Goal: Task Accomplishment & Management: Complete application form

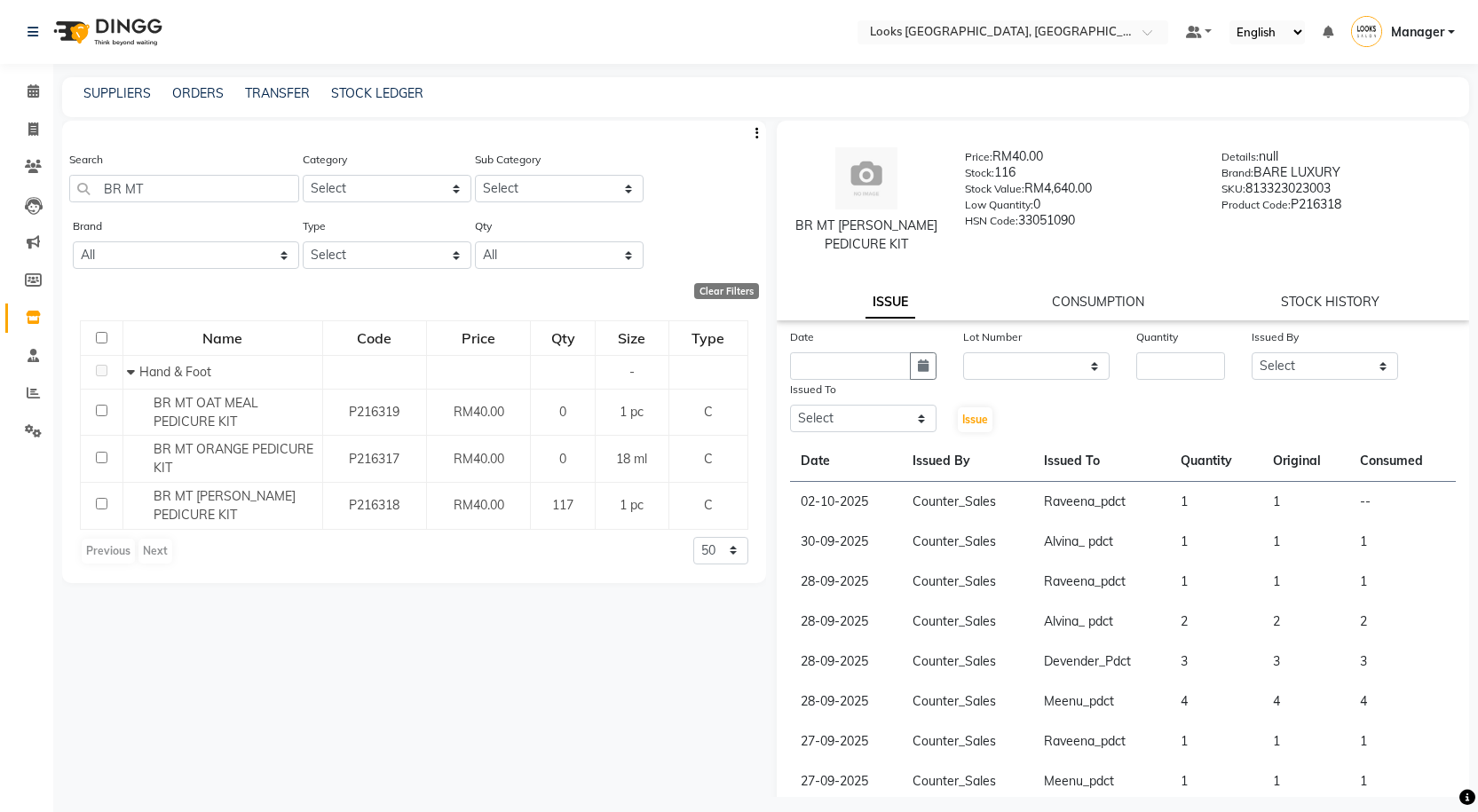
select select
drag, startPoint x: 725, startPoint y: 295, endPoint x: 686, endPoint y: 288, distance: 39.6
click at [725, 295] on div "Clear Filters" at bounding box center [726, 291] width 65 height 16
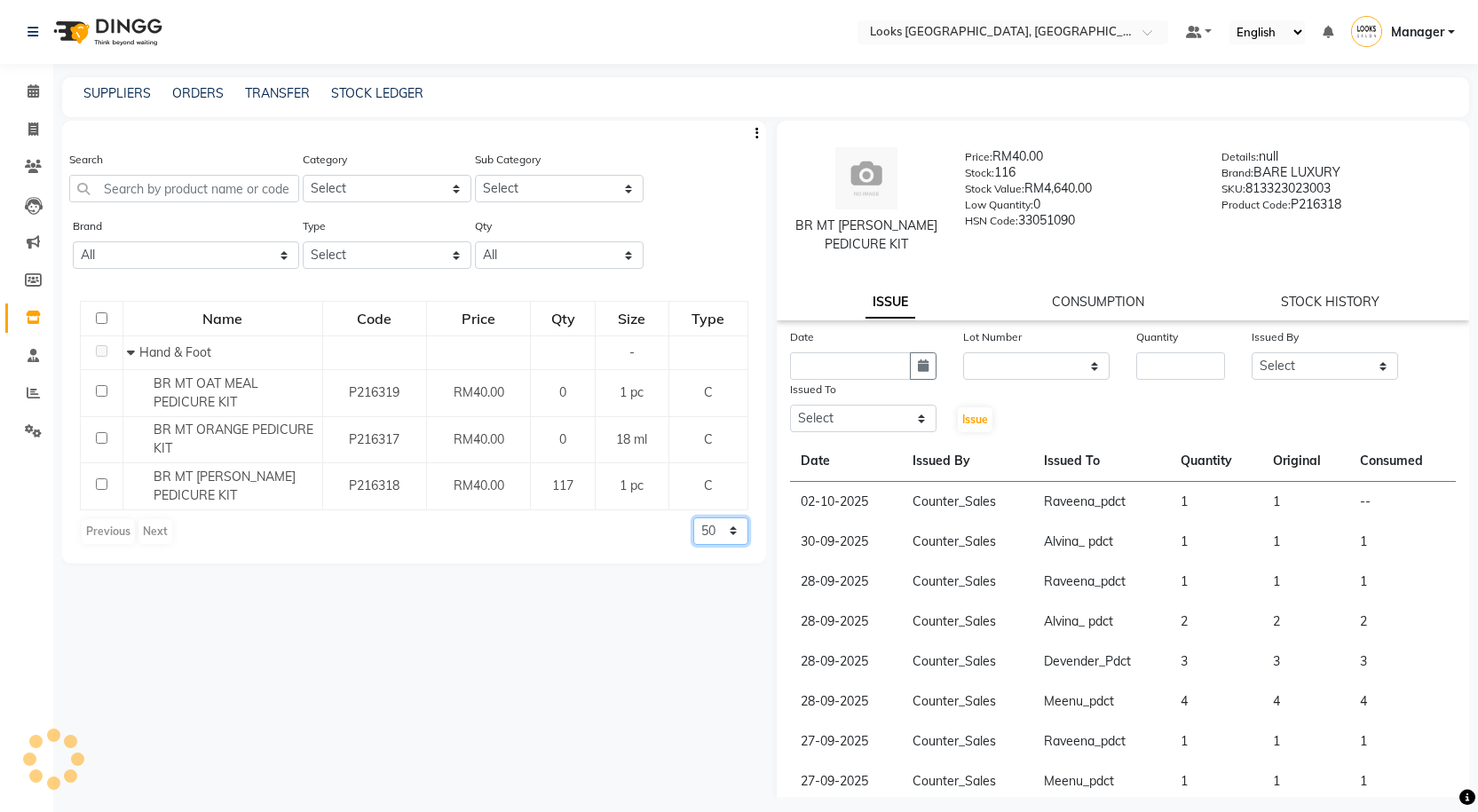
drag, startPoint x: 725, startPoint y: 532, endPoint x: 724, endPoint y: 543, distance: 11.0
click at [725, 532] on select "50 100 500" at bounding box center [720, 532] width 55 height 28
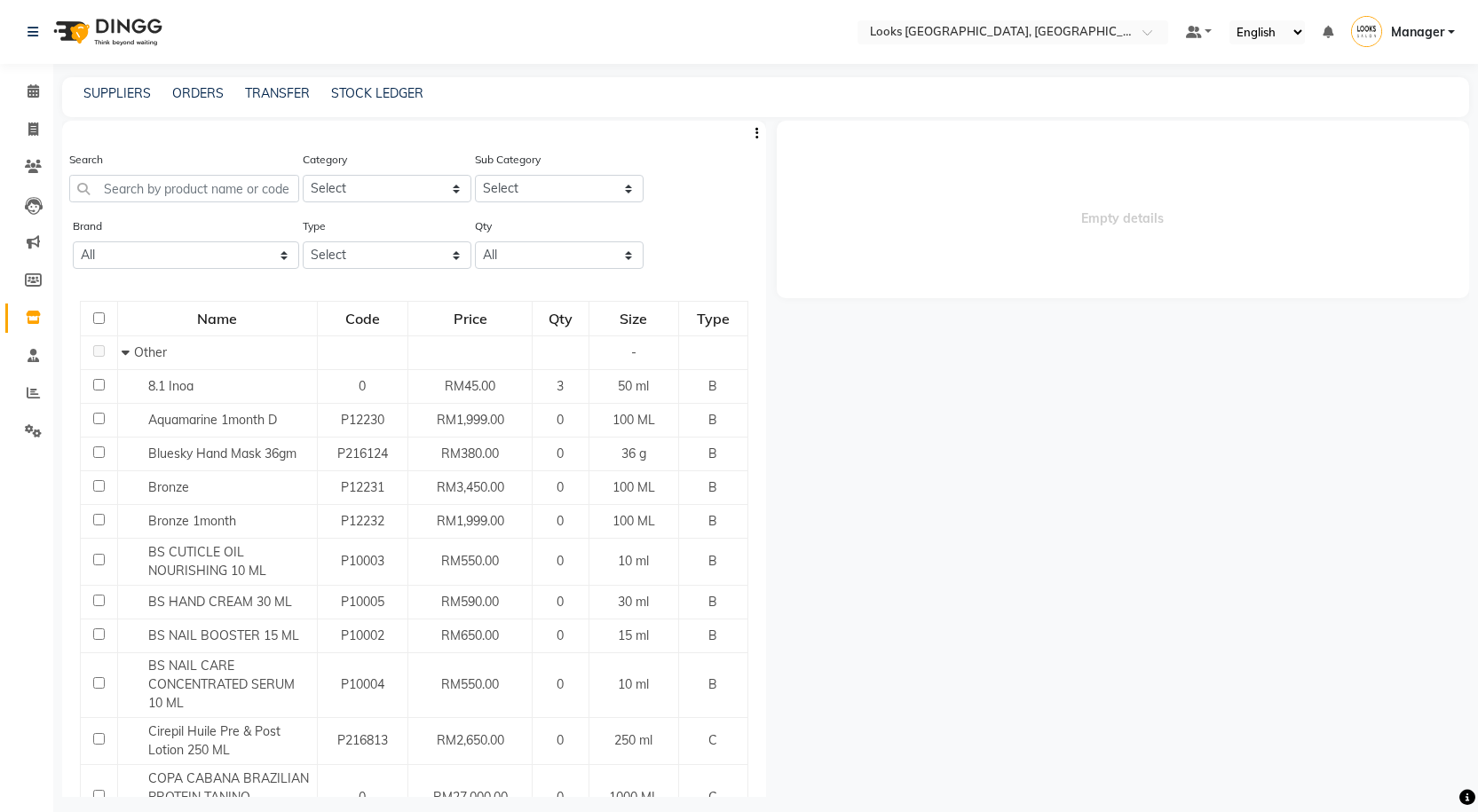
select select
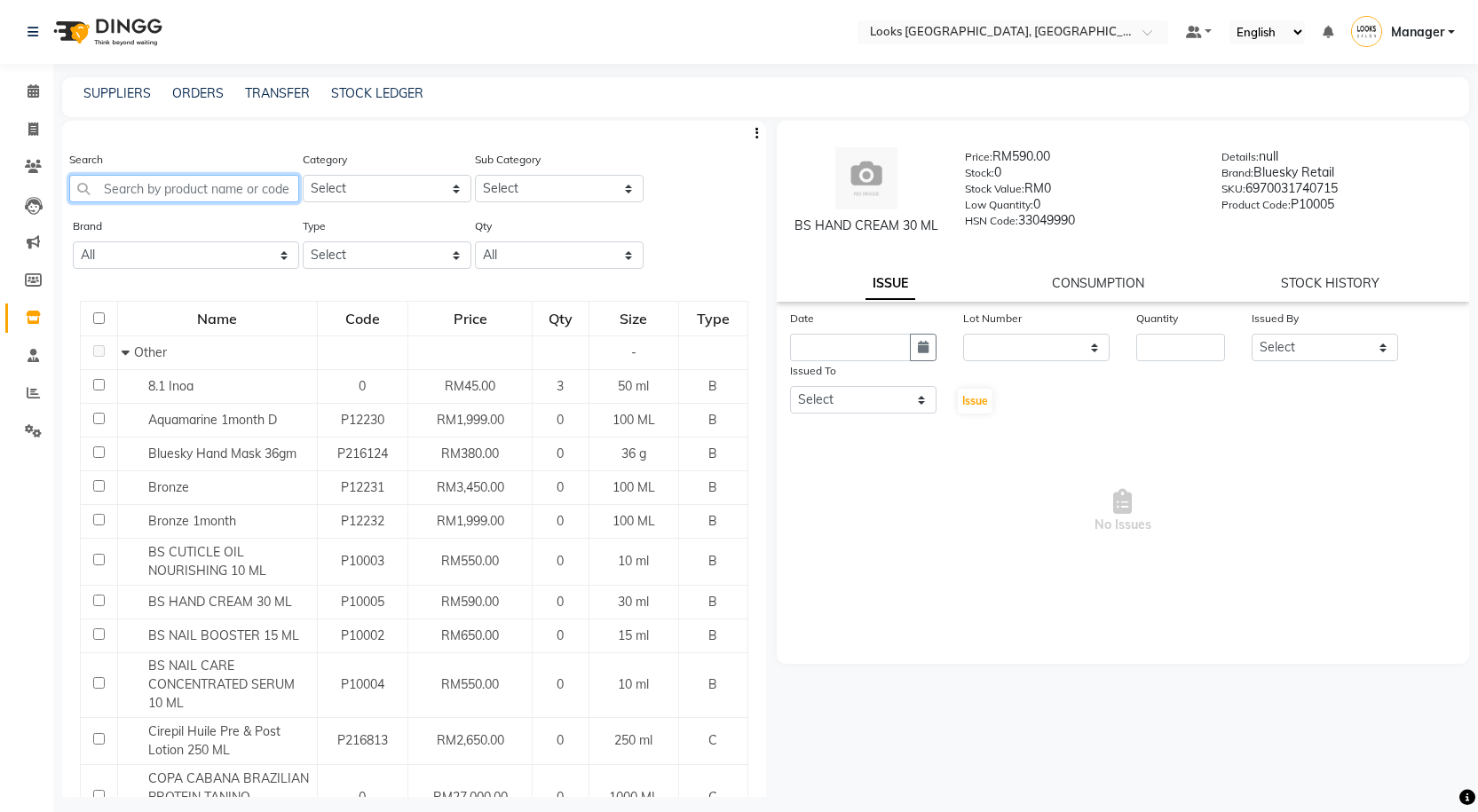
click at [175, 187] on input "text" at bounding box center [183, 189] width 230 height 28
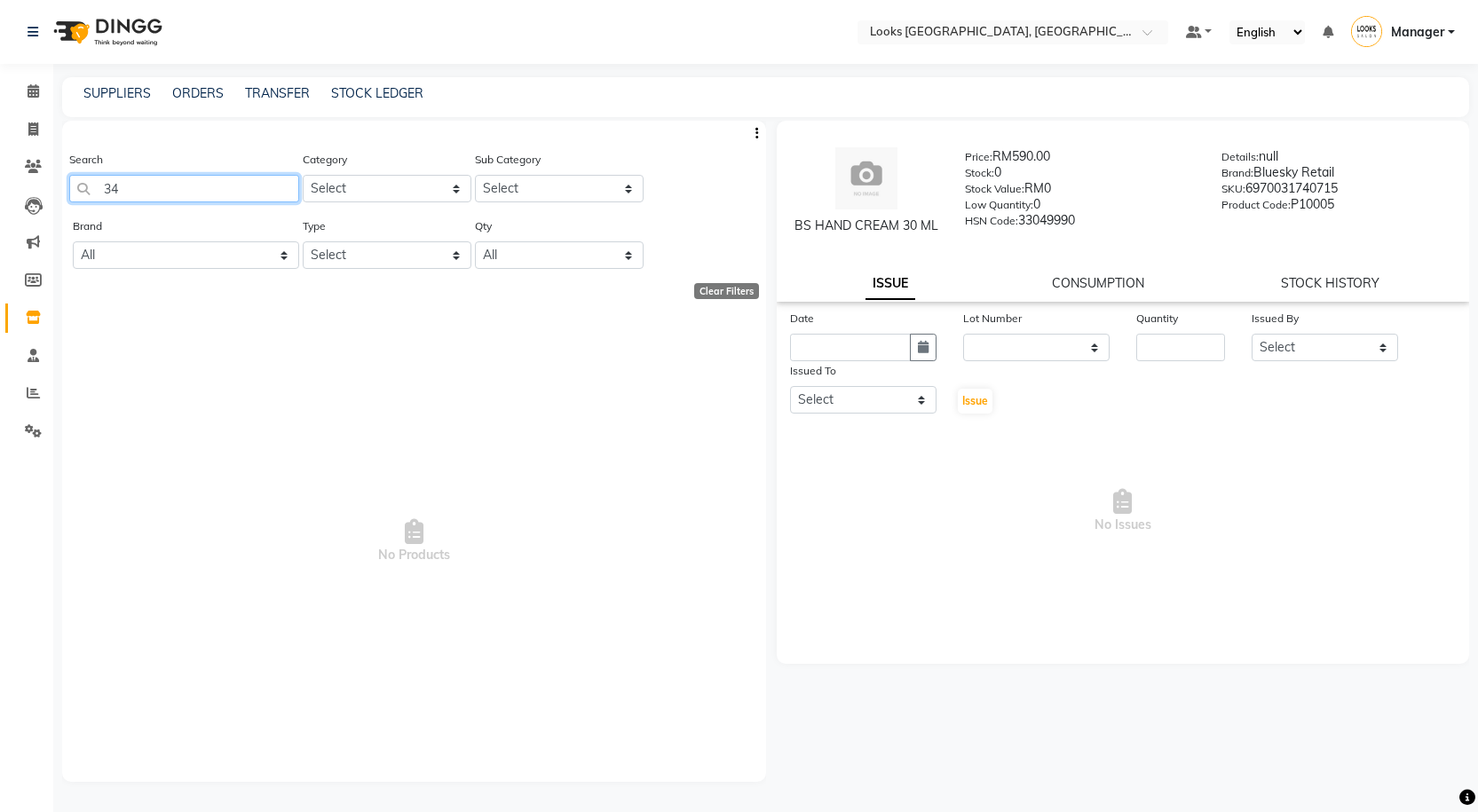
type input "3"
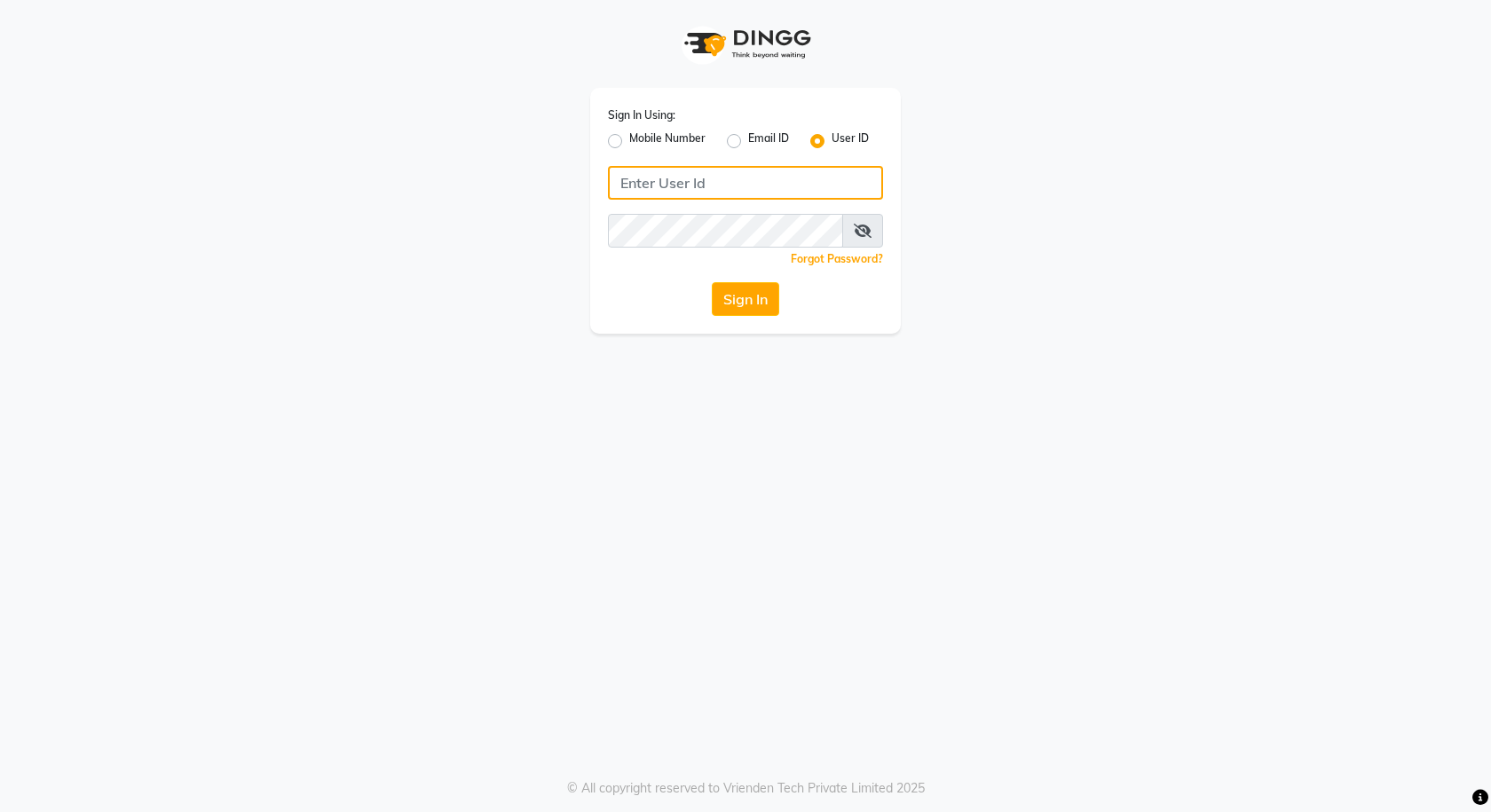
type input "e3591-01"
click at [735, 306] on button "Sign In" at bounding box center [745, 299] width 67 height 34
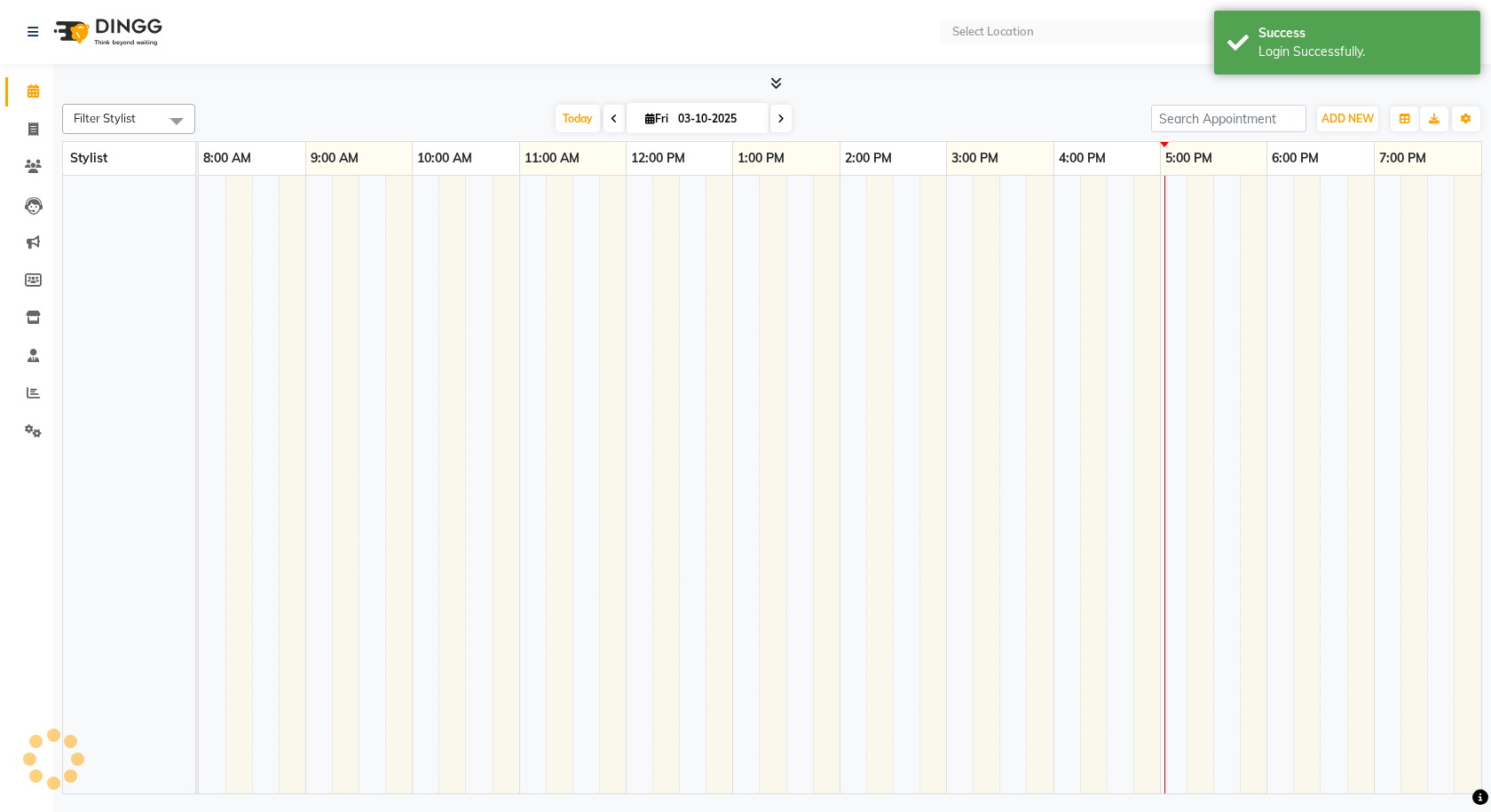
select select "en"
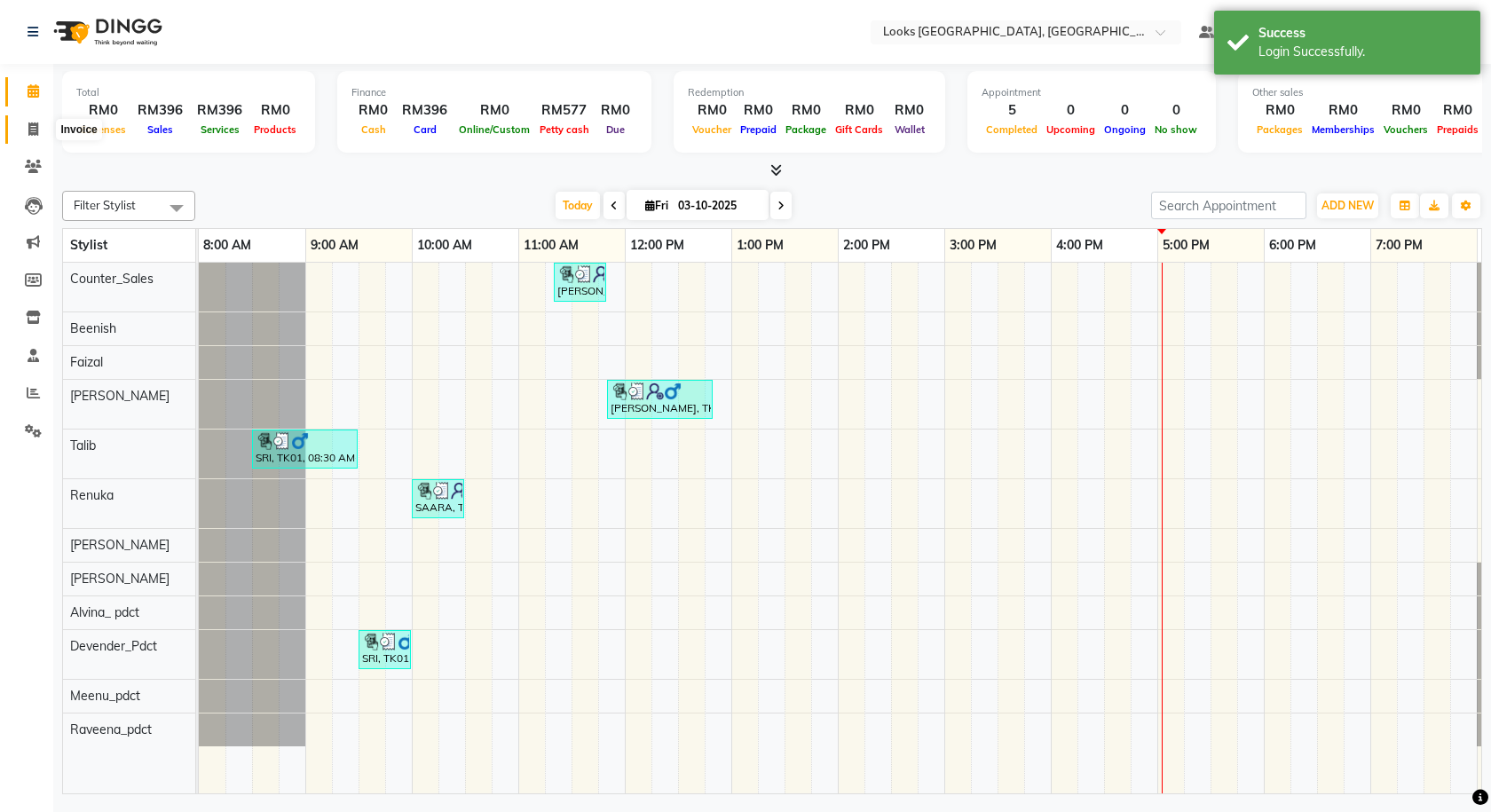
click at [38, 134] on icon at bounding box center [34, 129] width 9 height 13
select select "service"
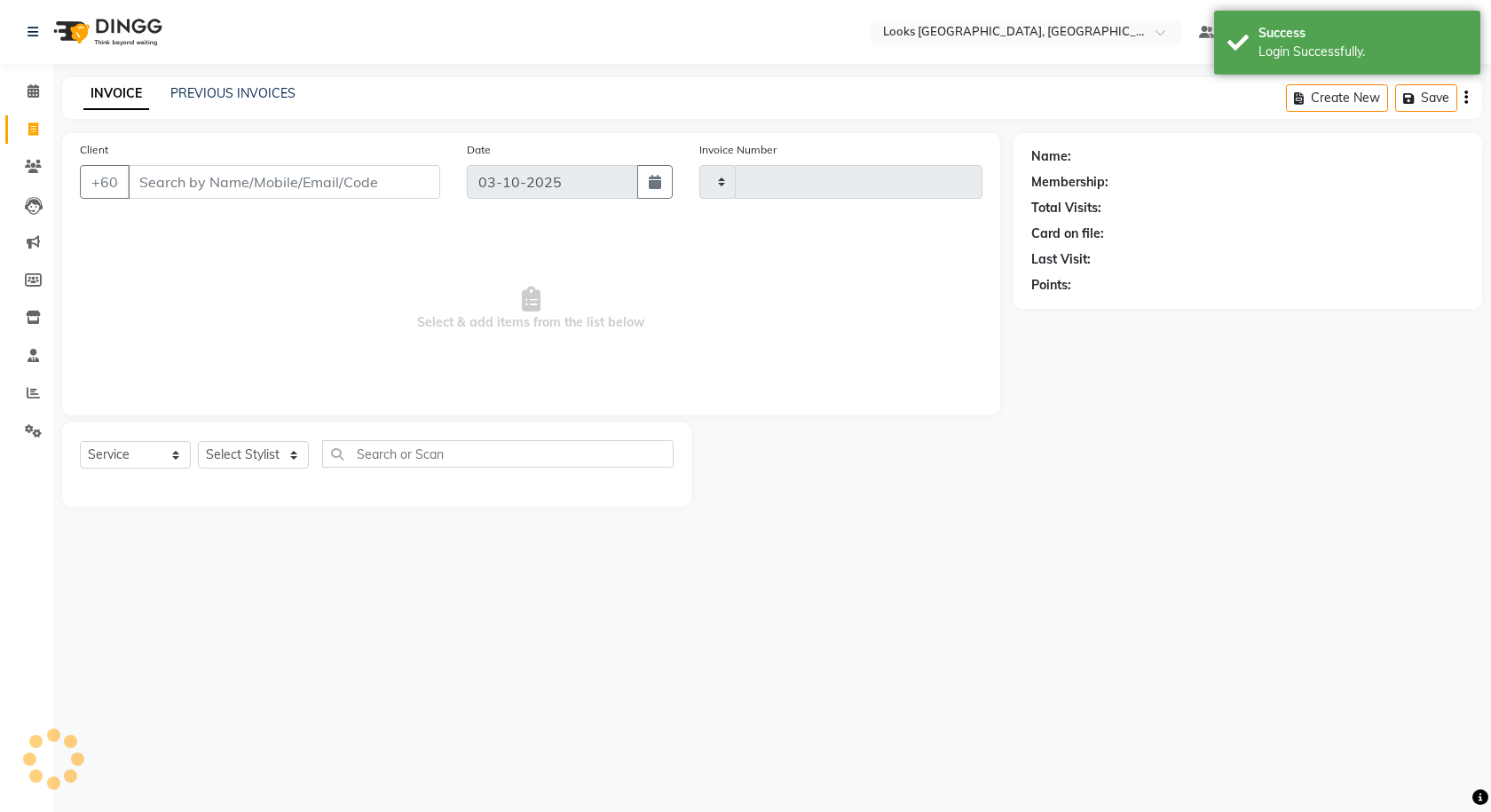
type input "1613"
select select "8109"
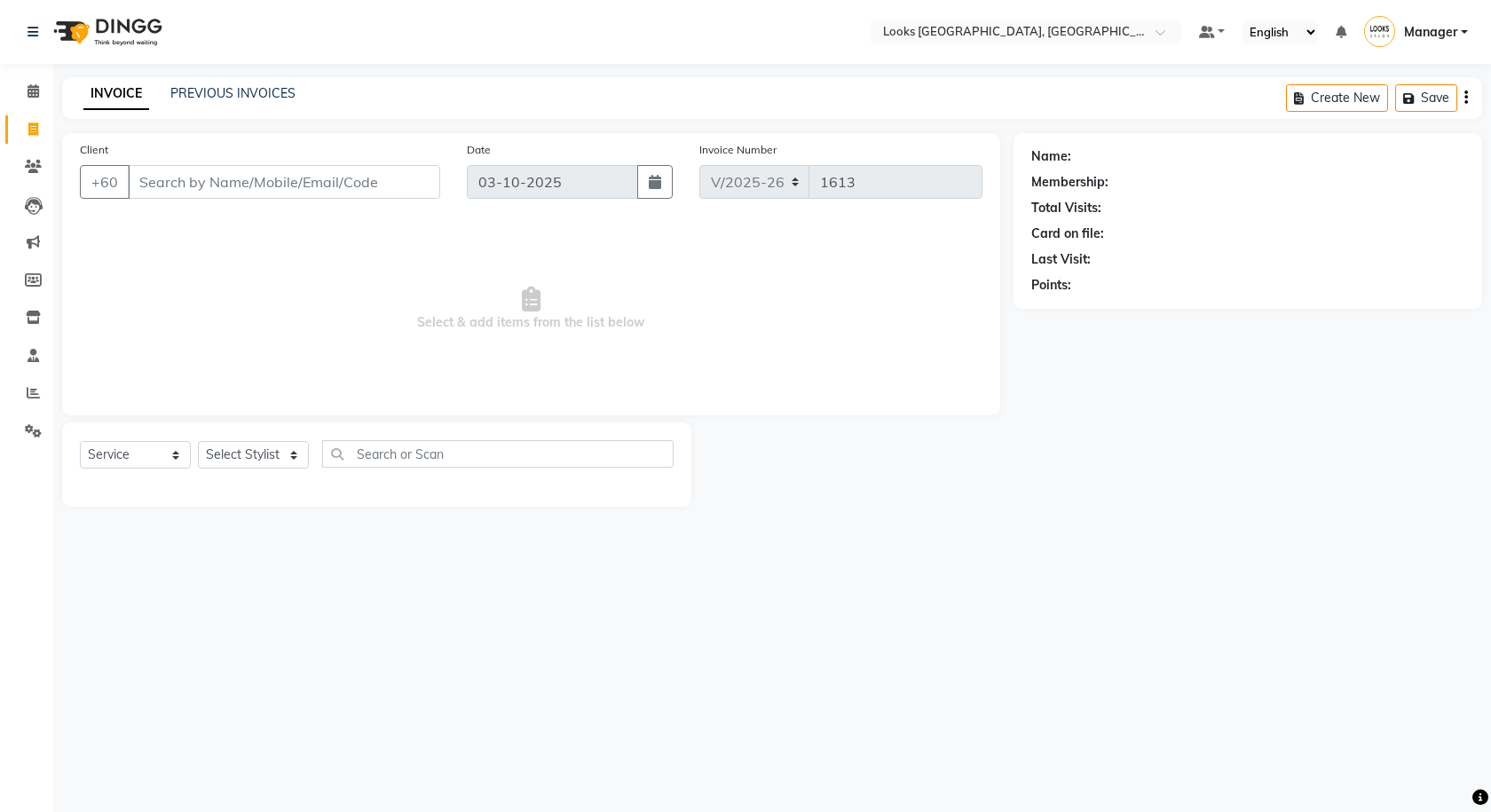
click at [303, 440] on div "Select Service Product Membership Package Voucher Prepaid Gift Card Select Styl…" at bounding box center [377, 465] width 630 height 85
click at [294, 449] on select "Select Stylist Alvina_ pdct Awaiz_Mgr Beenish Counter_Sales Cynthia_pdct Devend…" at bounding box center [253, 455] width 111 height 28
select select "75497"
click at [198, 441] on select "Select Stylist Alvina_ pdct Awaiz_Mgr Beenish Counter_Sales Cynthia_pdct Devend…" at bounding box center [253, 455] width 111 height 28
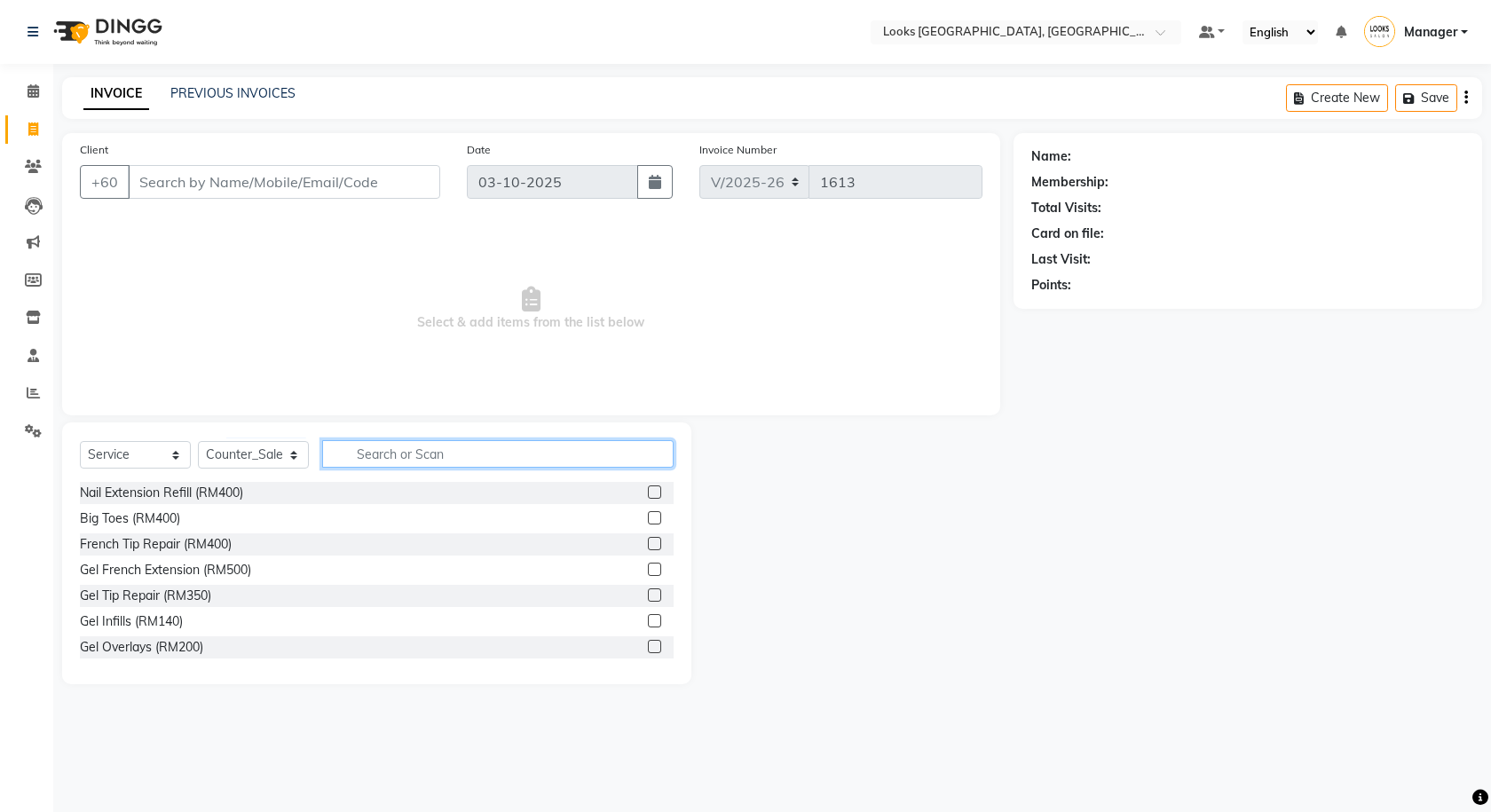
click at [358, 463] on input "text" at bounding box center [497, 454] width 351 height 28
type input "WASH"
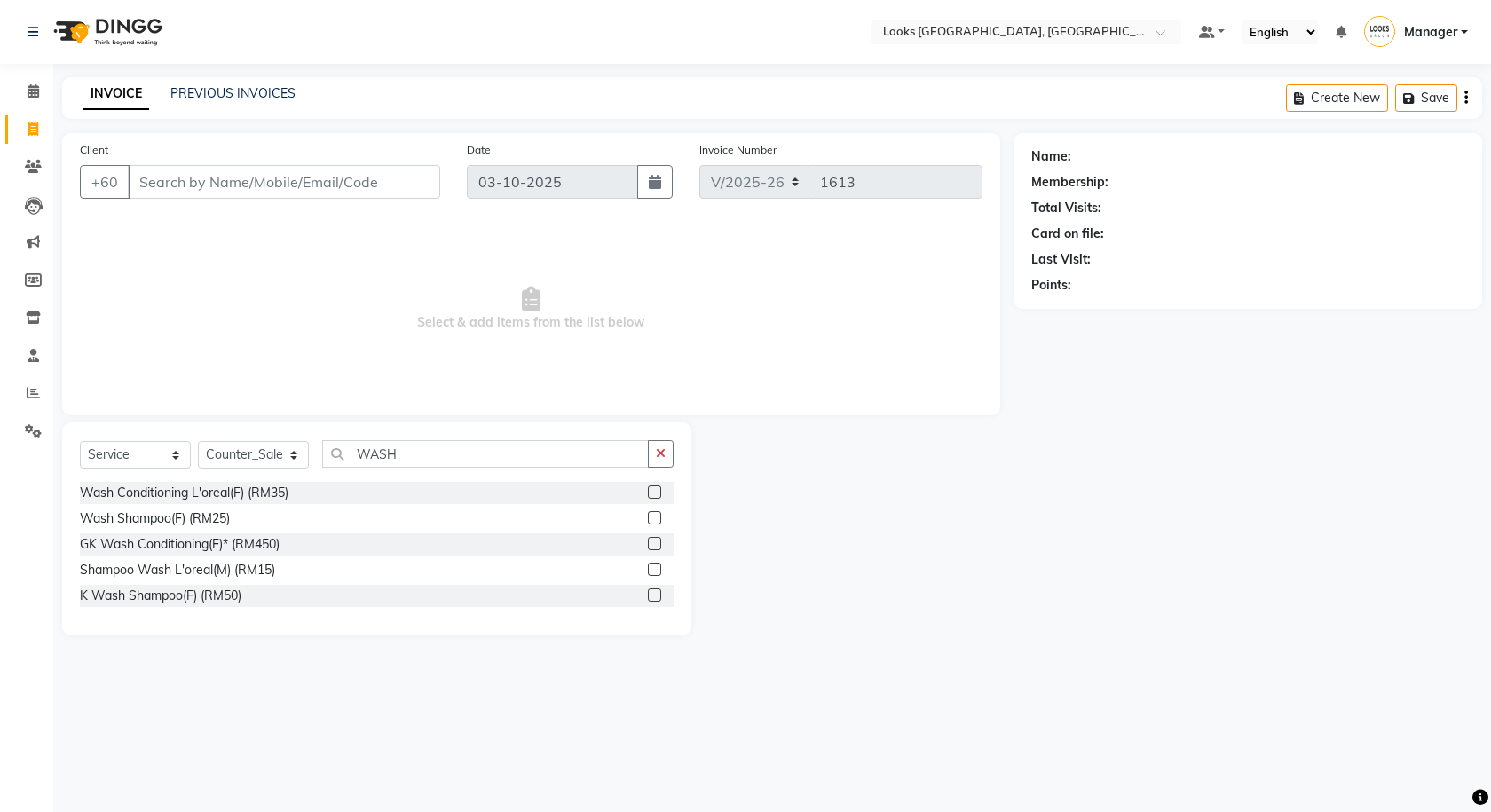
click at [656, 491] on label at bounding box center [655, 492] width 13 height 13
click at [656, 491] on input "checkbox" at bounding box center [654, 493] width 11 height 11
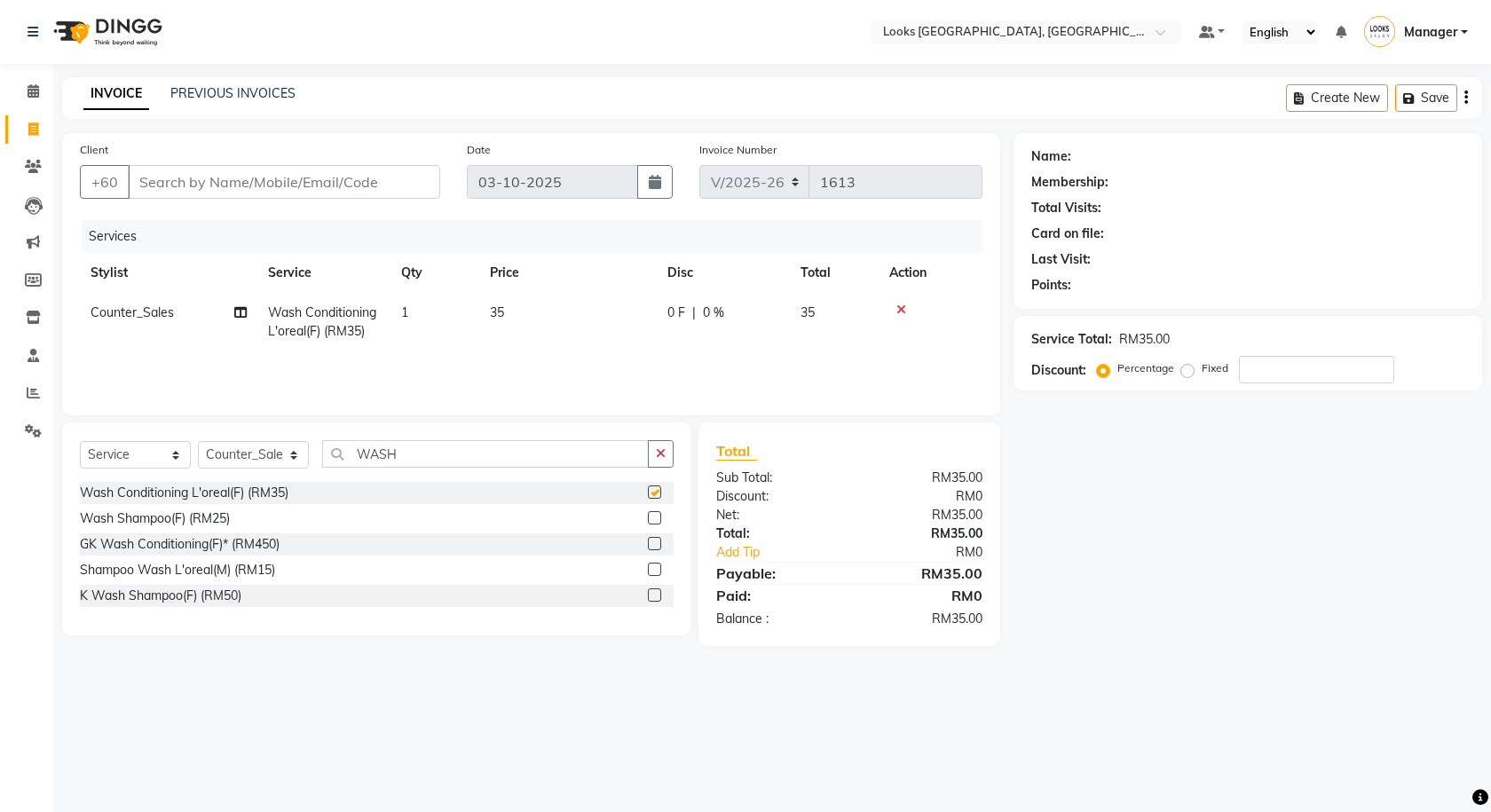
checkbox input "false"
click at [657, 459] on icon "button" at bounding box center [660, 453] width 9 height 12
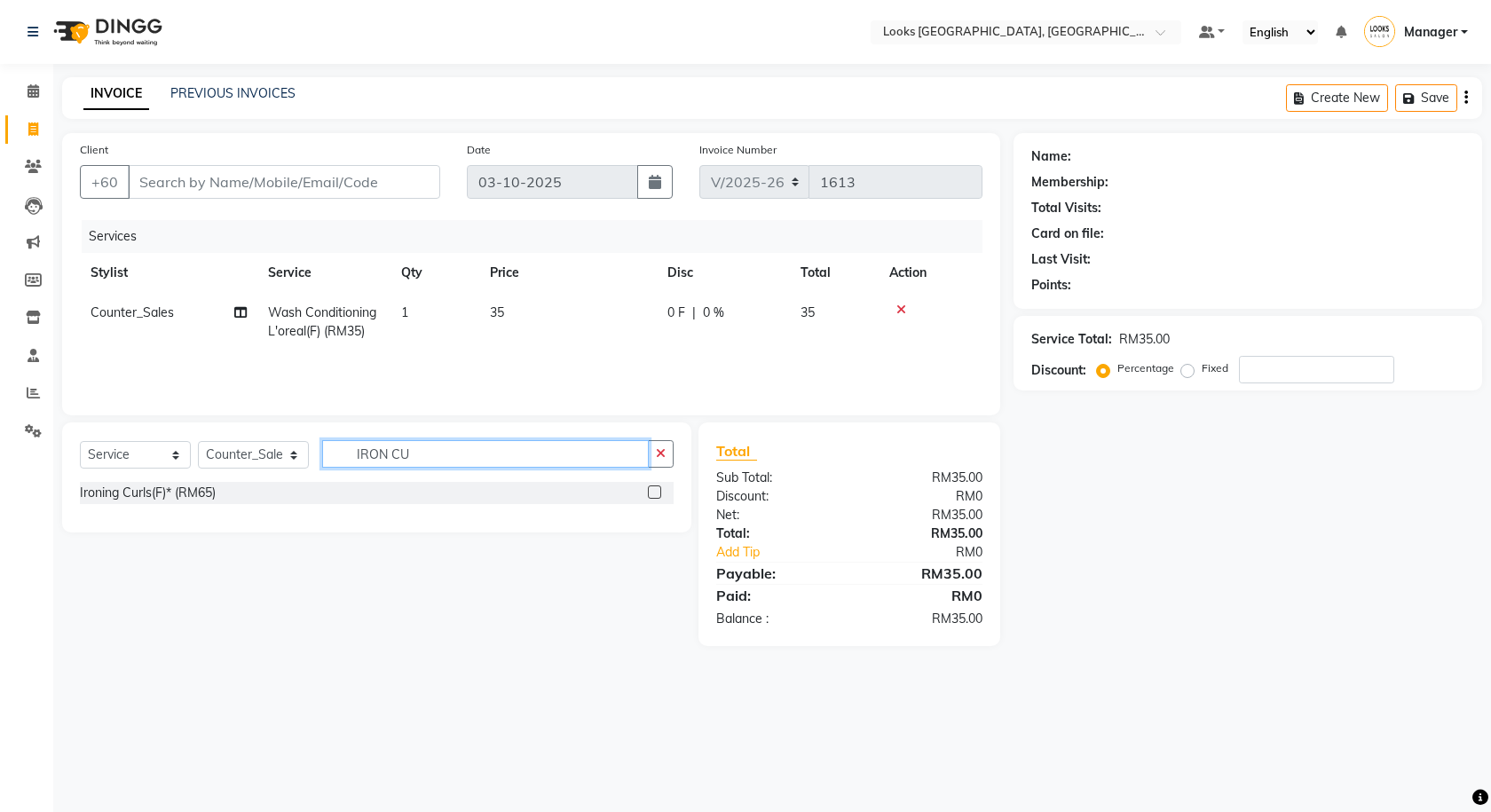
type input "IRON CU"
click at [658, 485] on label at bounding box center [655, 492] width 13 height 13
click at [658, 487] on input "checkbox" at bounding box center [654, 493] width 11 height 11
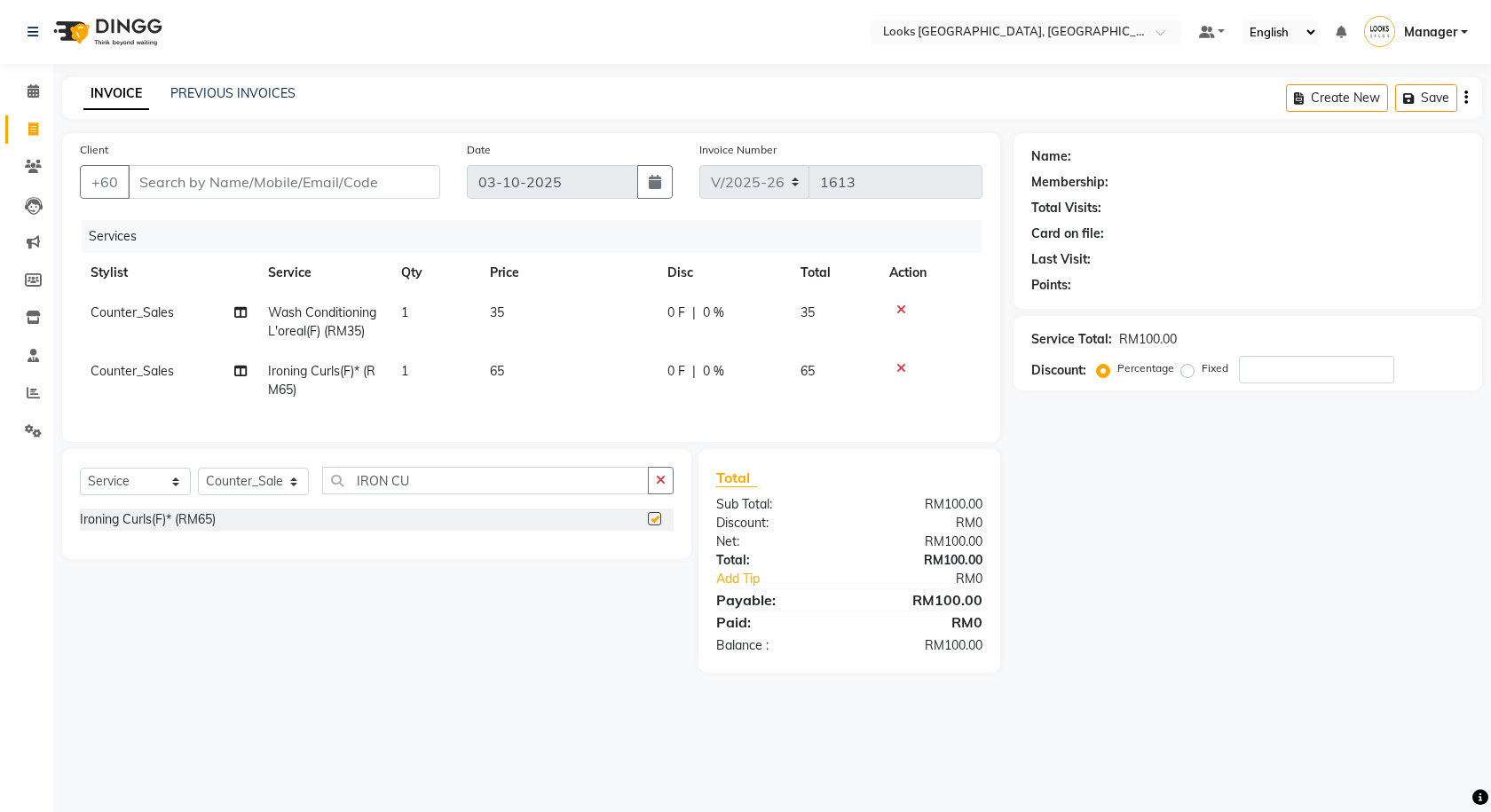
checkbox input "false"
click at [901, 313] on icon at bounding box center [901, 309] width 9 height 12
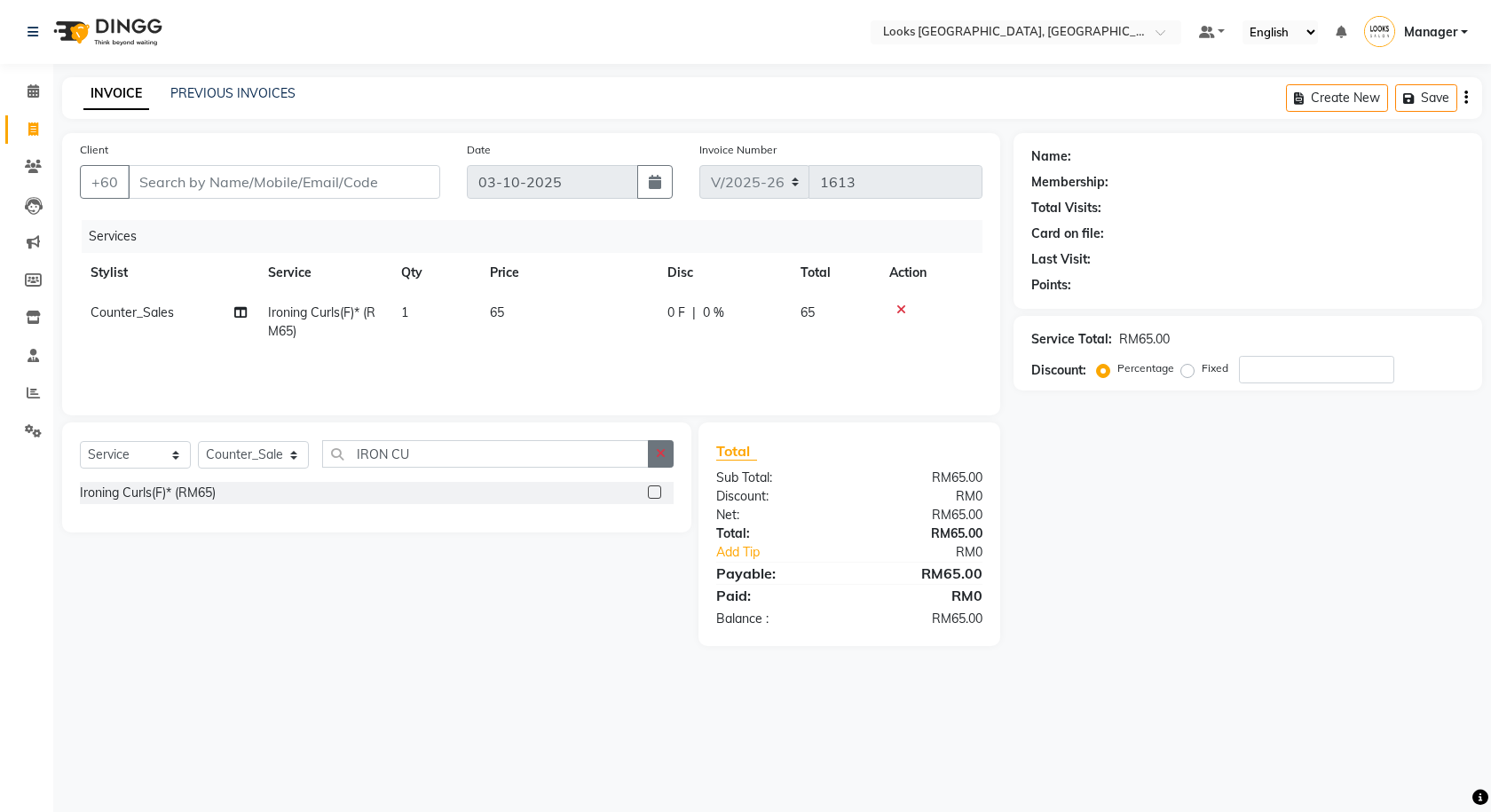
click at [671, 451] on button "button" at bounding box center [661, 454] width 26 height 28
type input "BLOW"
click at [657, 494] on label at bounding box center [655, 492] width 13 height 13
click at [657, 494] on input "checkbox" at bounding box center [654, 493] width 11 height 11
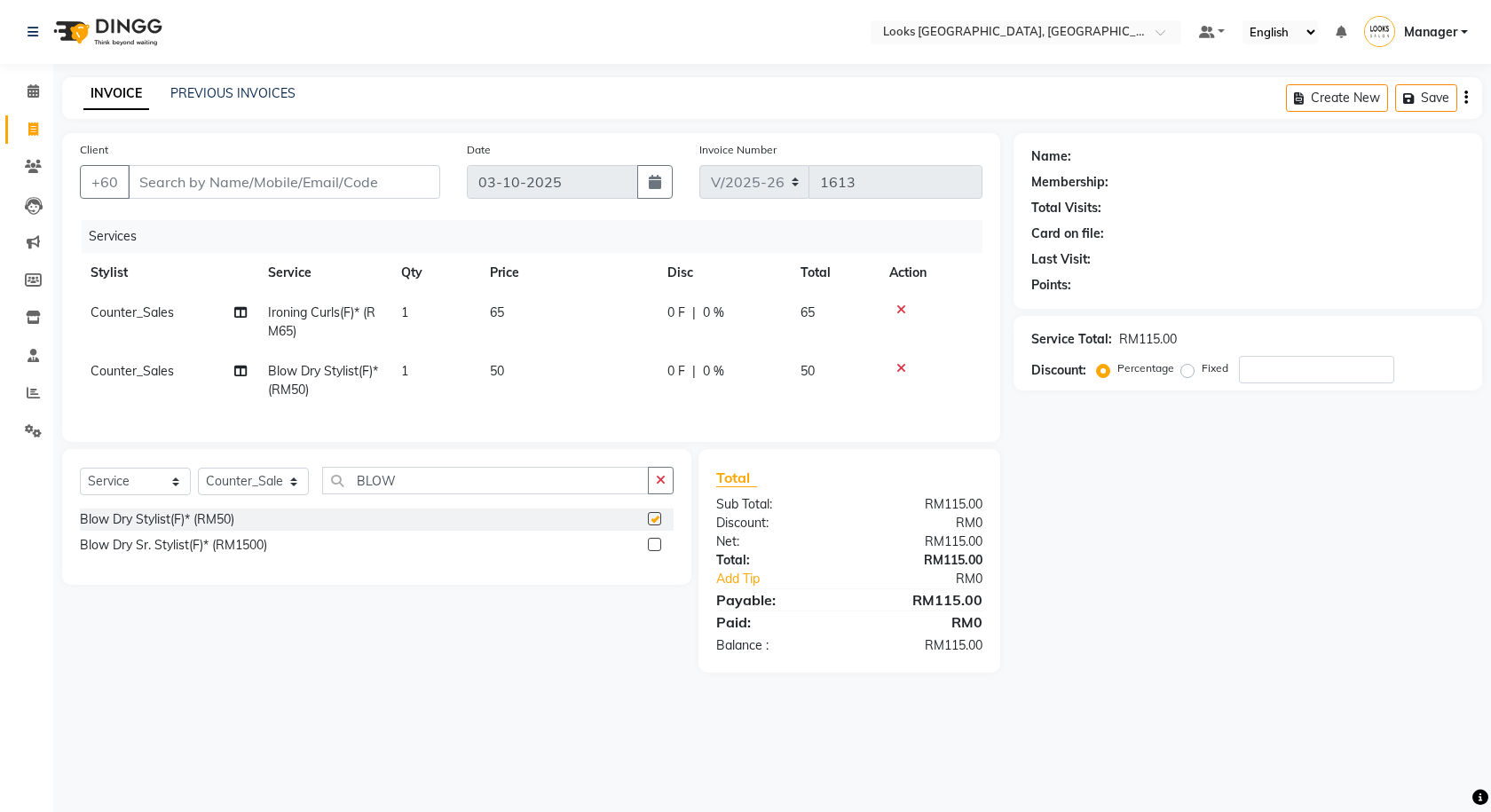
checkbox input "false"
click at [657, 486] on icon "button" at bounding box center [660, 480] width 9 height 12
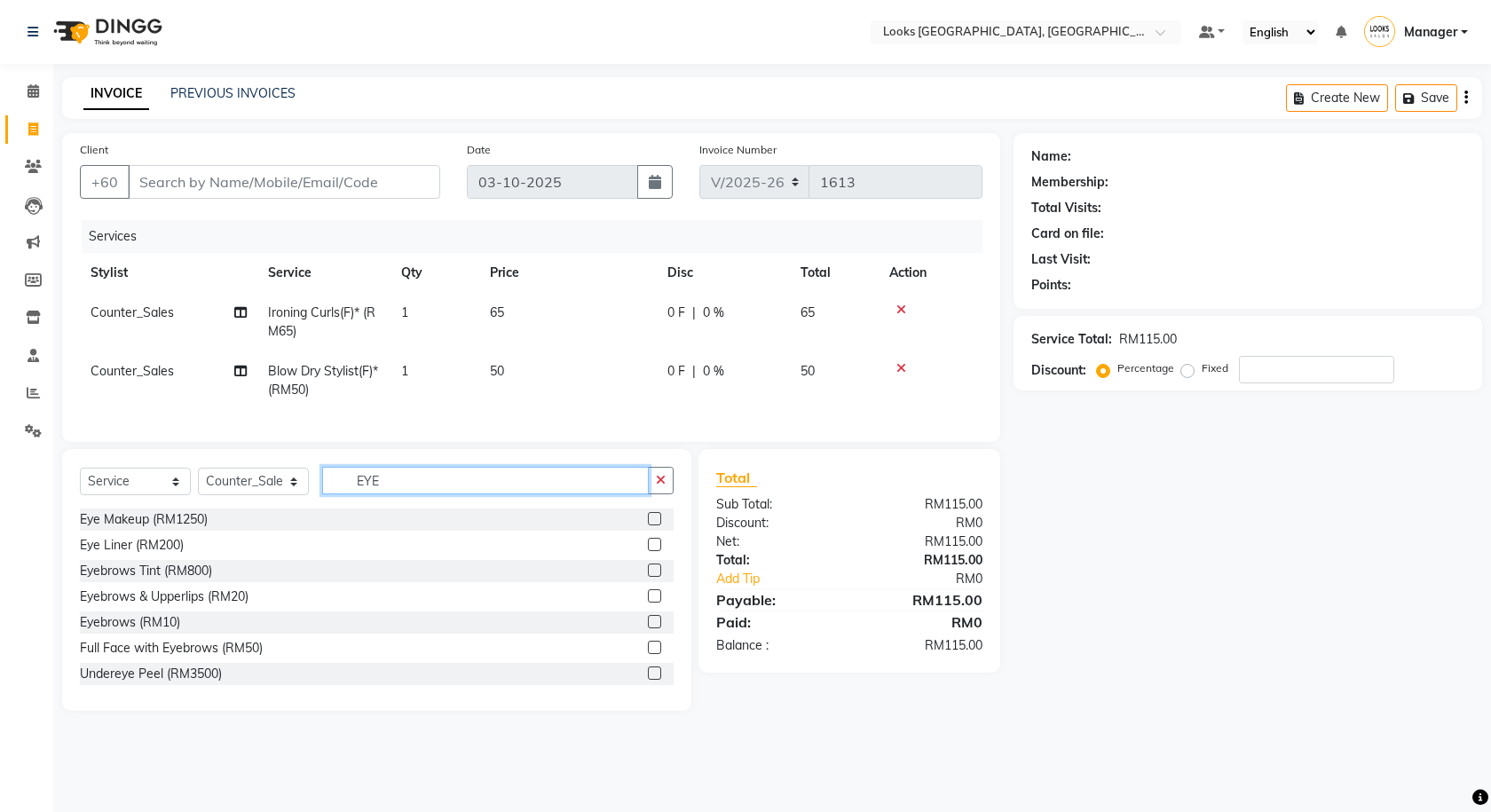
type input "EYE"
click at [648, 602] on label at bounding box center [655, 596] width 13 height 13
click at [648, 602] on input "checkbox" at bounding box center [654, 597] width 11 height 11
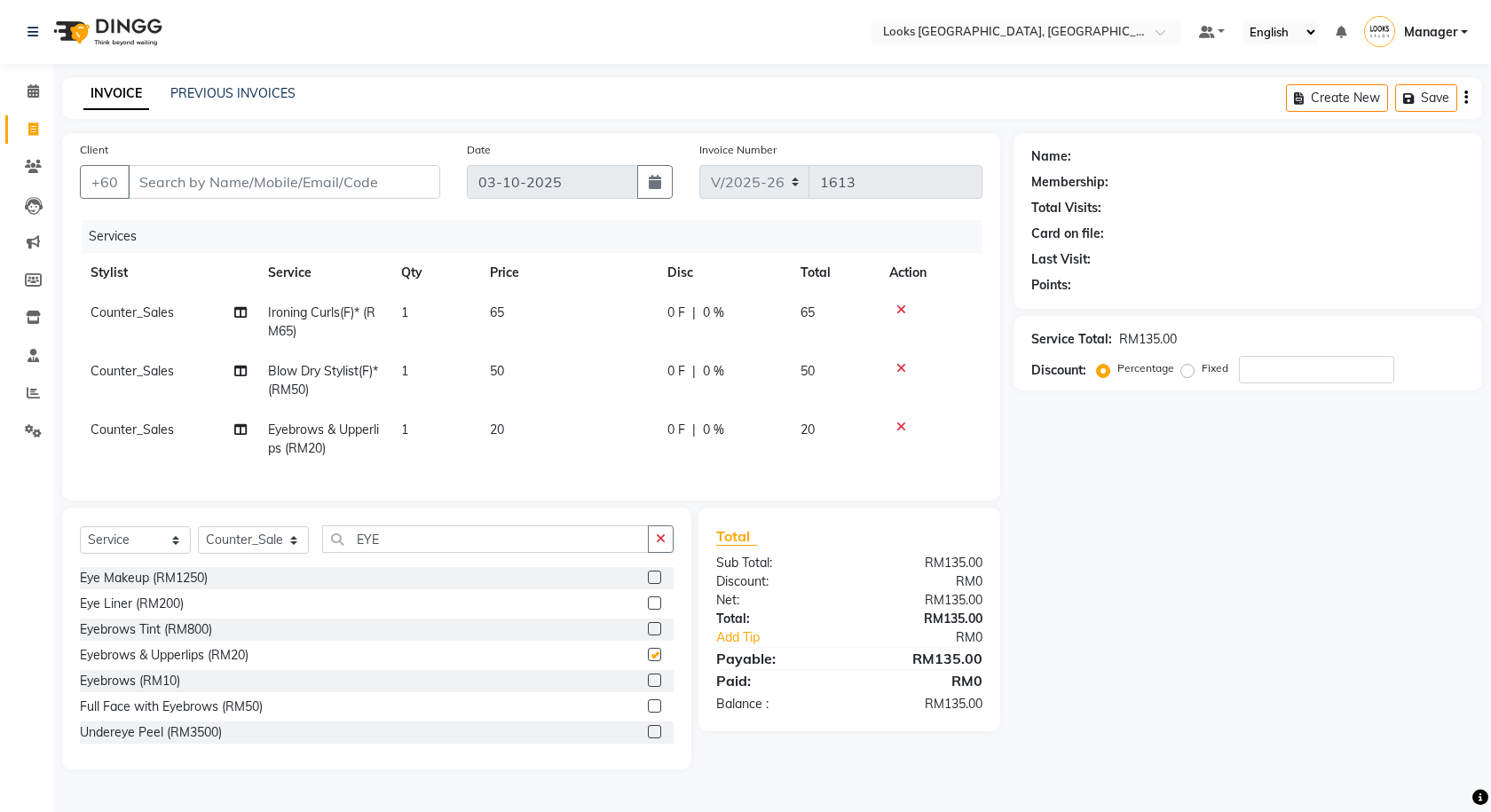
checkbox input "false"
click at [557, 449] on td "20" at bounding box center [568, 439] width 178 height 59
select select "75497"
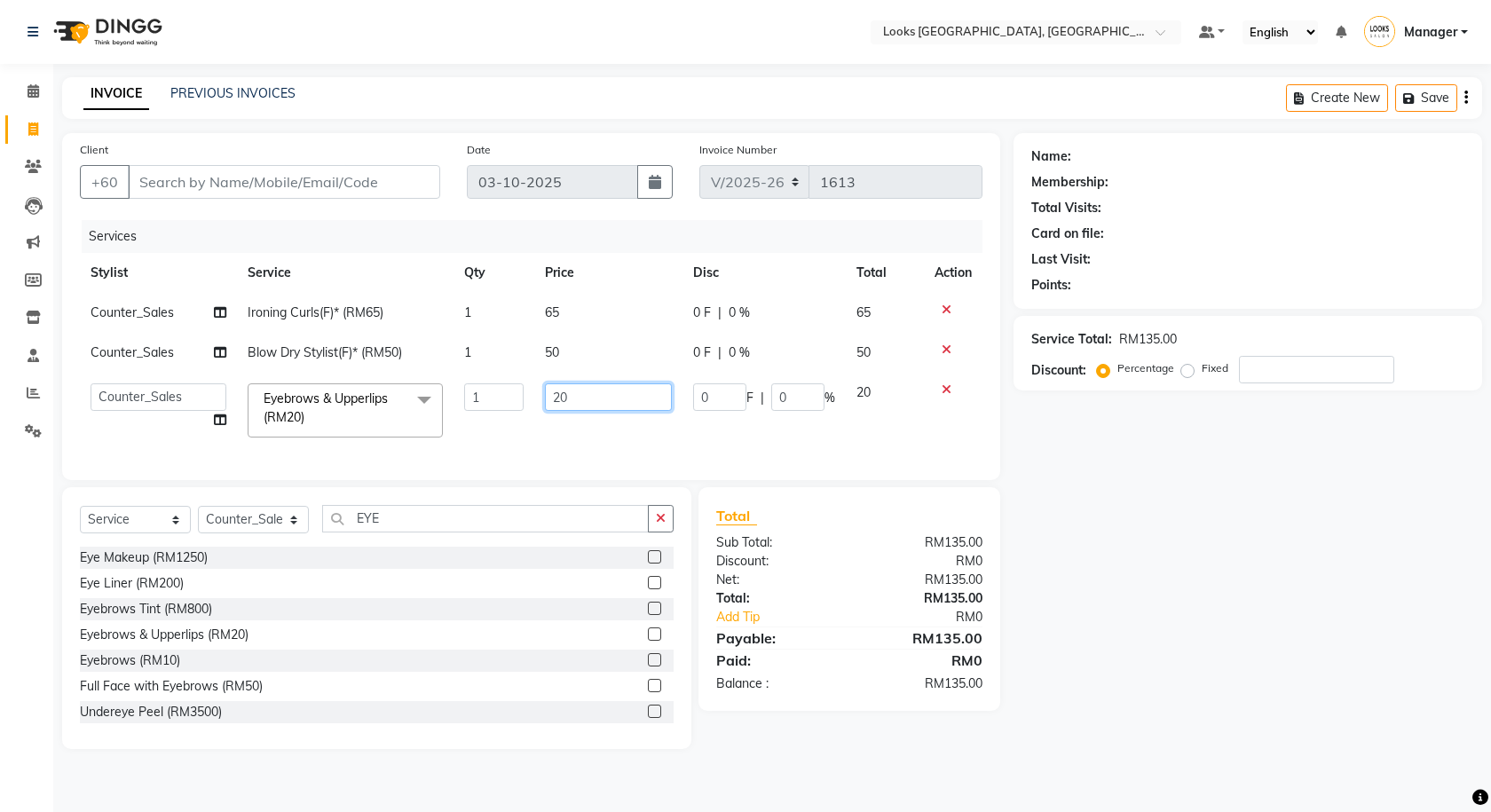
drag, startPoint x: 538, startPoint y: 412, endPoint x: 510, endPoint y: 406, distance: 28.6
click at [510, 406] on tr "Alvina_ pdct Awaiz_Mgr Beenish Counter_Sales Cynthia_pdct Devender_Pdct Faizal …" at bounding box center [531, 410] width 902 height 75
type input "60"
click at [1230, 541] on div "Name: Membership: Total Visits: Card on file: Last Visit: Points: Service Total…" at bounding box center [1255, 440] width 482 height 616
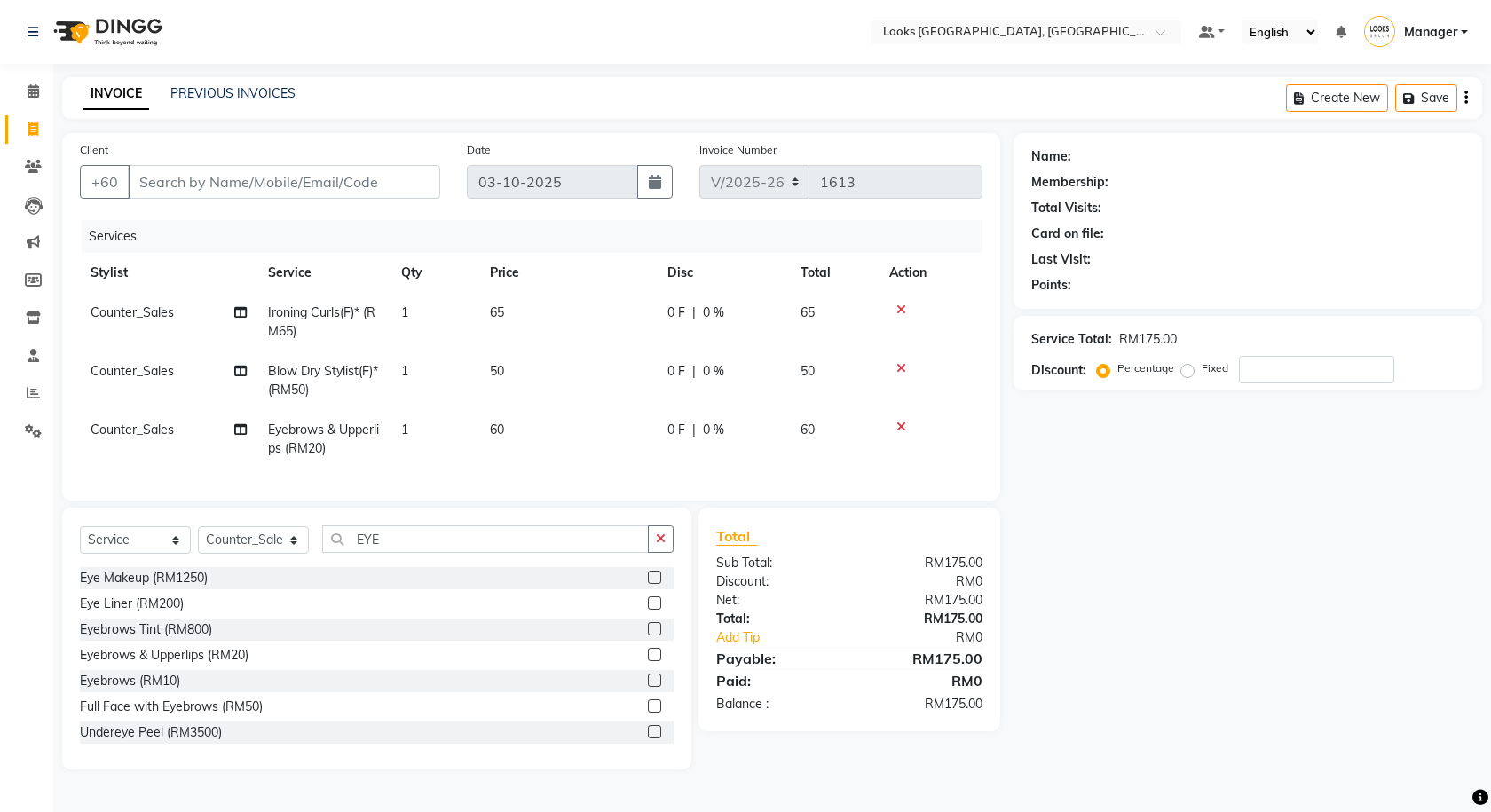
click at [902, 307] on icon at bounding box center [901, 309] width 9 height 12
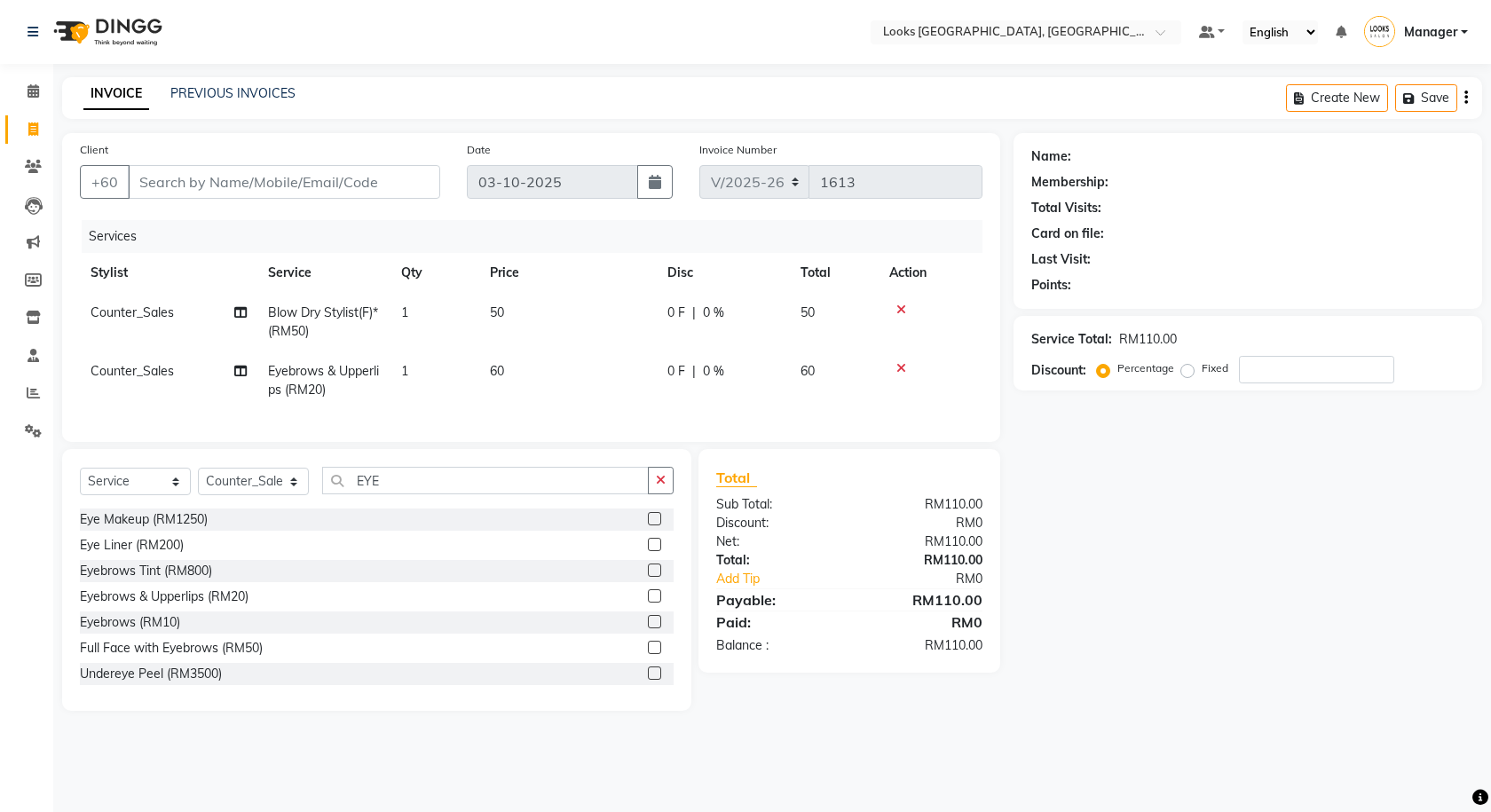
click at [572, 320] on td "50" at bounding box center [568, 322] width 178 height 59
select select "75497"
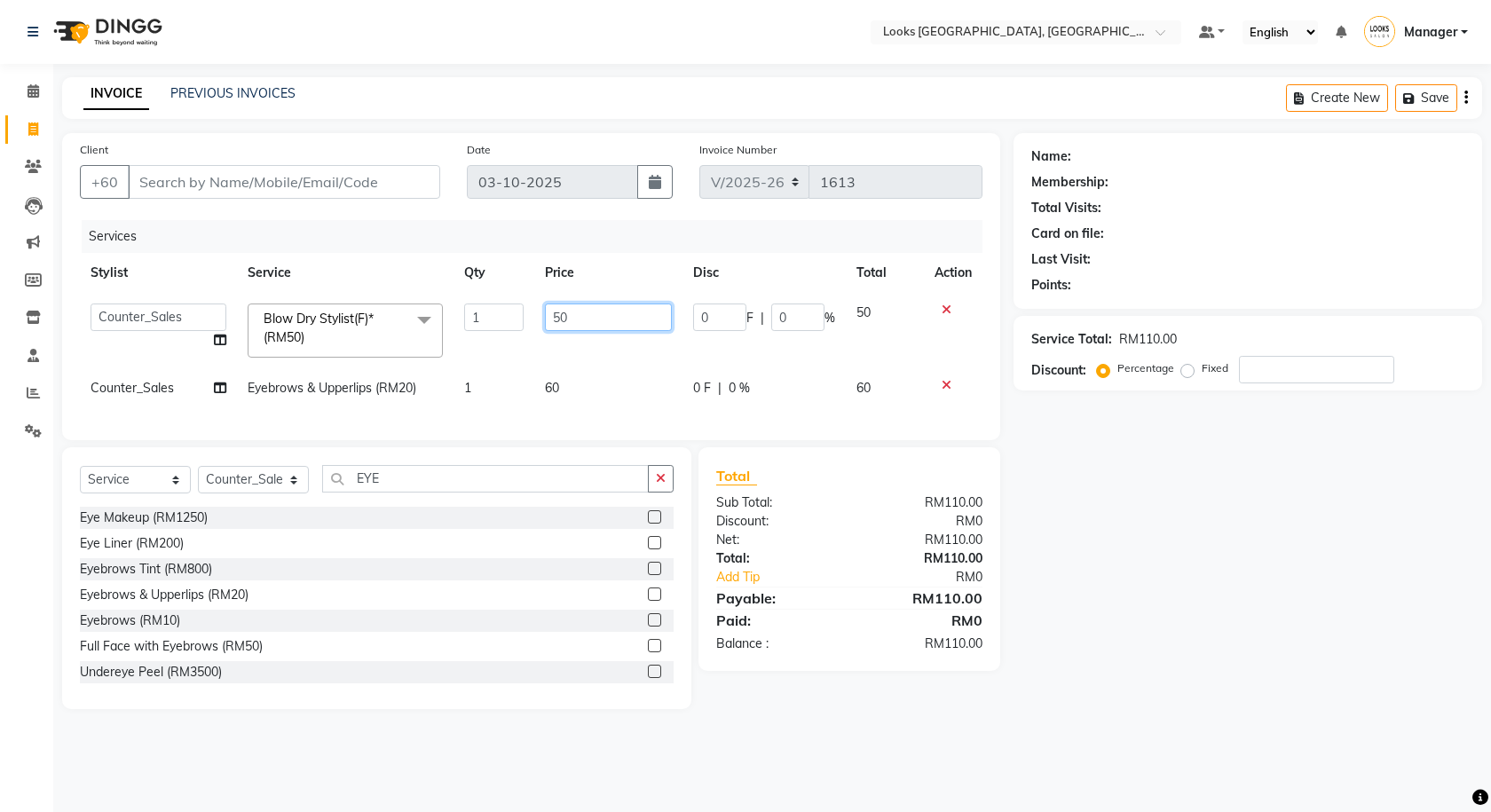
drag, startPoint x: 616, startPoint y: 328, endPoint x: 495, endPoint y: 322, distance: 121.1
click at [496, 322] on tr "Alvina_ pdct Awaiz_Mgr Beenish Counter_Sales Cynthia_pdct Devender_Pdct Faizal …" at bounding box center [531, 331] width 902 height 75
type input "69"
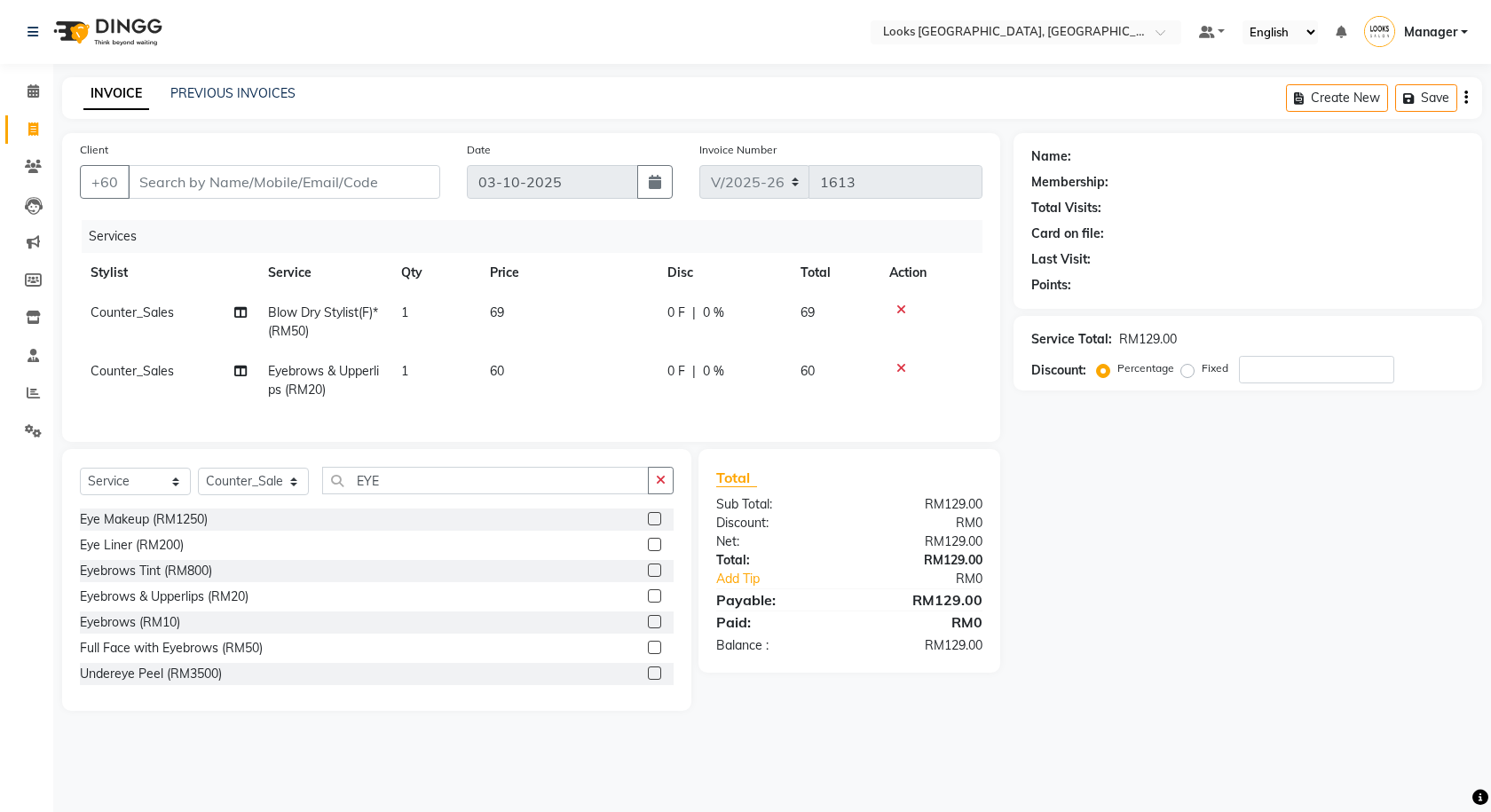
click at [1121, 599] on div "Name: Membership: Total Visits: Card on file: Last Visit: Points: Service Total…" at bounding box center [1255, 422] width 482 height 578
click at [151, 185] on input "Client" at bounding box center [284, 182] width 313 height 34
type input "1"
type input "0"
type input "108881692"
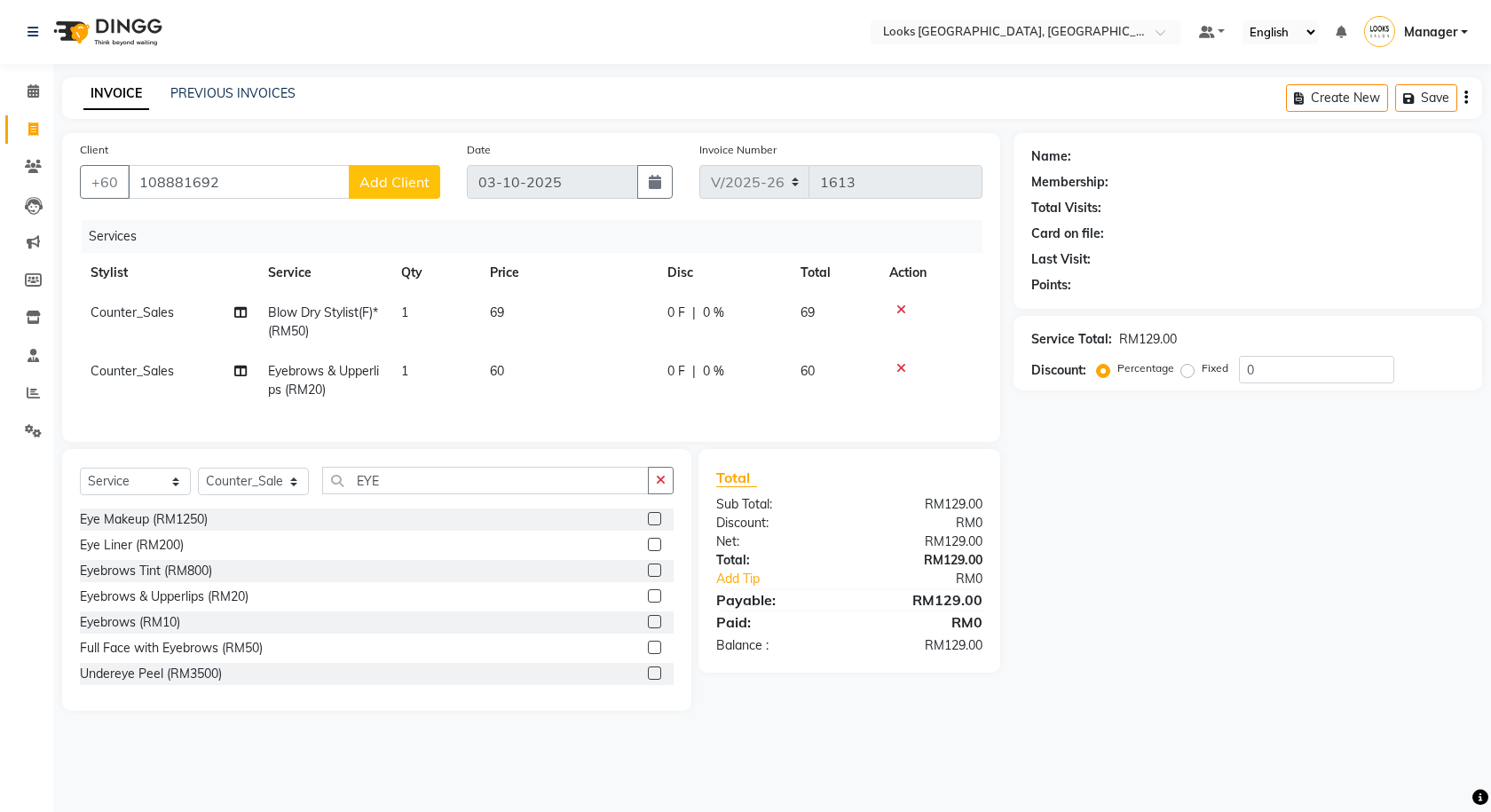
click at [366, 173] on span "Add Client" at bounding box center [394, 182] width 70 height 18
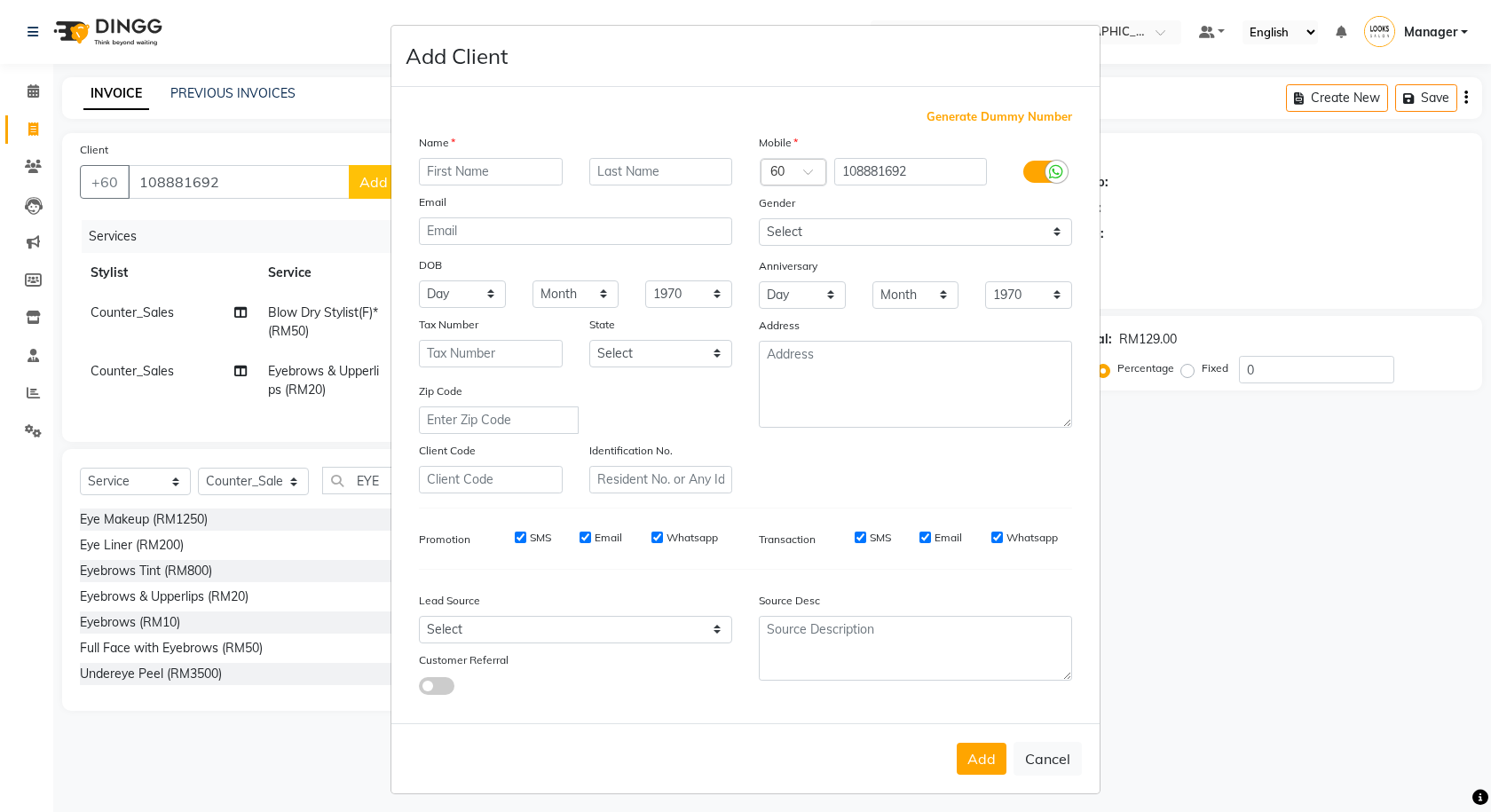
click at [1050, 174] on icon at bounding box center [1056, 171] width 14 height 16
click at [0, 0] on input "checkbox" at bounding box center [0, 0] width 0 height 0
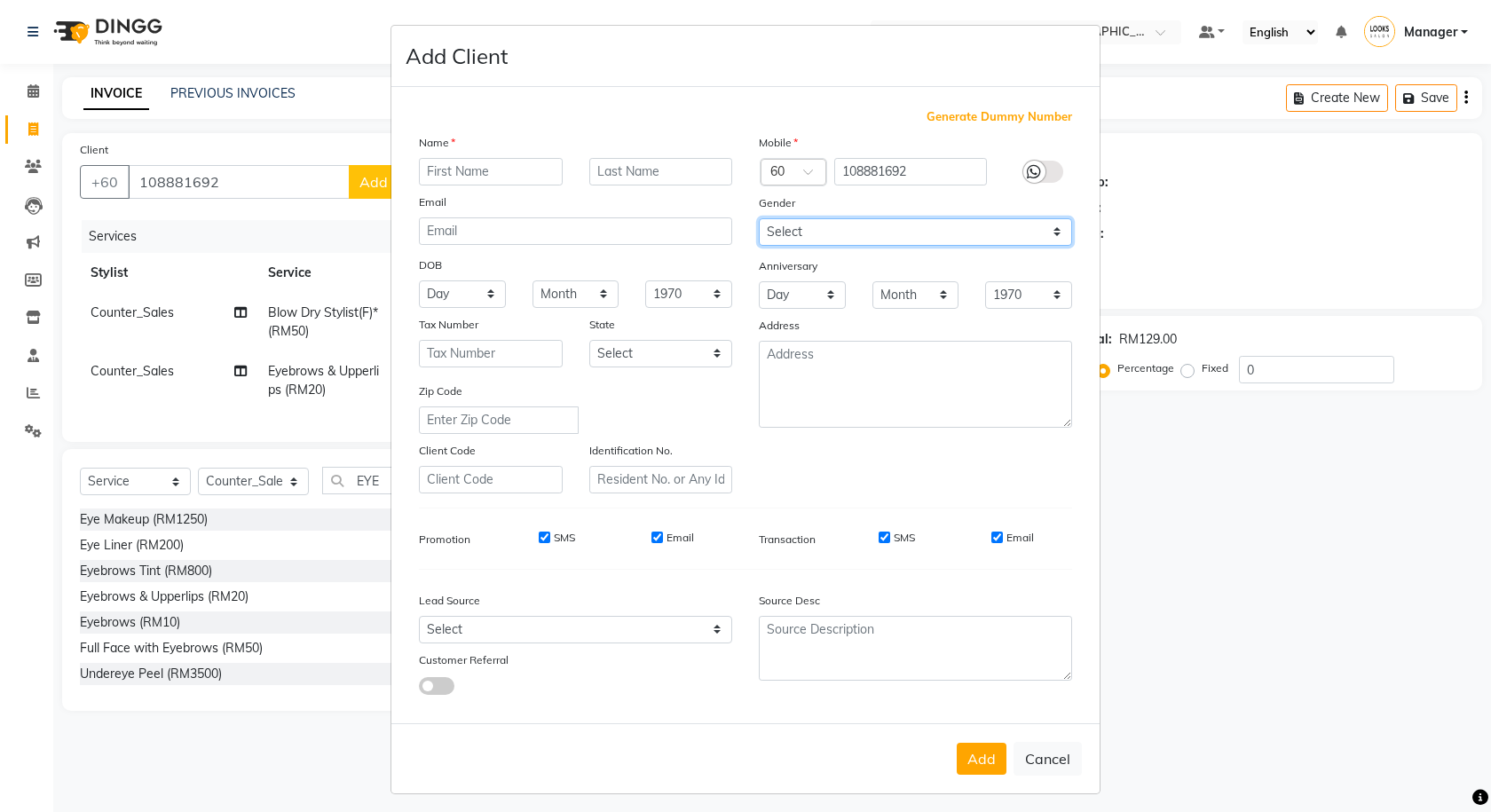
click at [1018, 228] on select "Select Male Female Other Prefer Not To Say" at bounding box center [915, 232] width 313 height 28
click at [759, 218] on select "Select Male Female Other Prefer Not To Say" at bounding box center [915, 232] width 313 height 28
click at [907, 240] on select "Select Male Female Other Prefer Not To Say" at bounding box center [915, 232] width 313 height 28
select select "female"
click at [759, 218] on select "Select Male Female Other Prefer Not To Say" at bounding box center [915, 232] width 313 height 28
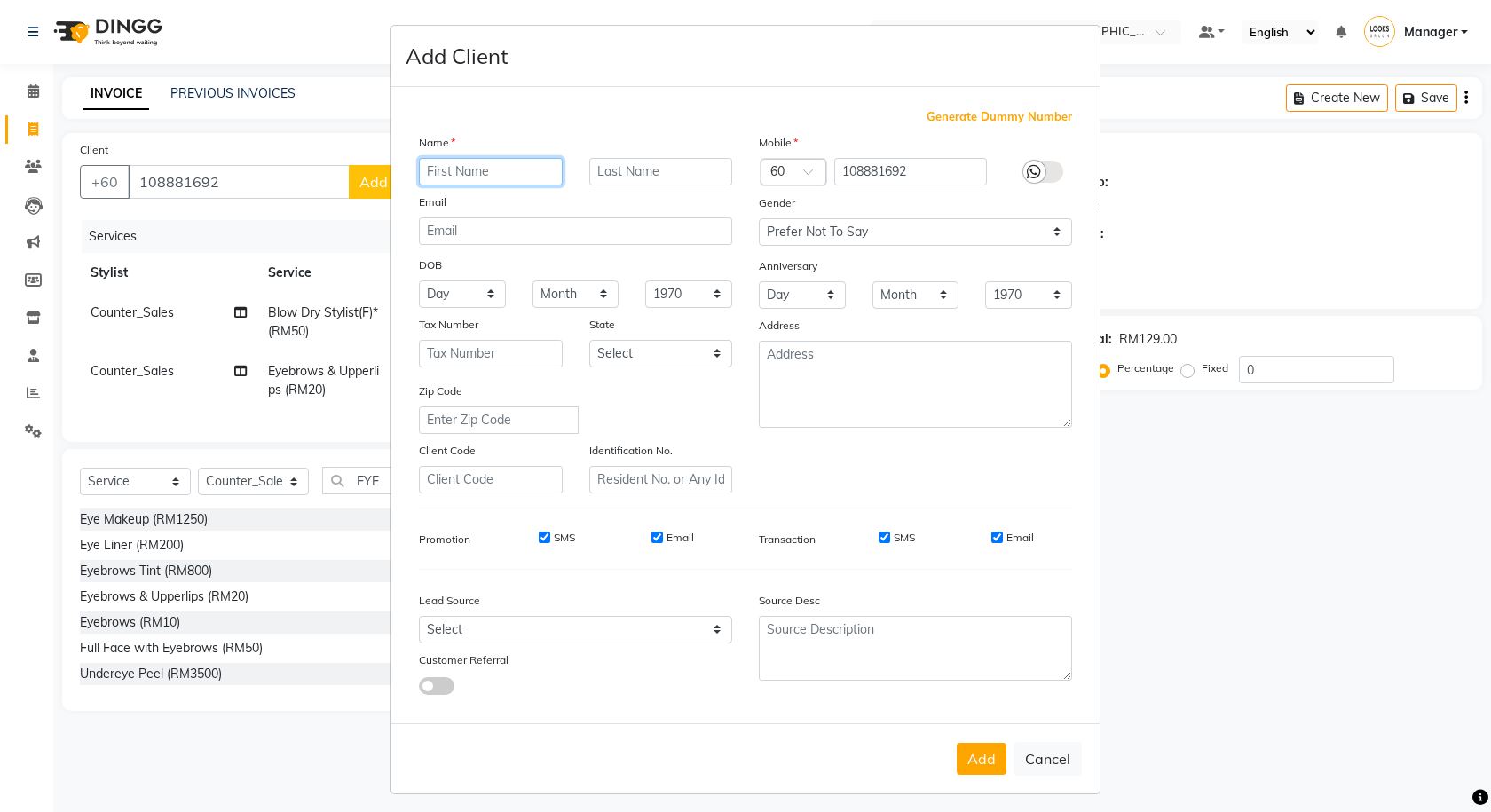
click at [540, 166] on input "text" at bounding box center [491, 172] width 143 height 28
type input "PUVANESWARY"
click at [961, 757] on button "Add" at bounding box center [982, 759] width 49 height 32
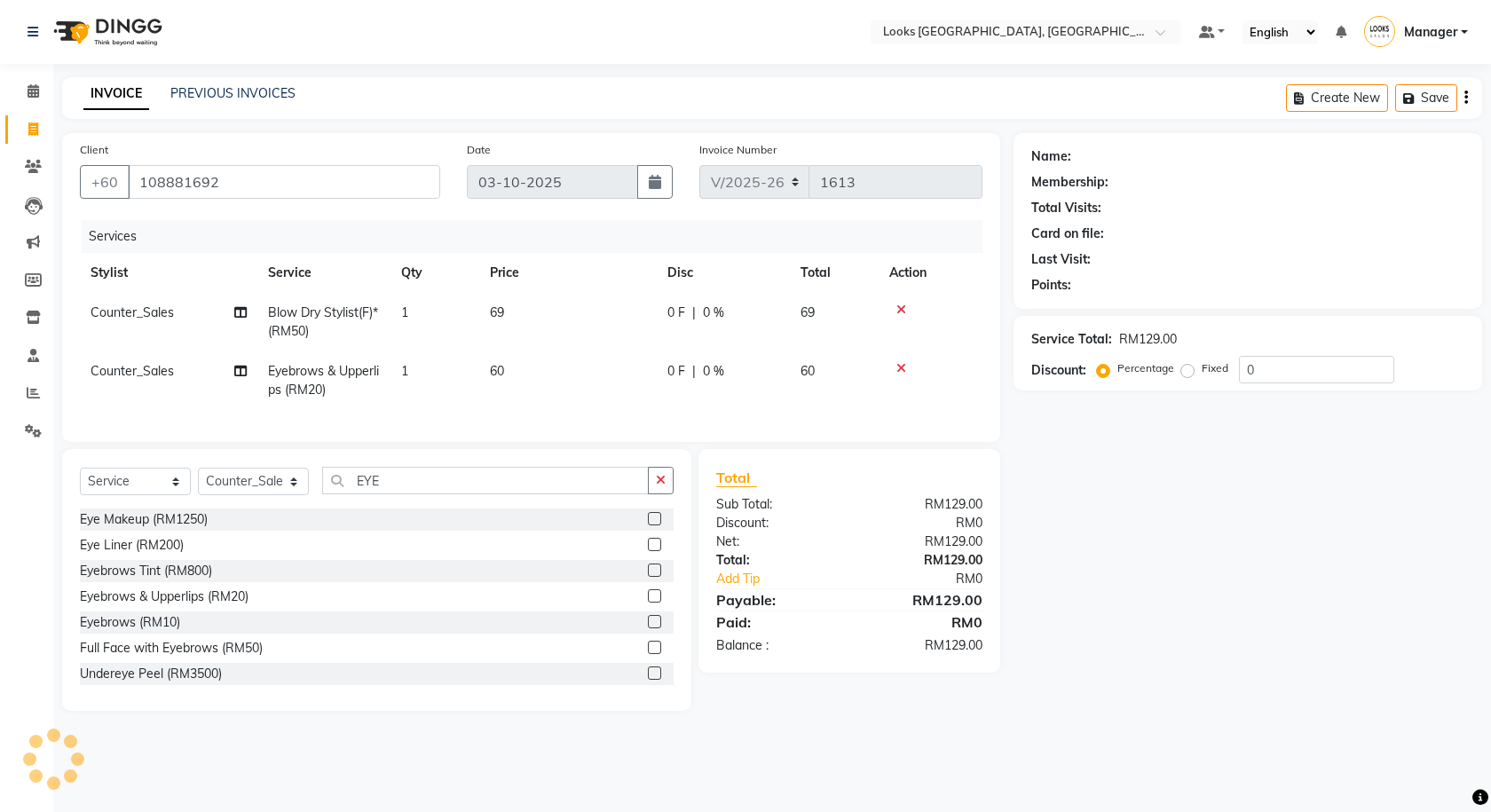
select select
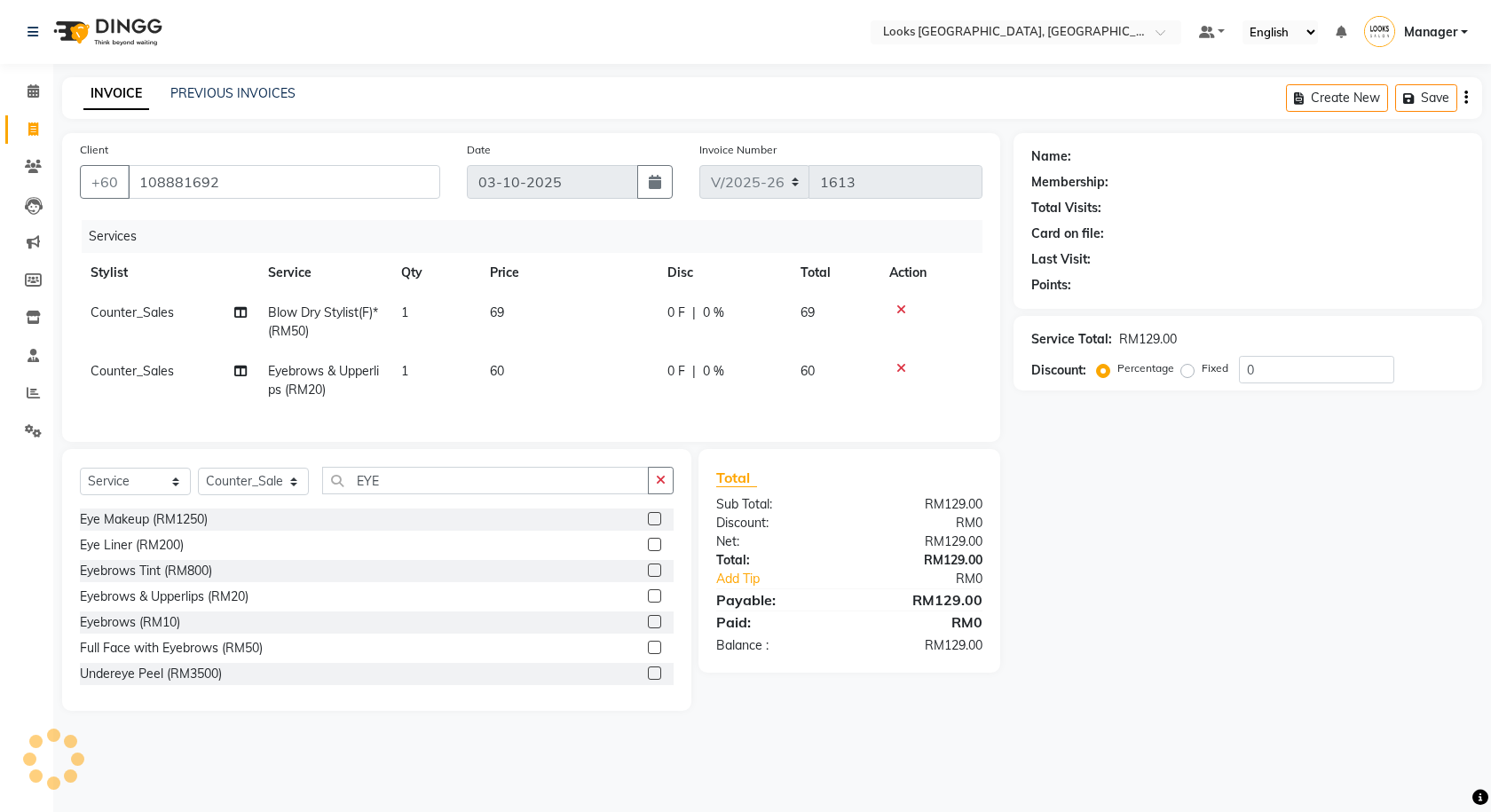
select select
checkbox input "false"
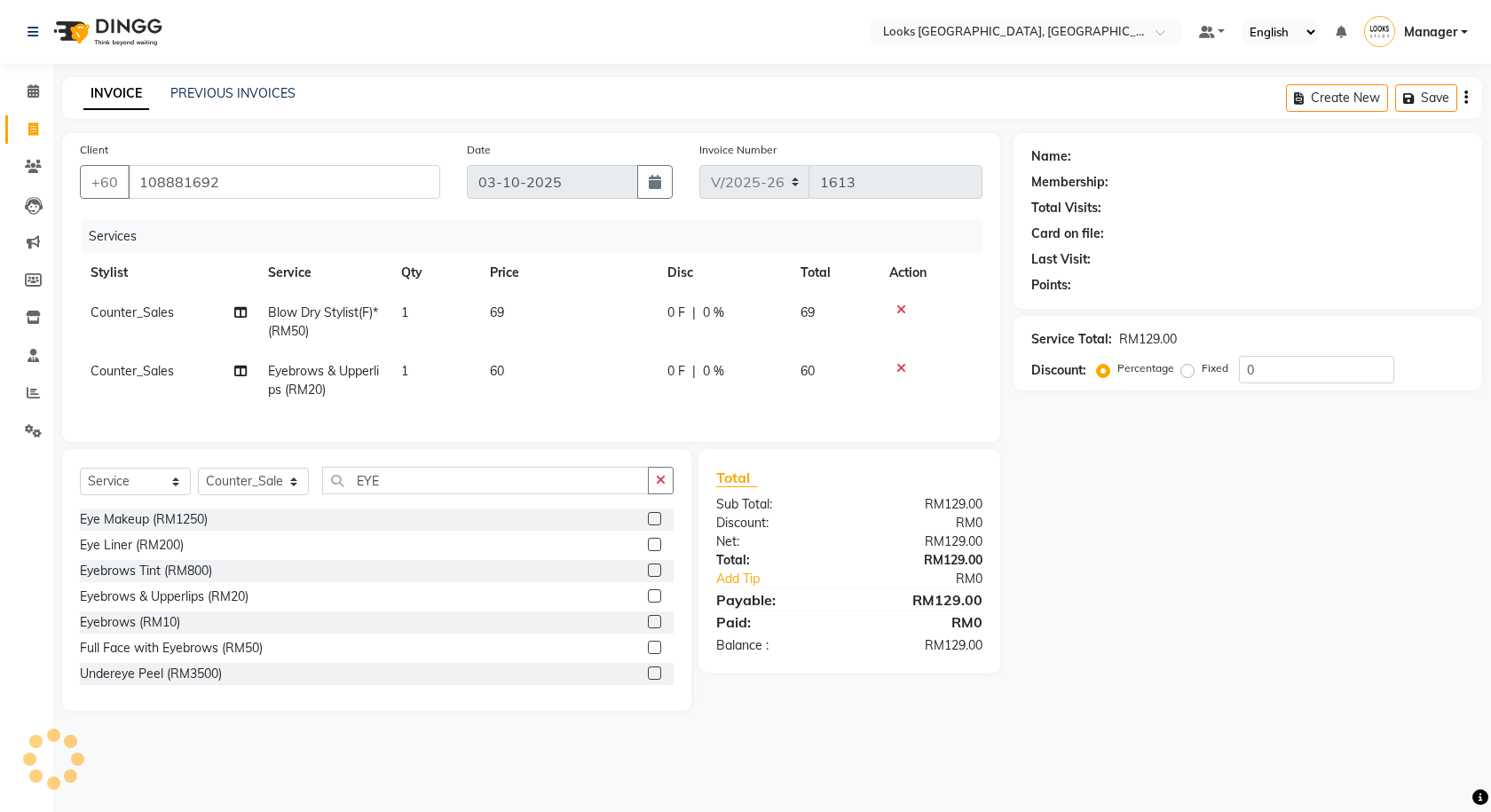
checkbox input "false"
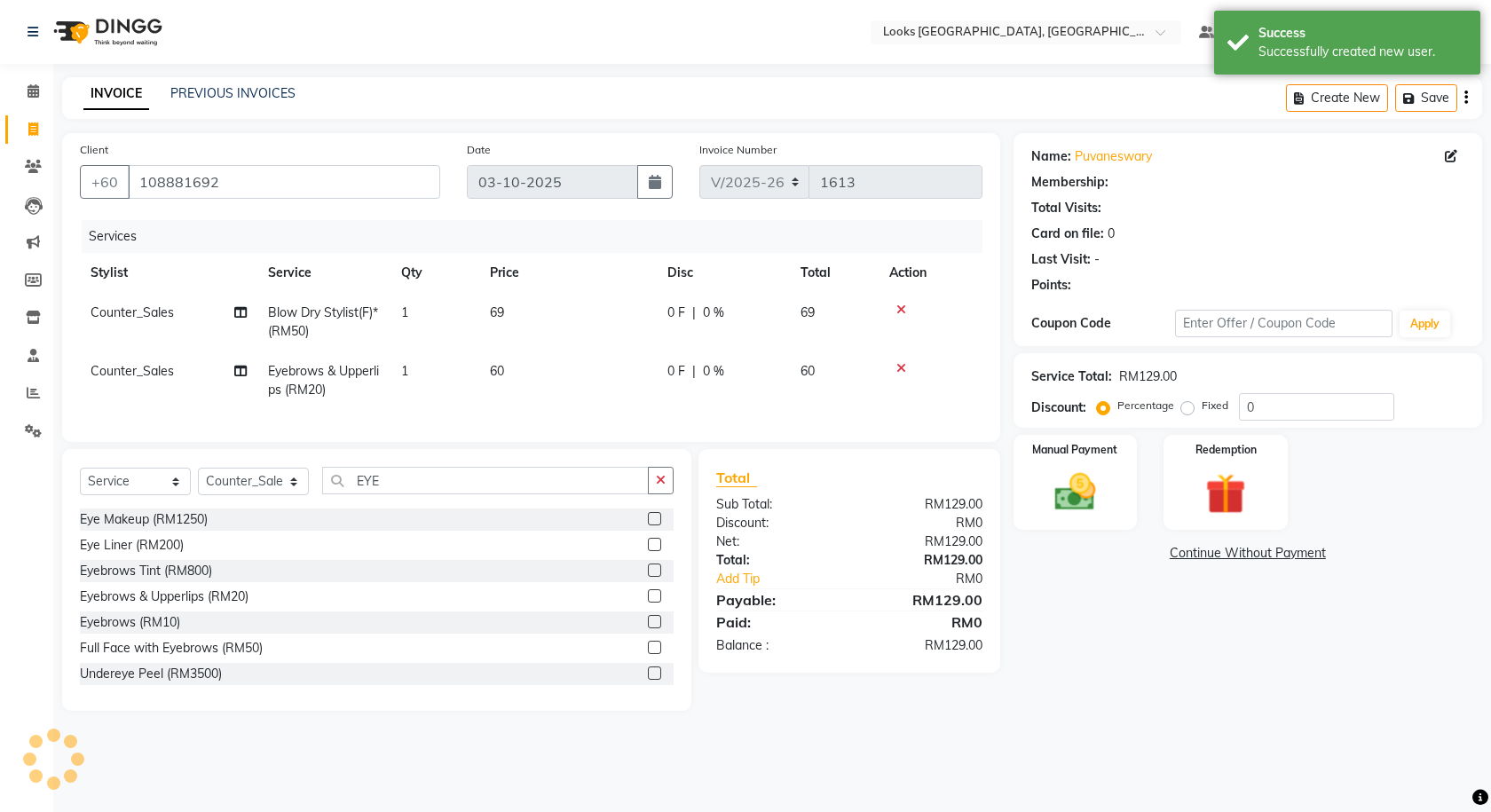
select select "1: Object"
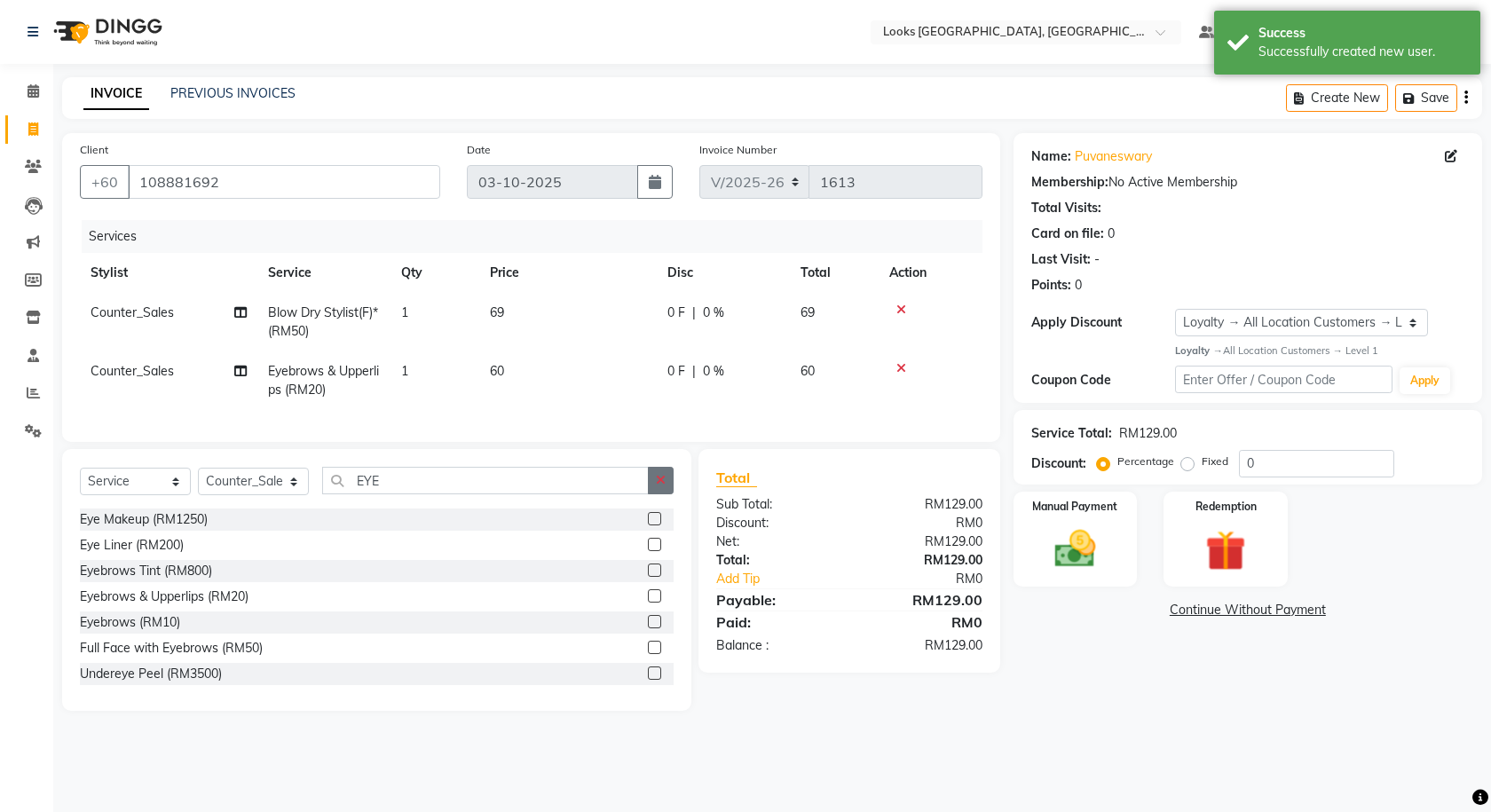
click at [663, 486] on icon "button" at bounding box center [660, 480] width 9 height 12
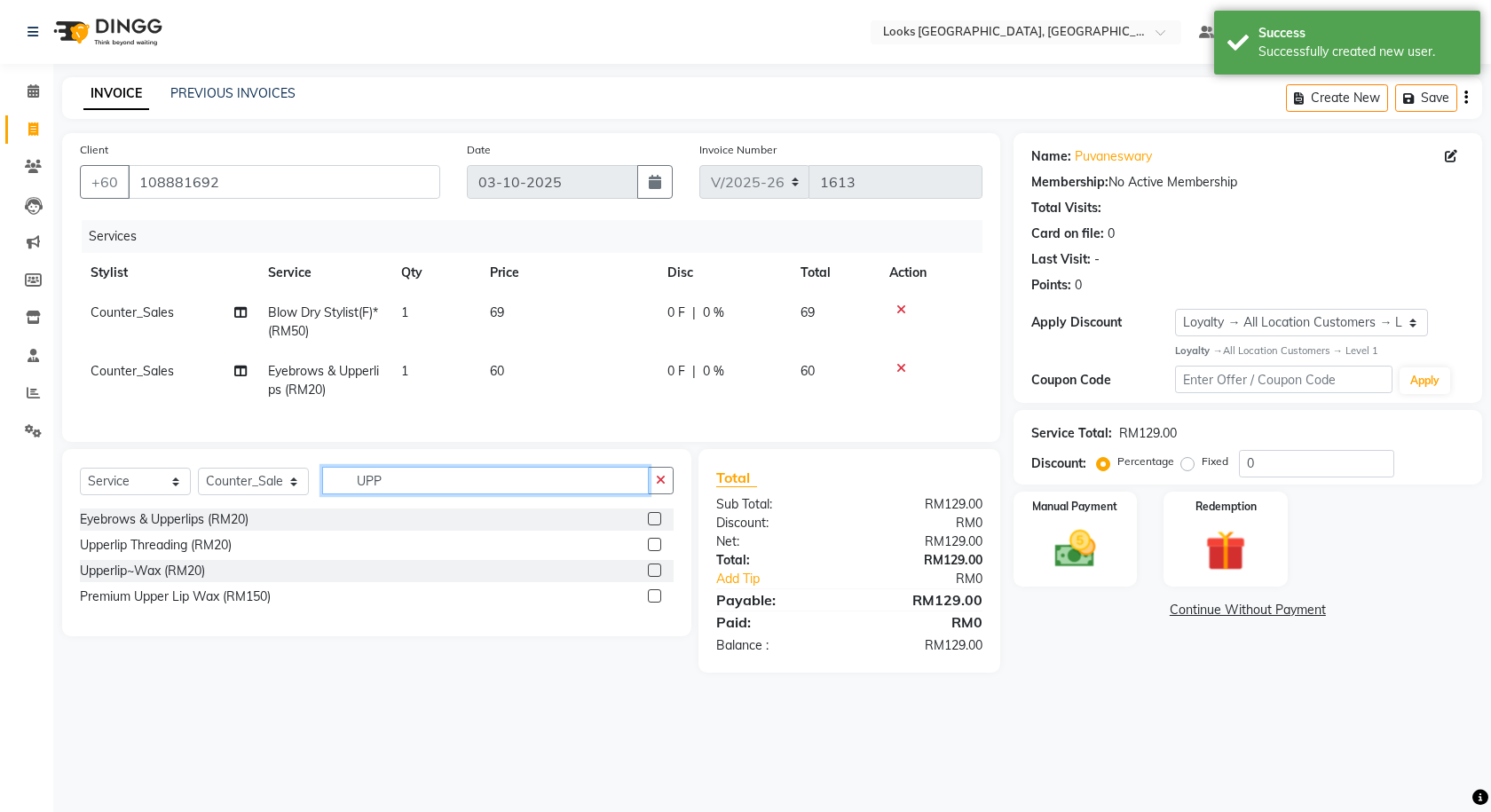
type input "UPP"
click at [657, 577] on label at bounding box center [655, 570] width 13 height 13
click at [657, 577] on input "checkbox" at bounding box center [654, 571] width 11 height 11
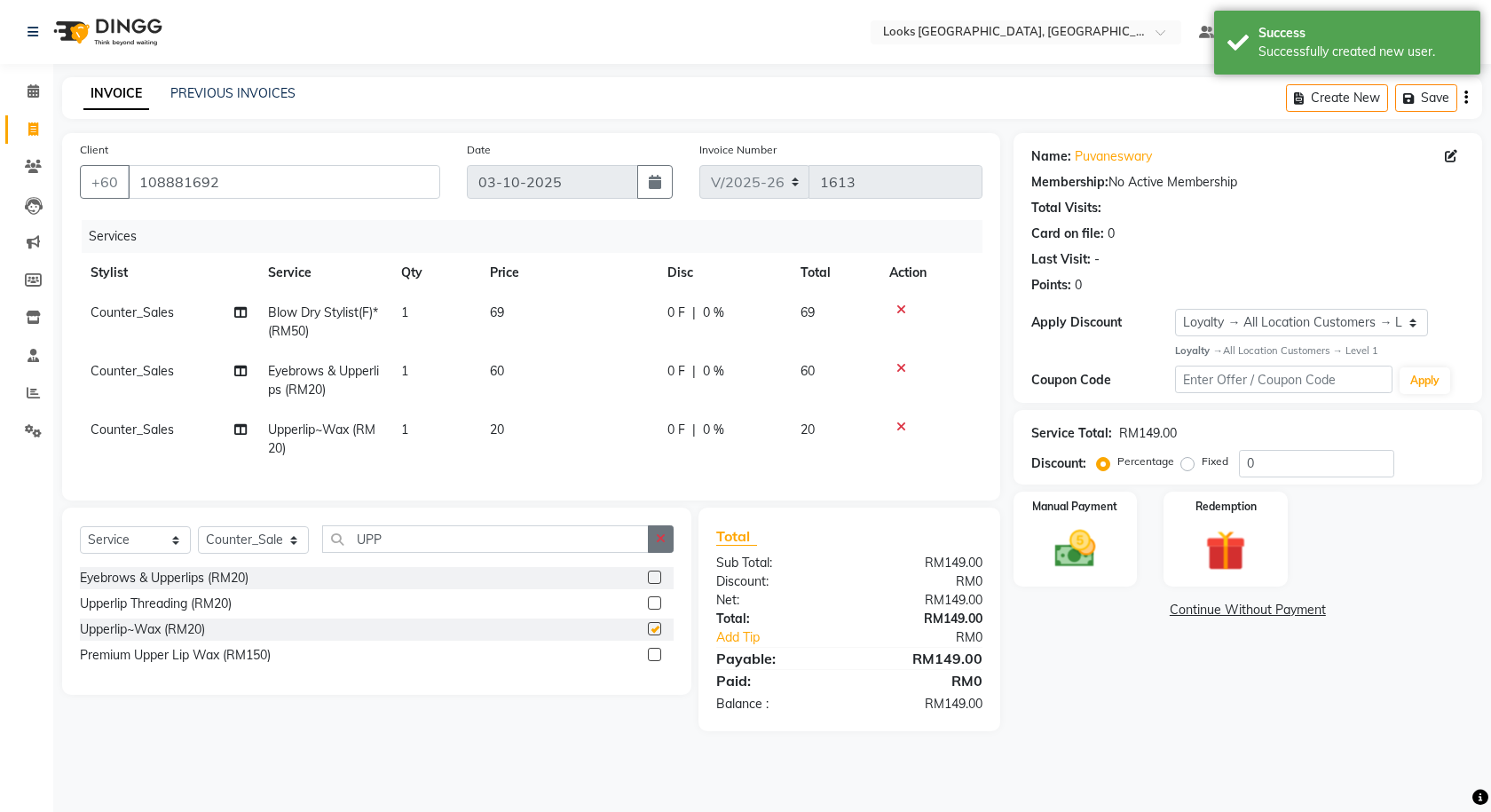
checkbox input "false"
click at [670, 552] on button "button" at bounding box center [661, 539] width 26 height 28
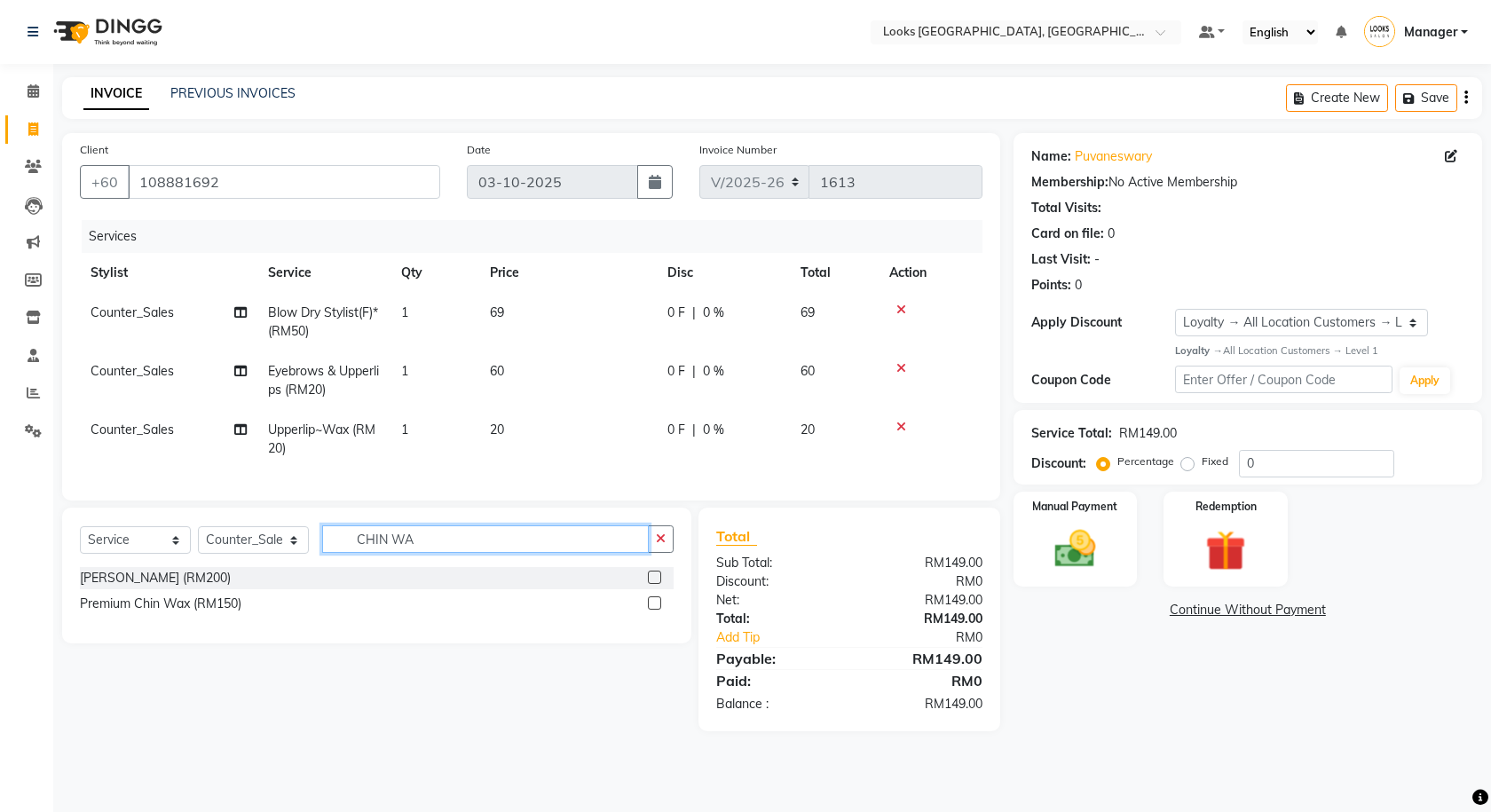
type input "CHIN WA"
click at [657, 584] on label at bounding box center [655, 577] width 13 height 13
click at [657, 584] on input "checkbox" at bounding box center [654, 578] width 11 height 11
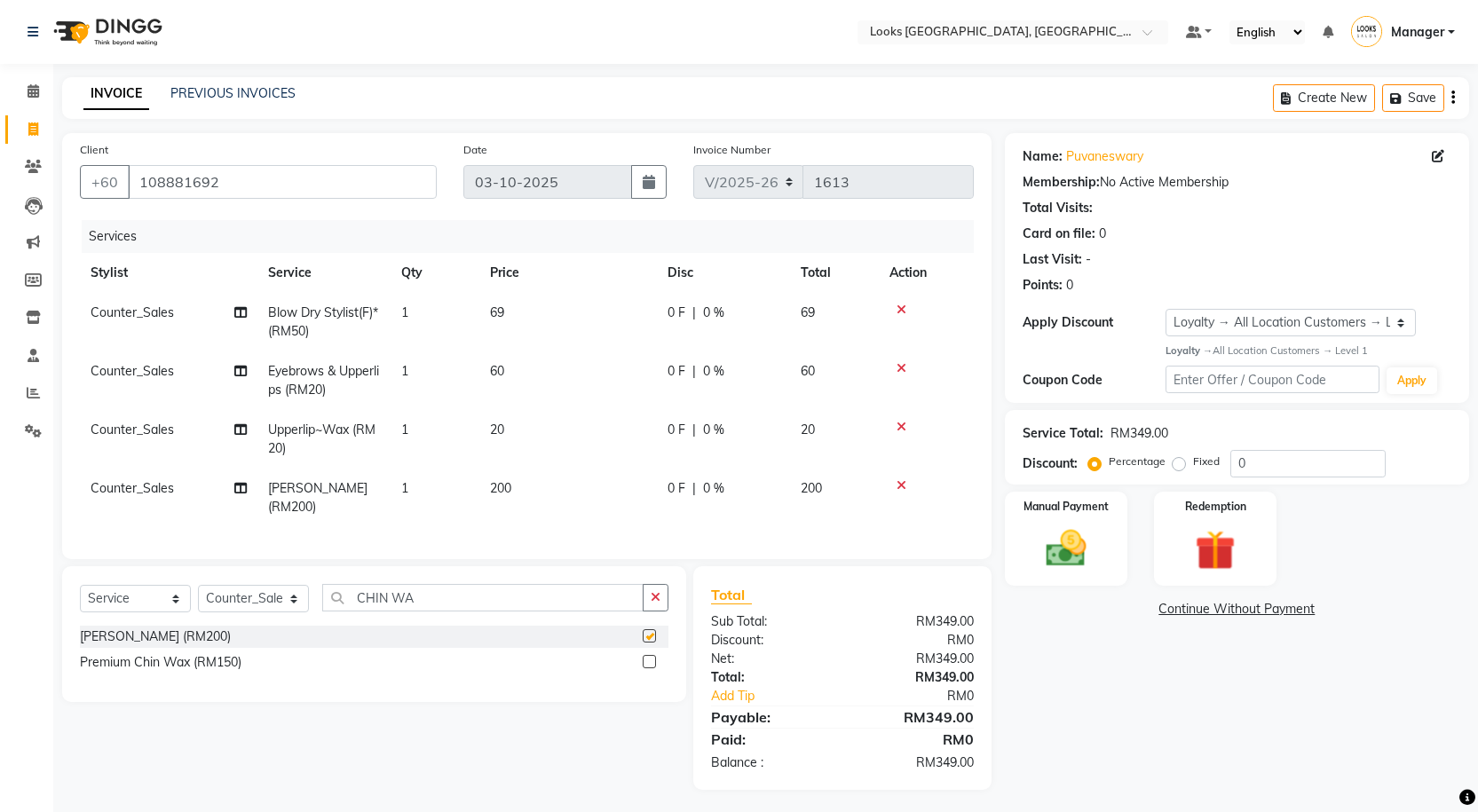
checkbox input "false"
click at [836, 444] on td "20" at bounding box center [834, 439] width 88 height 59
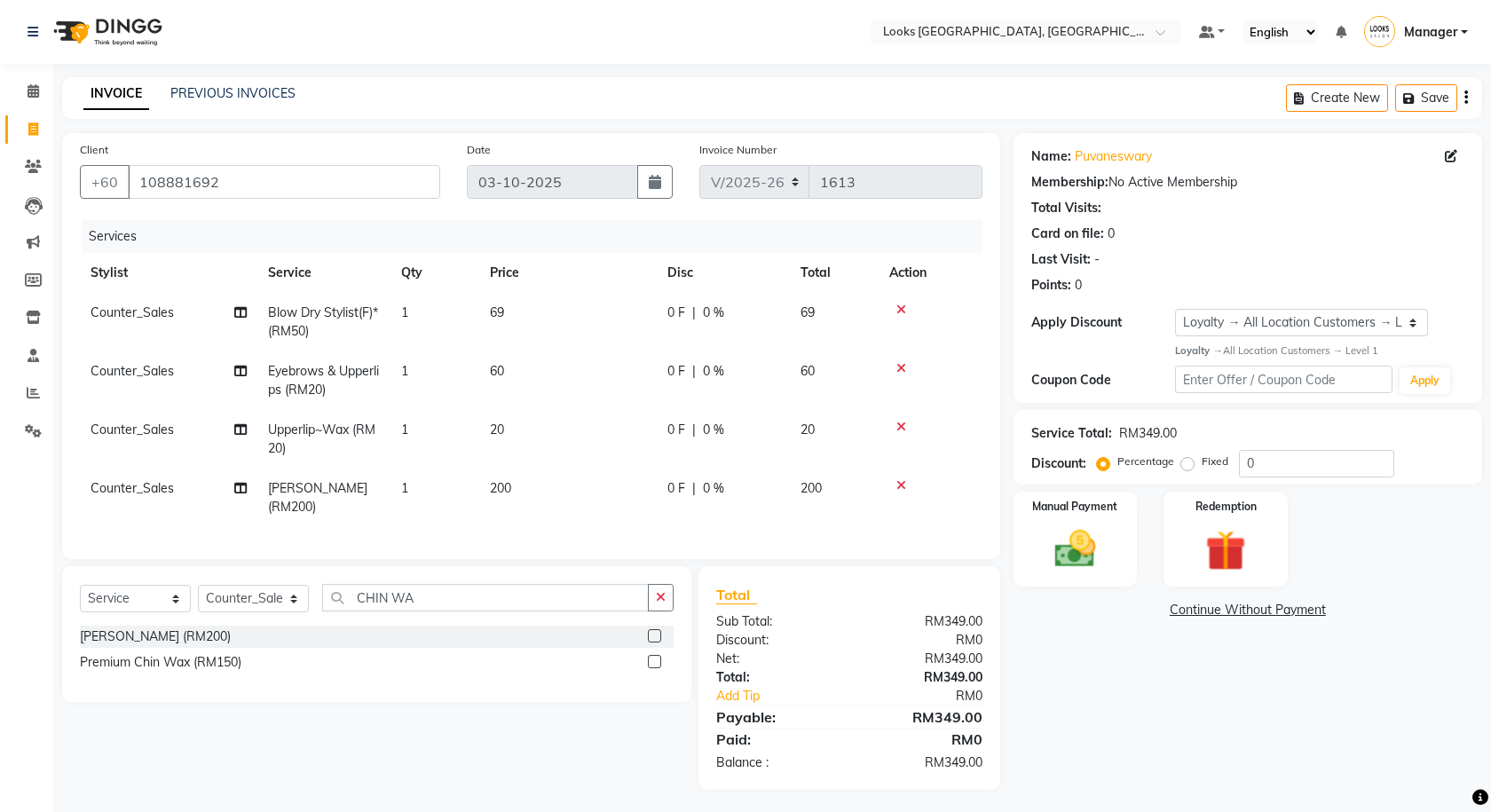
select select "75497"
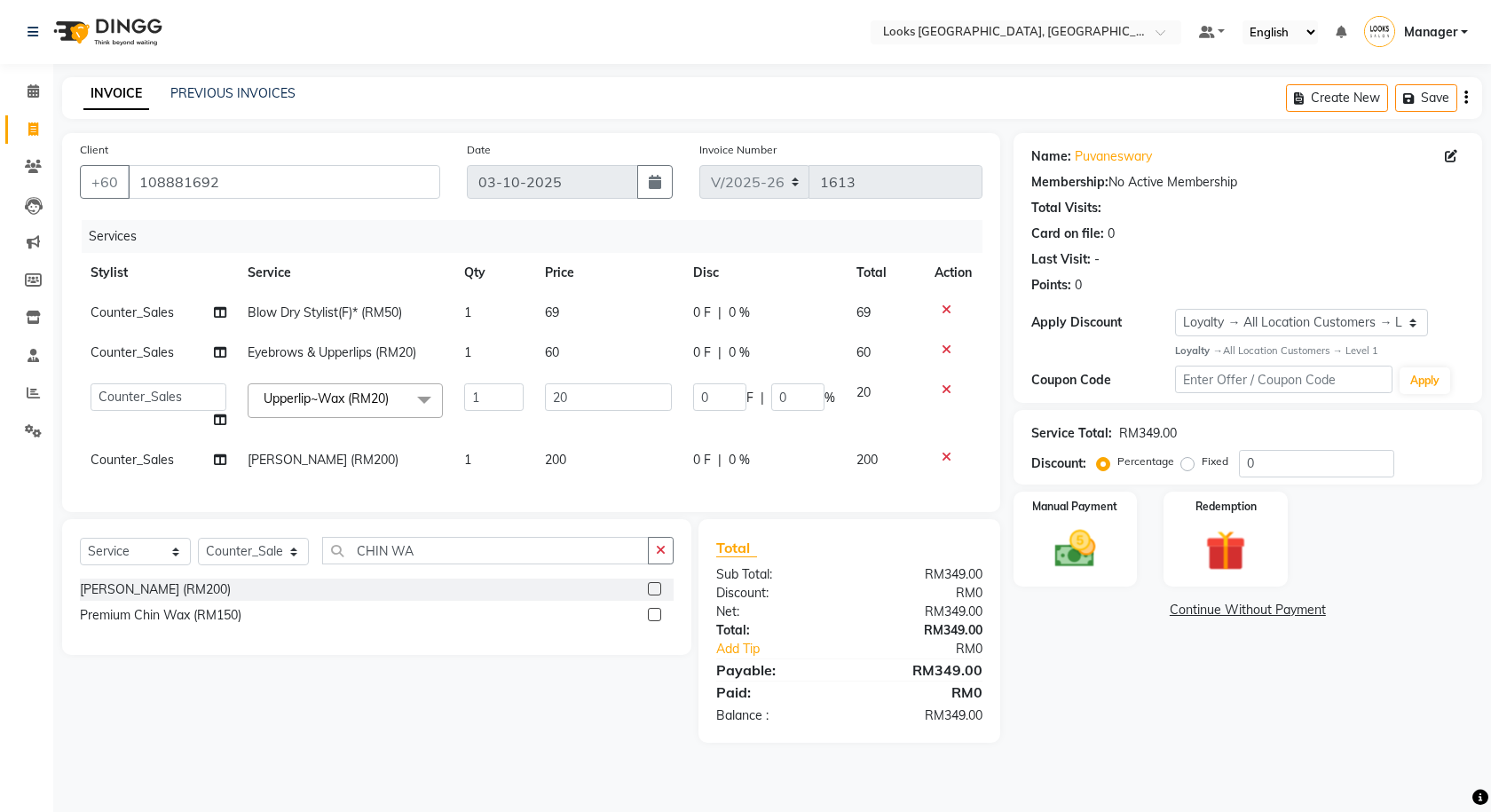
click at [862, 417] on td "20" at bounding box center [885, 406] width 78 height 67
drag, startPoint x: 611, startPoint y: 403, endPoint x: 551, endPoint y: 394, distance: 60.7
click at [551, 394] on input "20" at bounding box center [608, 398] width 127 height 28
type input "25"
click at [586, 453] on tbody "Counter_Sales Blow Dry Stylist(F)* (RM50) 1 69 0 F | 0 % 69 Counter_Sales Eyebr…" at bounding box center [531, 386] width 902 height 187
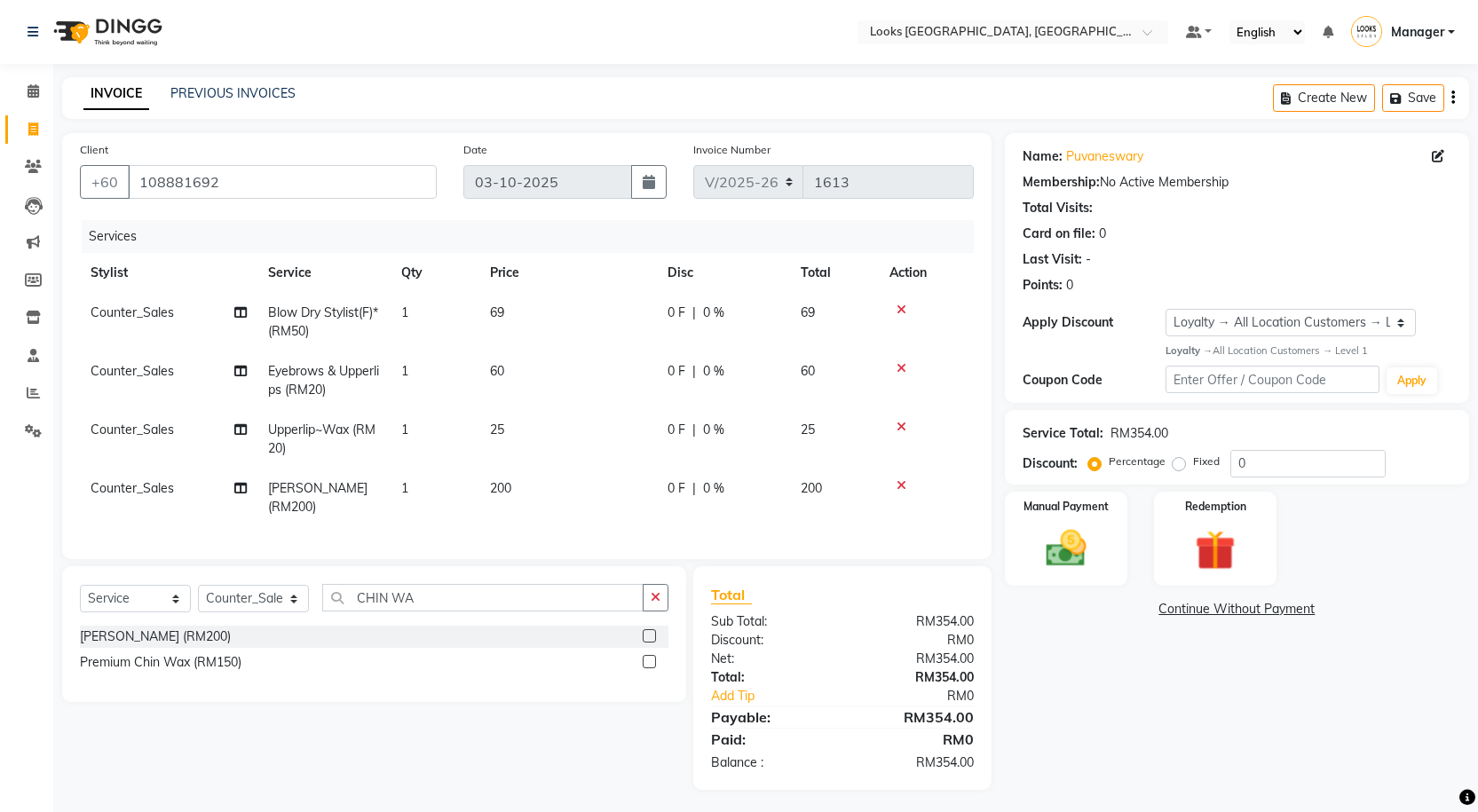
drag, startPoint x: 554, startPoint y: 505, endPoint x: 553, endPoint y: 483, distance: 22.0
click at [553, 505] on td "200" at bounding box center [568, 497] width 178 height 59
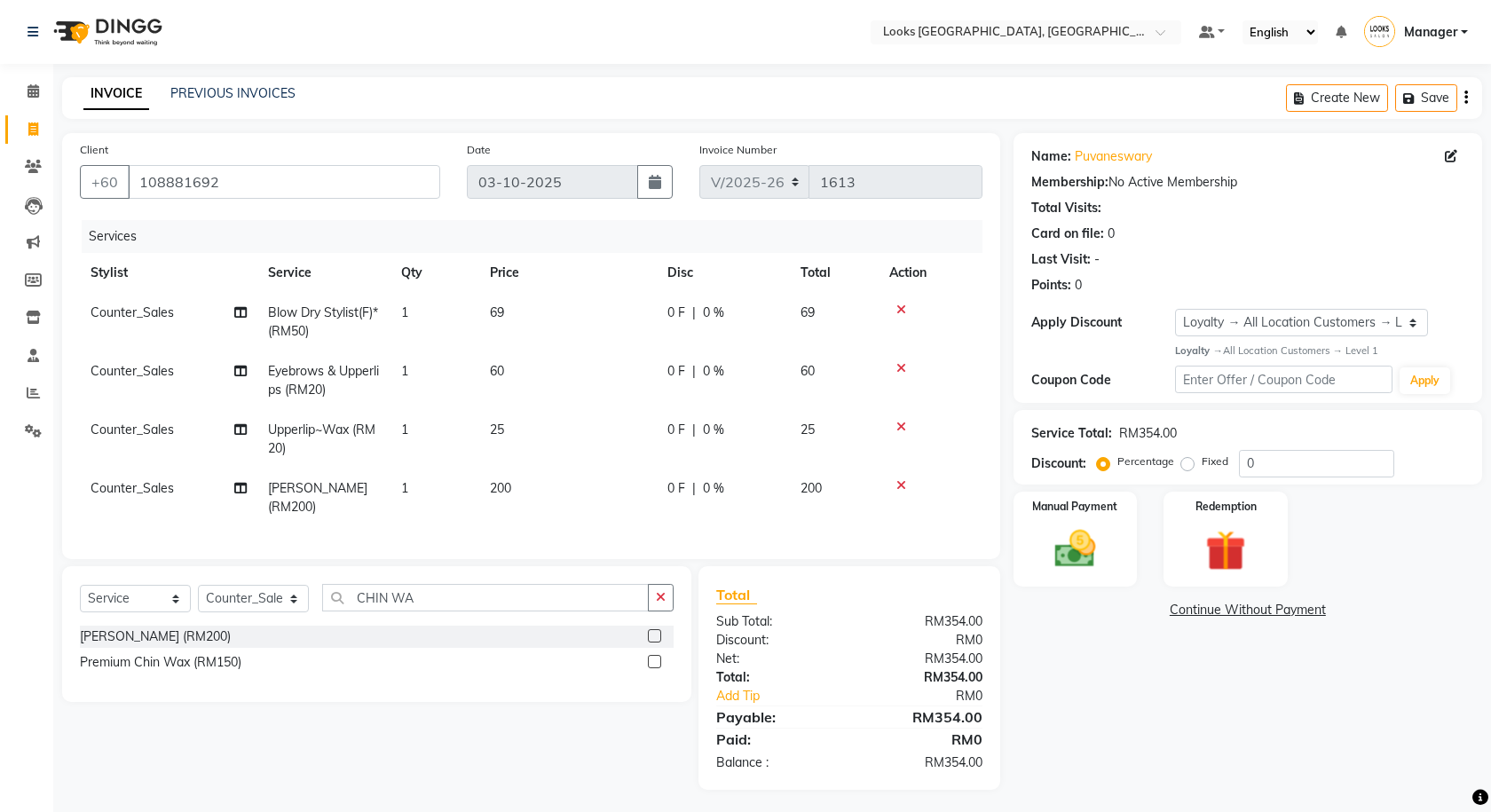
select select "75497"
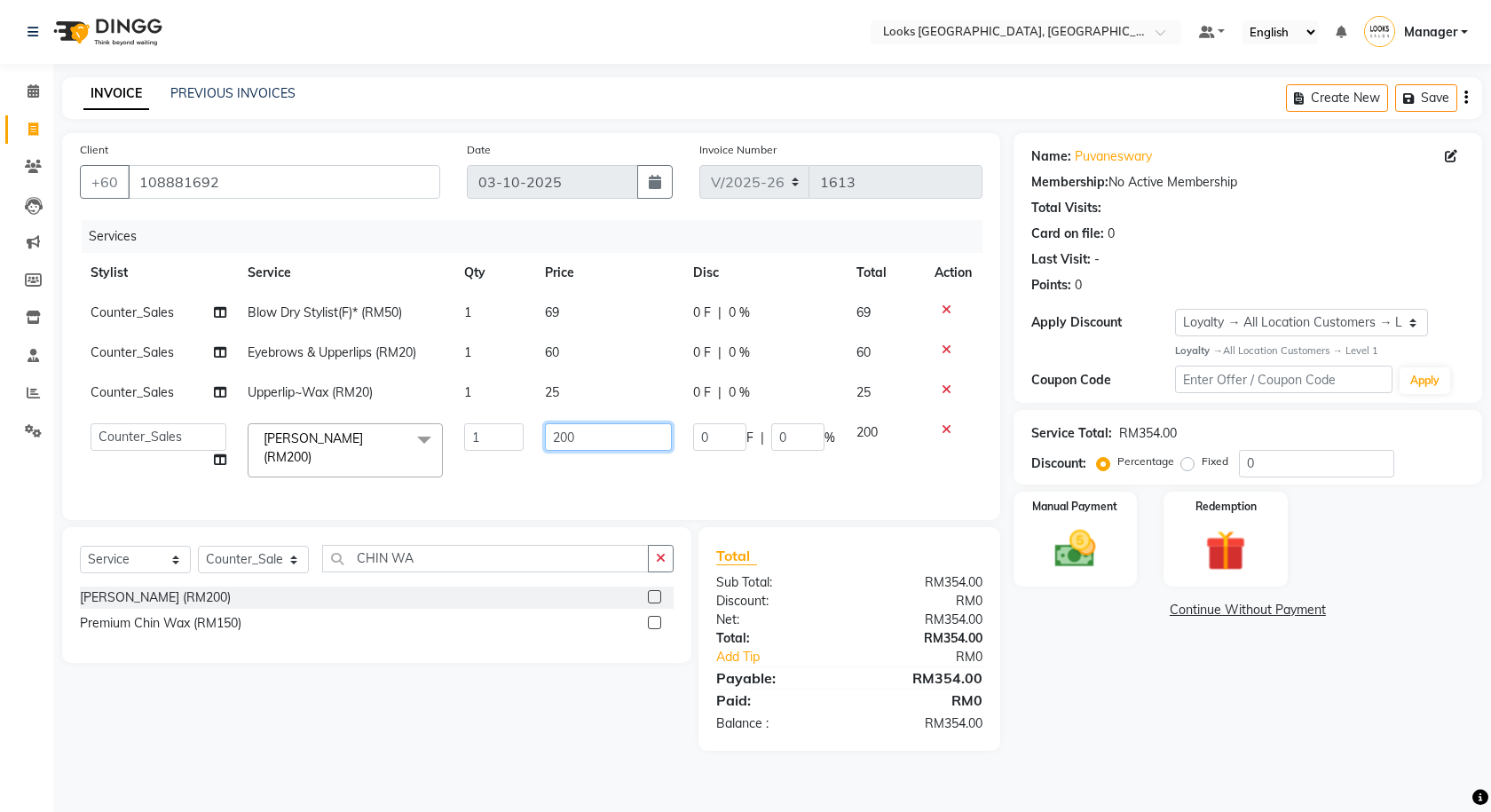
drag, startPoint x: 585, startPoint y: 450, endPoint x: 539, endPoint y: 437, distance: 47.8
click at [539, 437] on td "200" at bounding box center [608, 450] width 148 height 75
type input "25"
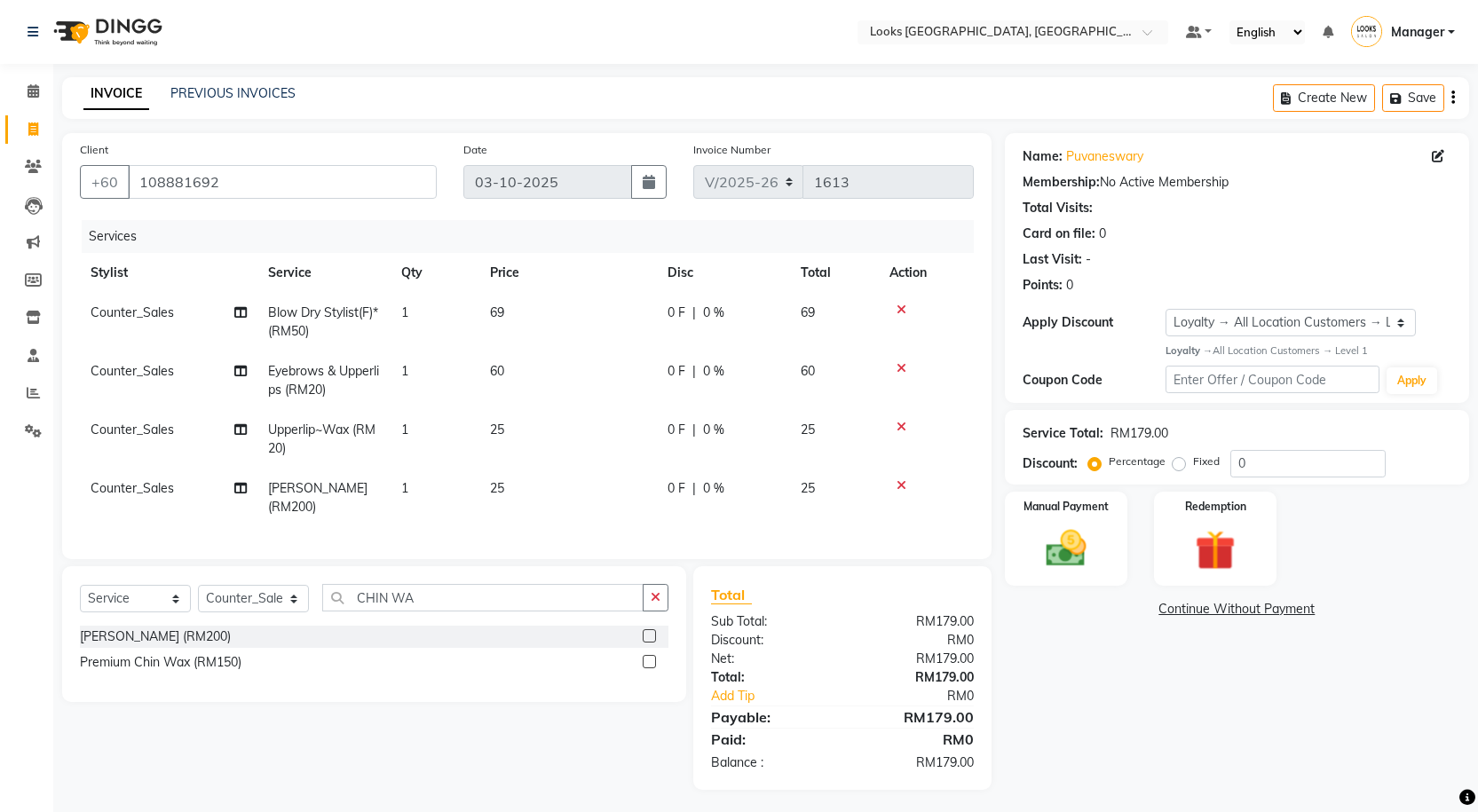
click at [570, 372] on tbody "Counter_Sales Blow Dry Stylist(F)* (RM50) 1 69 0 F | 0 % 69 Counter_Sales Eyebr…" at bounding box center [527, 411] width 894 height 235
click at [574, 366] on td "60" at bounding box center [568, 380] width 178 height 59
select select "75497"
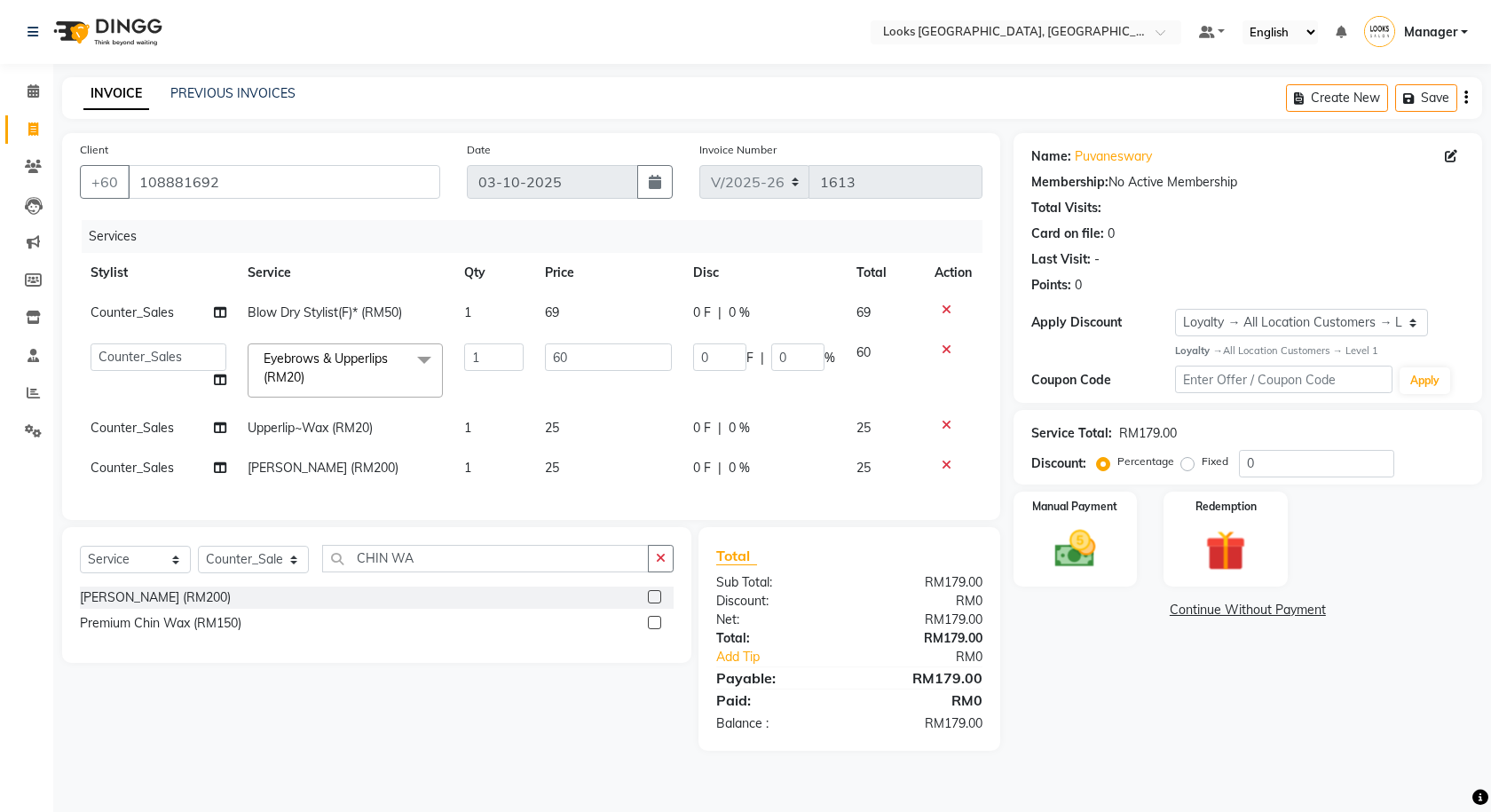
click at [409, 364] on span at bounding box center [425, 360] width 35 height 34
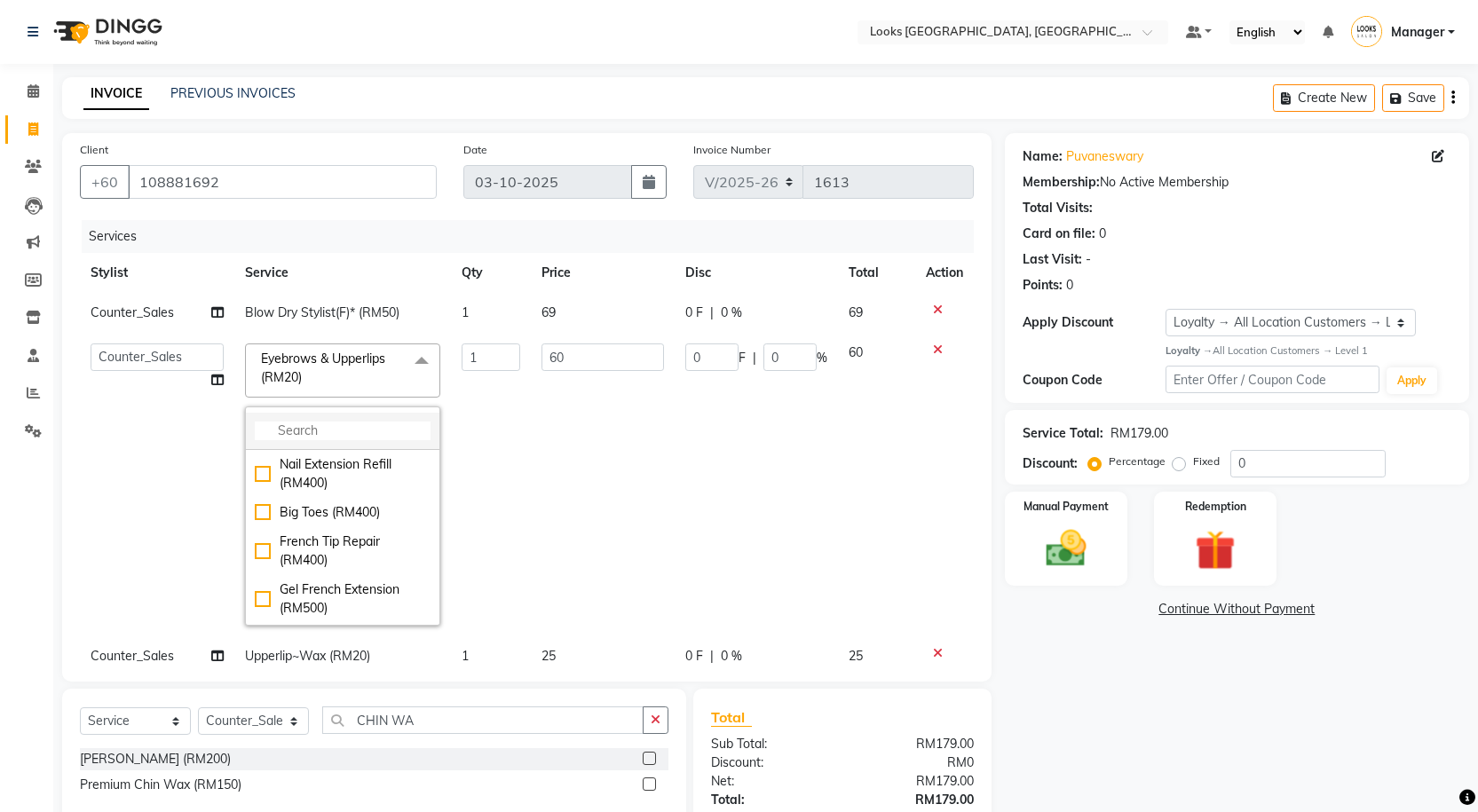
click at [345, 432] on input "multiselect-search" at bounding box center [343, 431] width 176 height 19
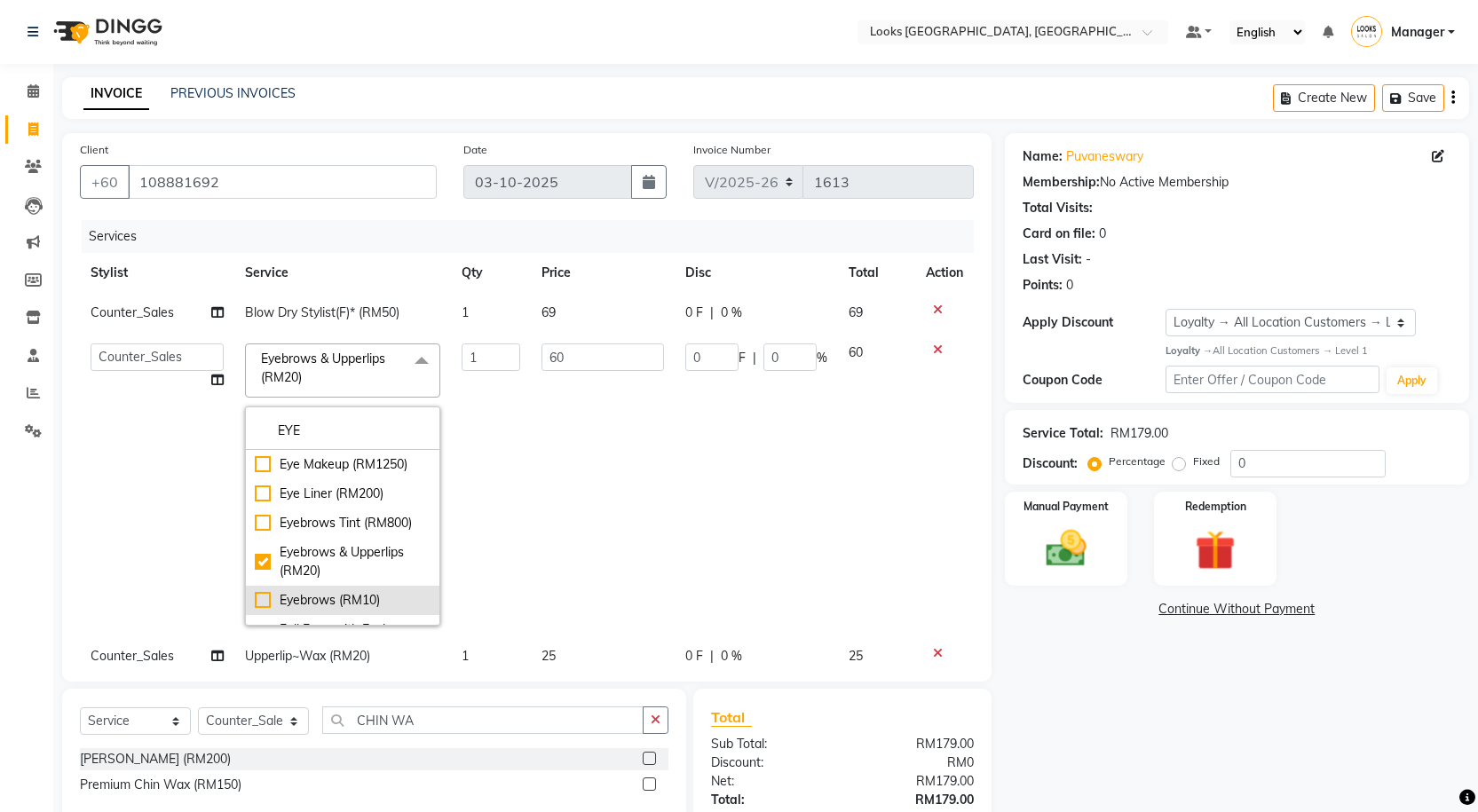
type input "EYE"
click at [257, 599] on div "Eyebrows (RM10)" at bounding box center [343, 601] width 176 height 19
checkbox input "false"
checkbox input "true"
type input "10"
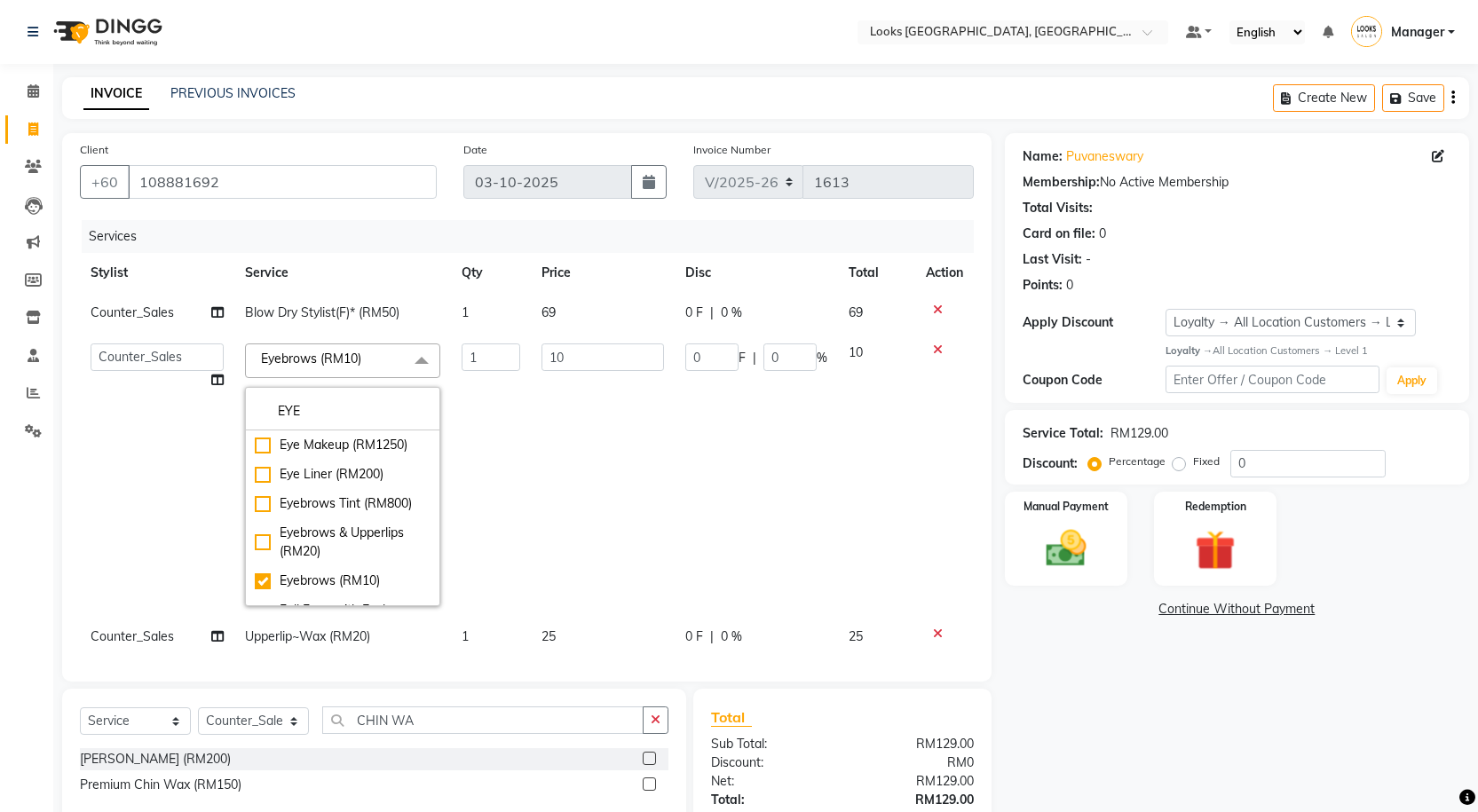
click at [1155, 703] on div "Name: Puvaneswary Membership: No Active Membership Total Visits: Card on file: …" at bounding box center [1243, 522] width 478 height 779
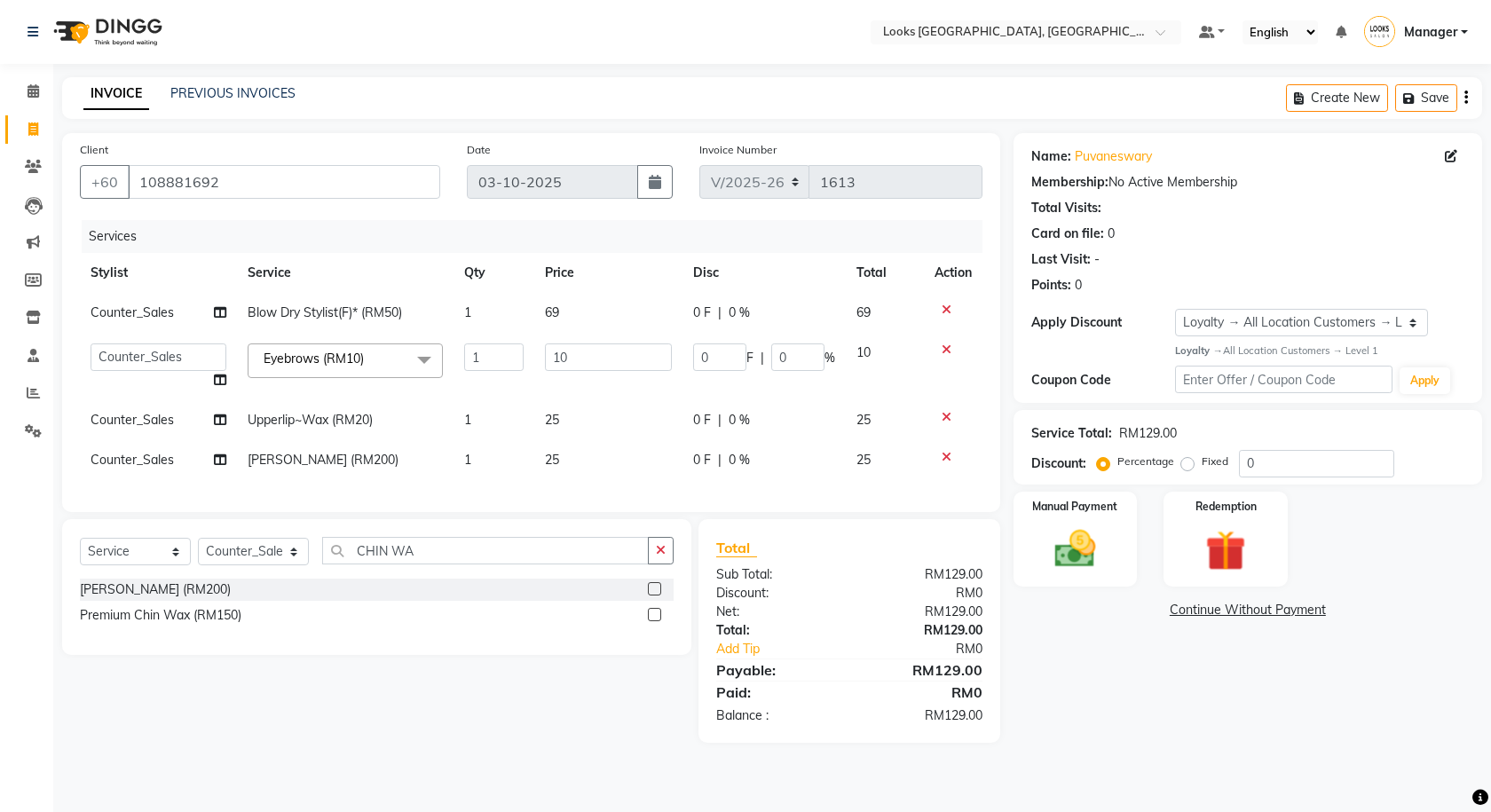
click at [592, 330] on td "69" at bounding box center [608, 313] width 148 height 40
select select "75497"
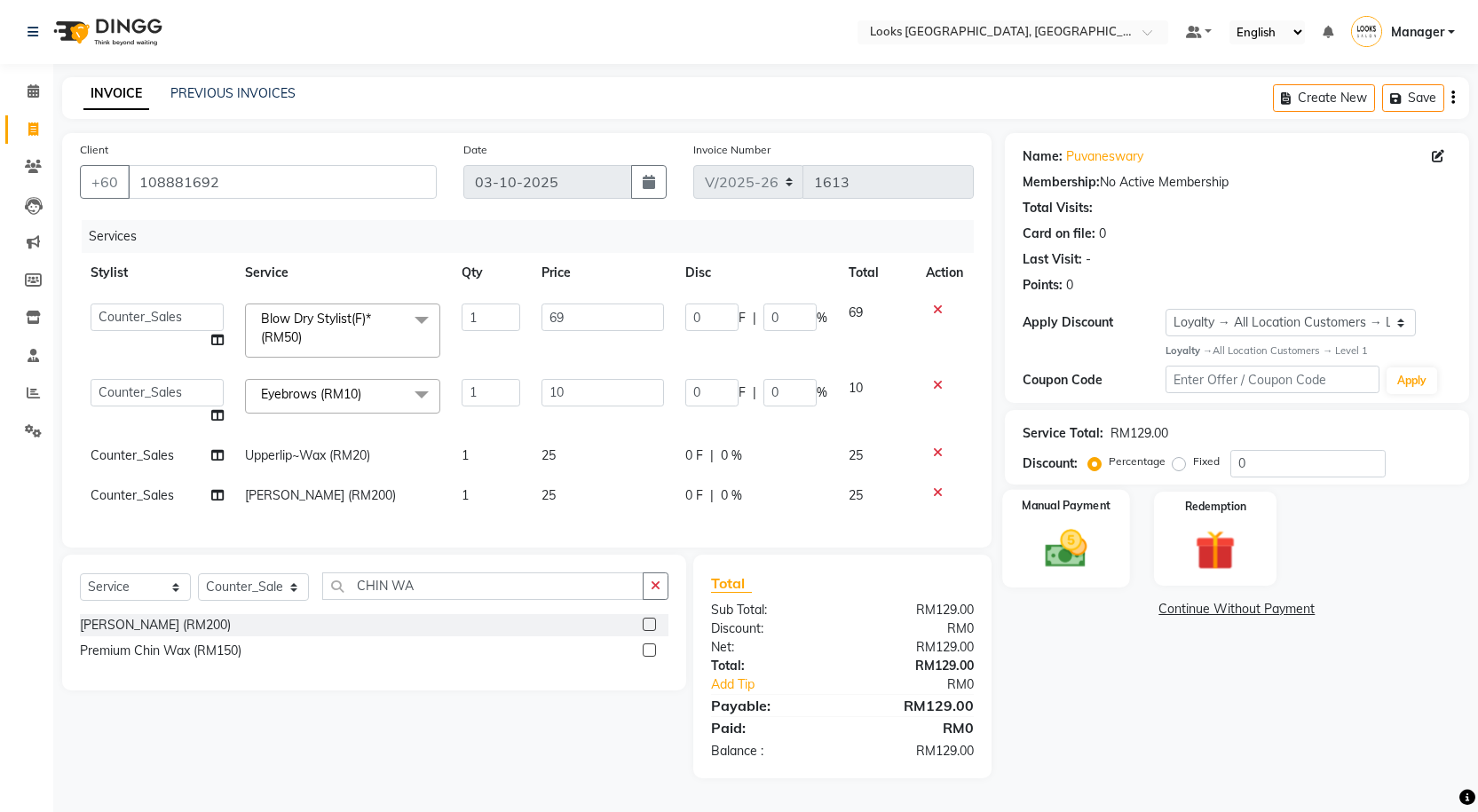
click at [1068, 553] on img at bounding box center [1065, 548] width 68 height 47
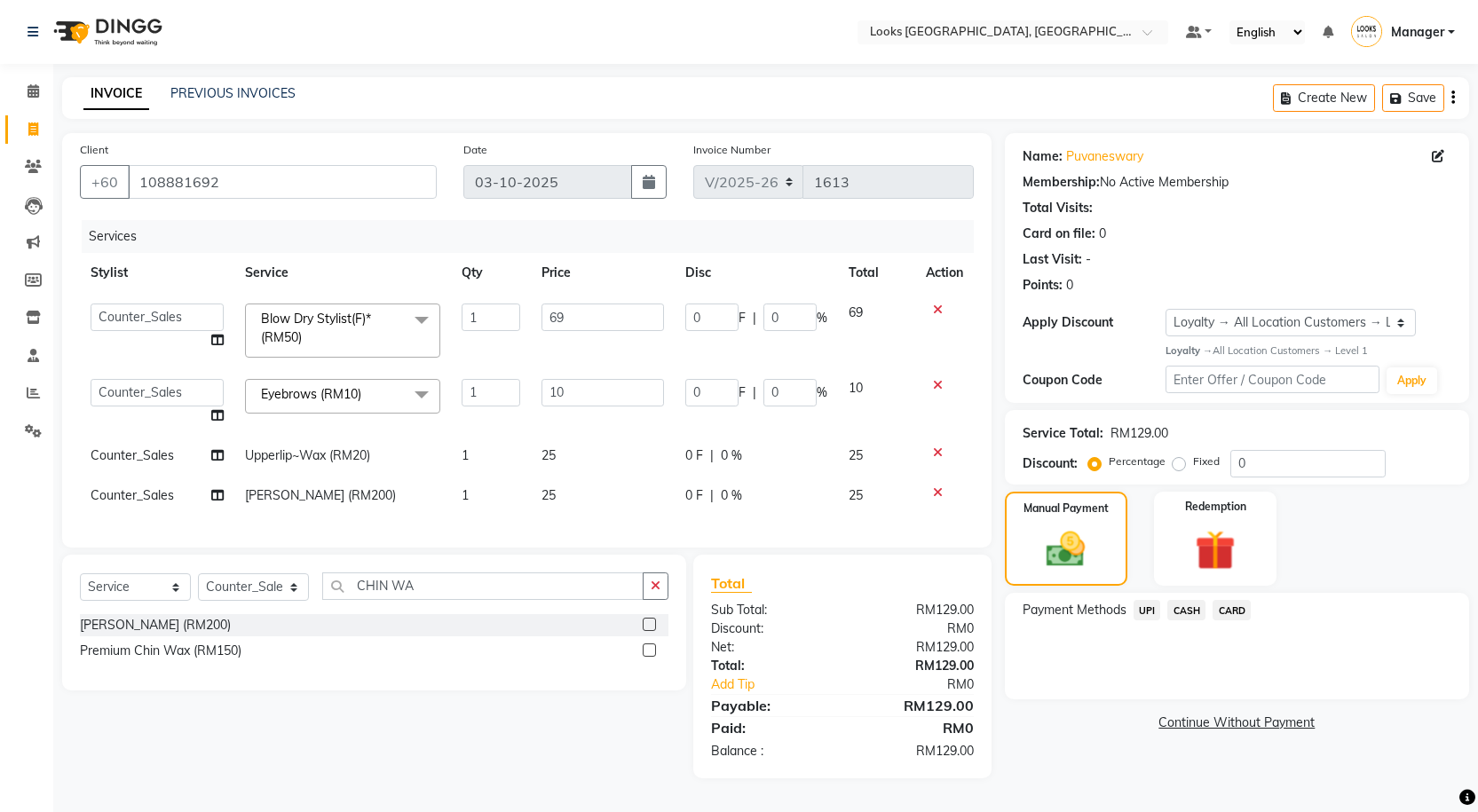
click at [1181, 616] on span "CASH" at bounding box center [1186, 610] width 38 height 20
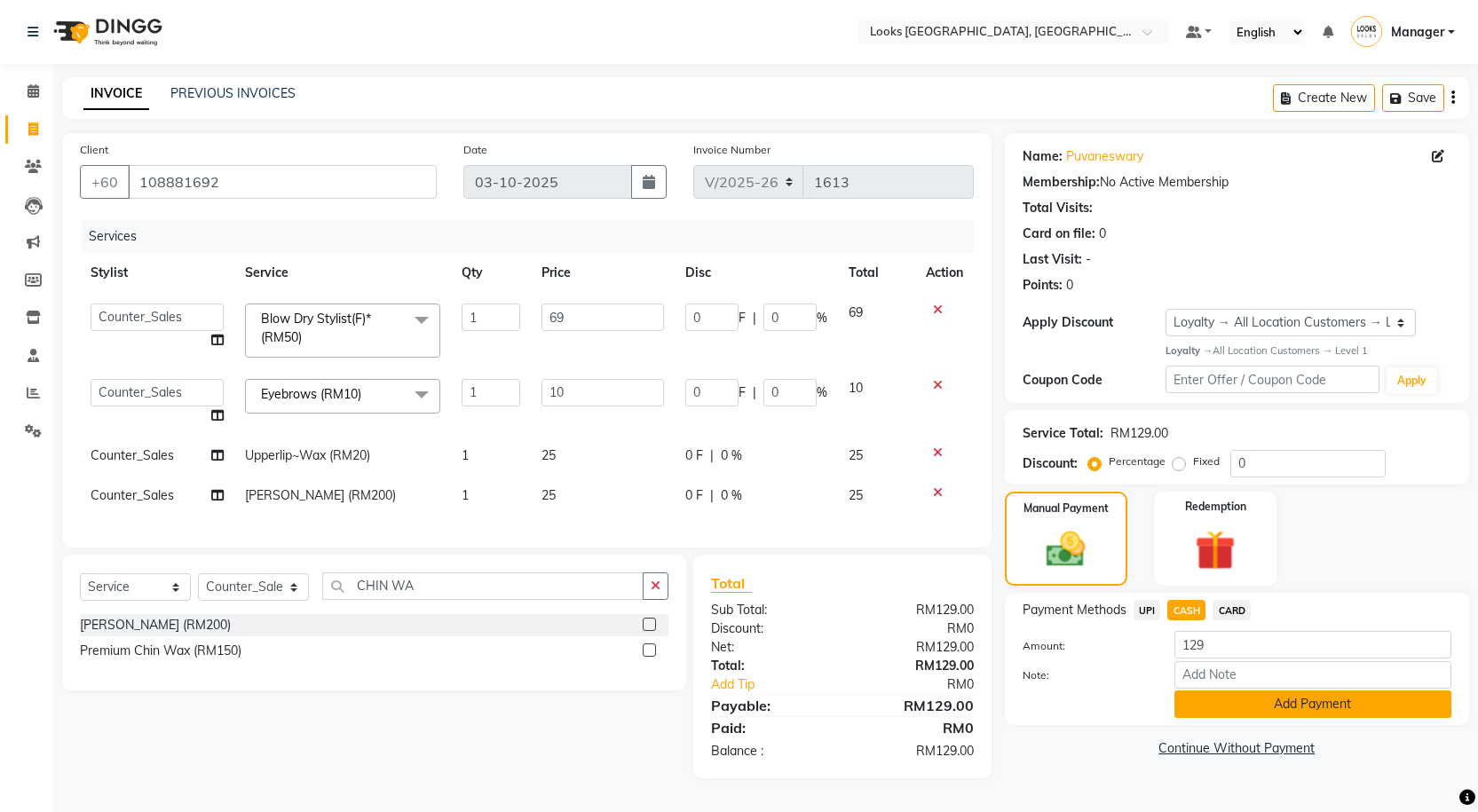
click at [1242, 696] on button "Add Payment" at bounding box center [1312, 705] width 277 height 28
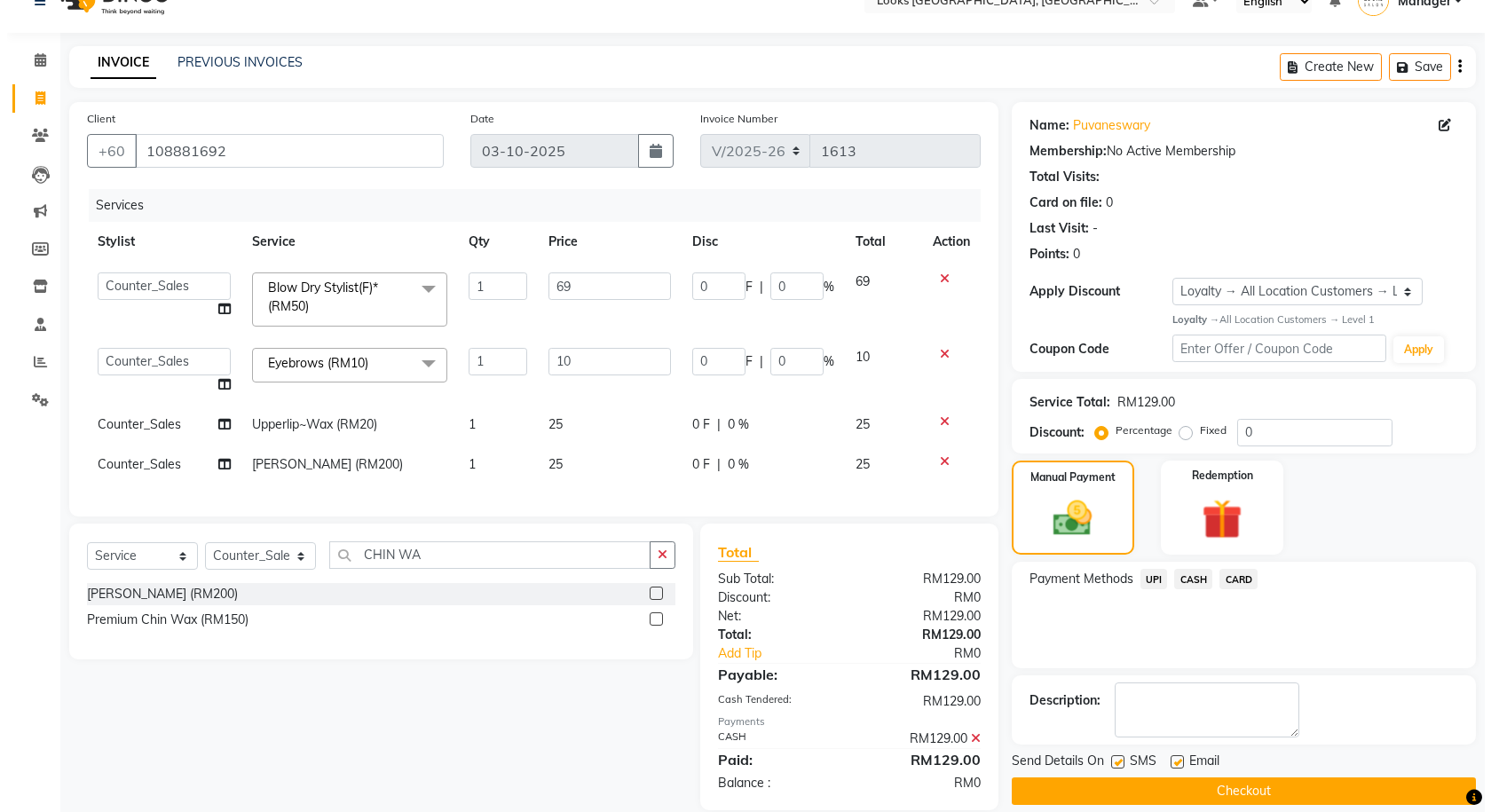
scroll to position [157, 0]
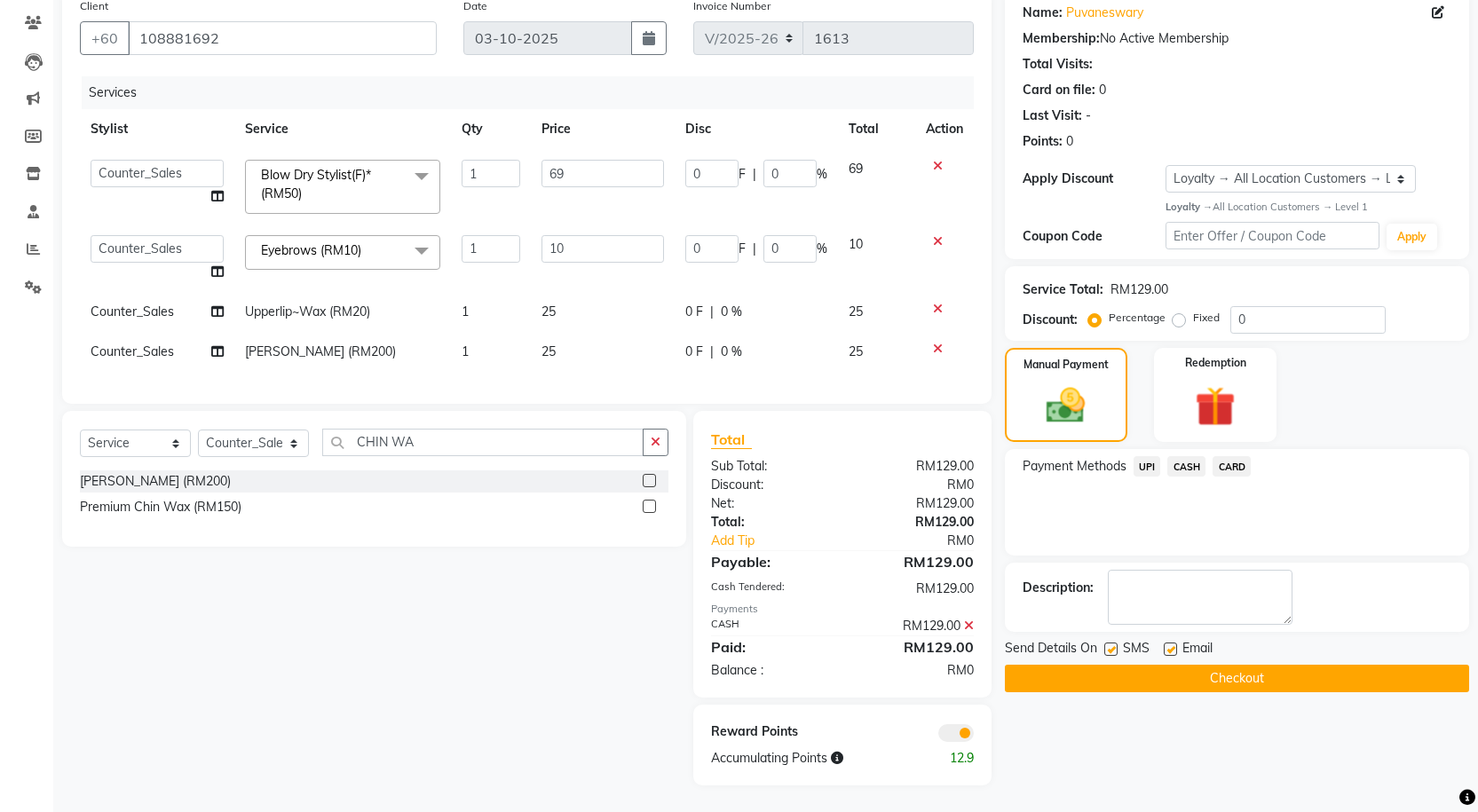
click at [966, 730] on span at bounding box center [956, 733] width 35 height 18
click at [974, 736] on input "checkbox" at bounding box center [974, 736] width 0 height 0
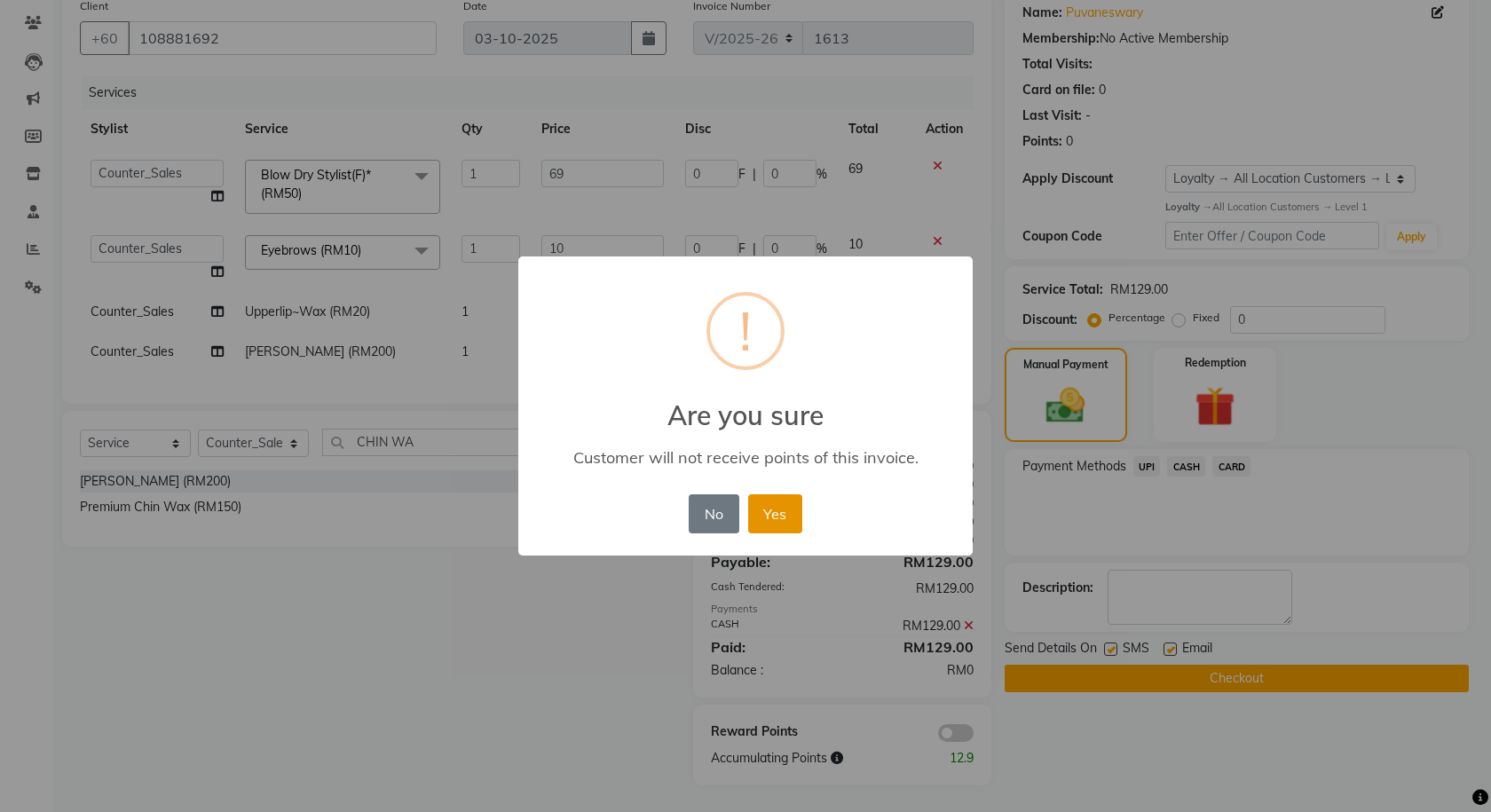
click at [790, 511] on button "Yes" at bounding box center [776, 514] width 54 height 39
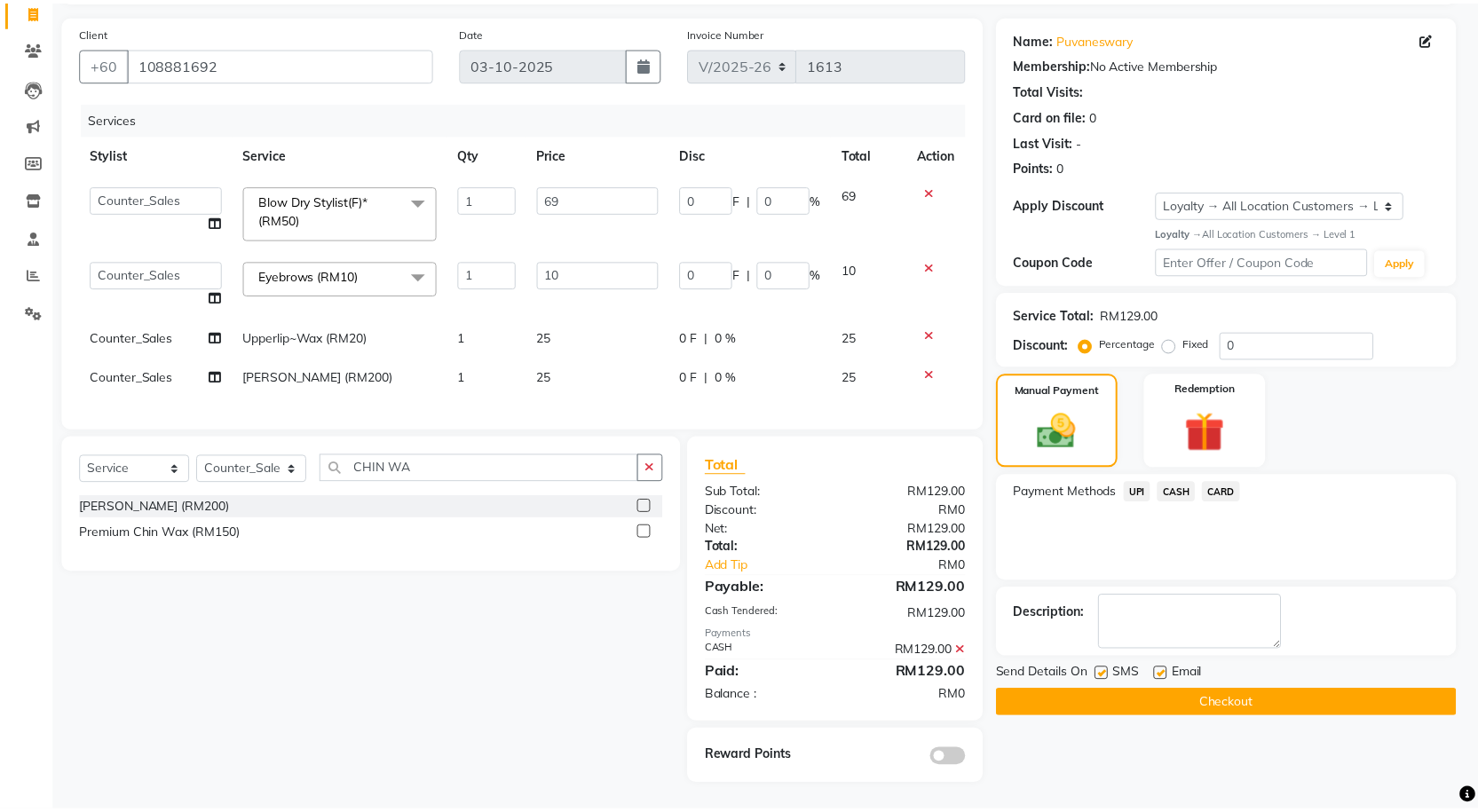
scroll to position [131, 0]
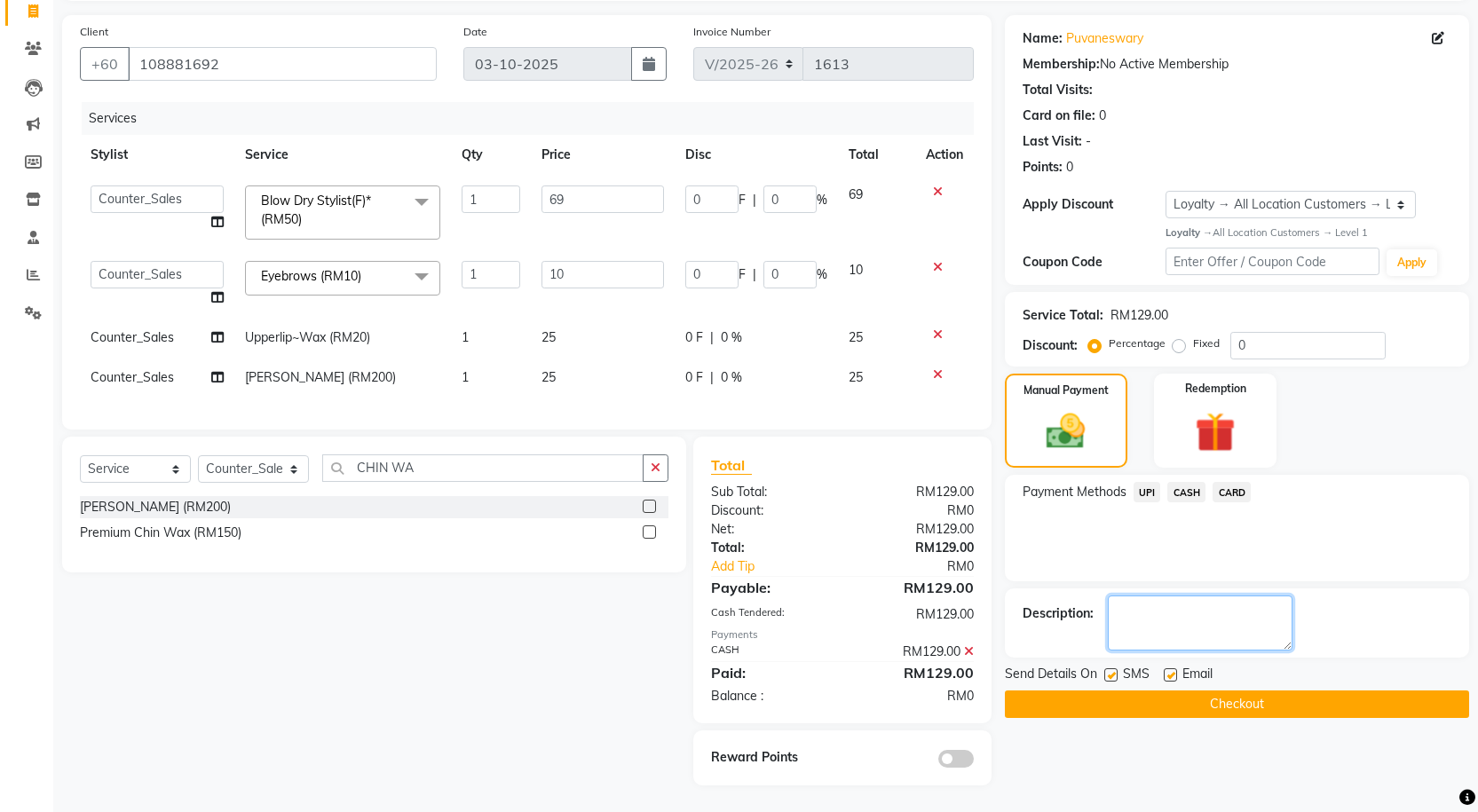
click at [1174, 615] on textarea at bounding box center [1200, 623] width 184 height 55
type textarea "SIDRA"
click at [1173, 691] on button "Checkout" at bounding box center [1237, 705] width 465 height 28
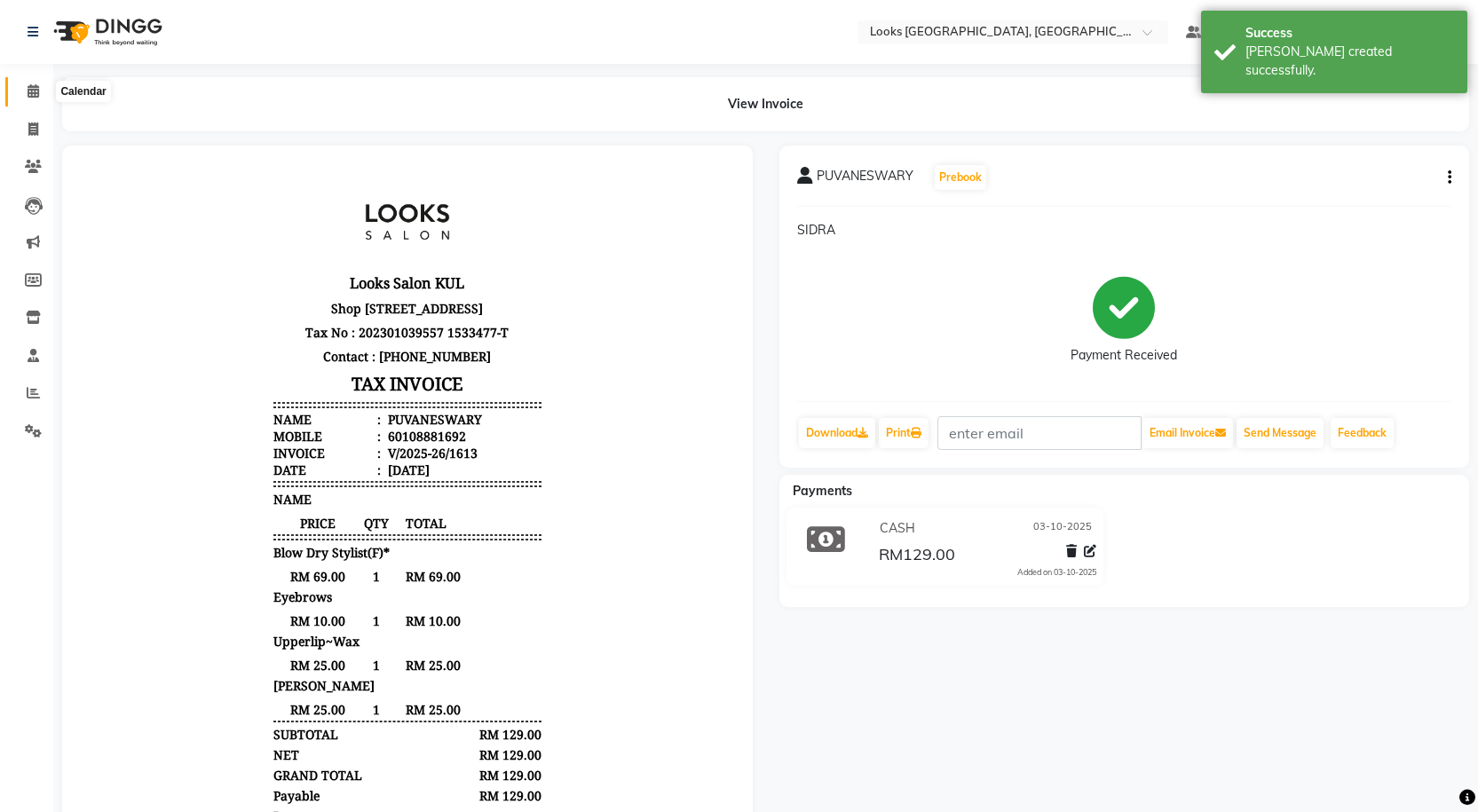
click at [35, 95] on icon at bounding box center [34, 91] width 11 height 13
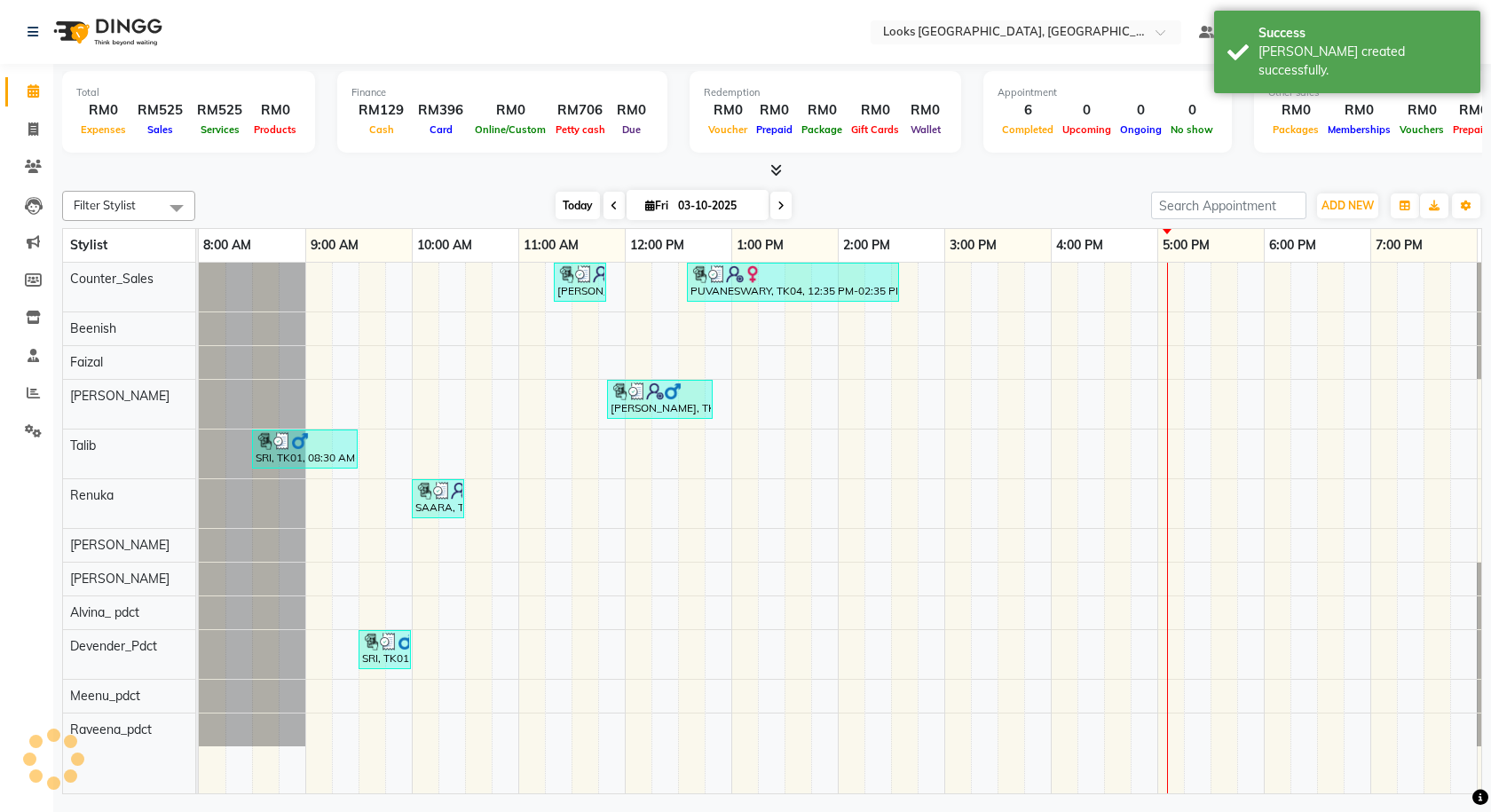
click at [566, 199] on span "Today" at bounding box center [578, 206] width 45 height 28
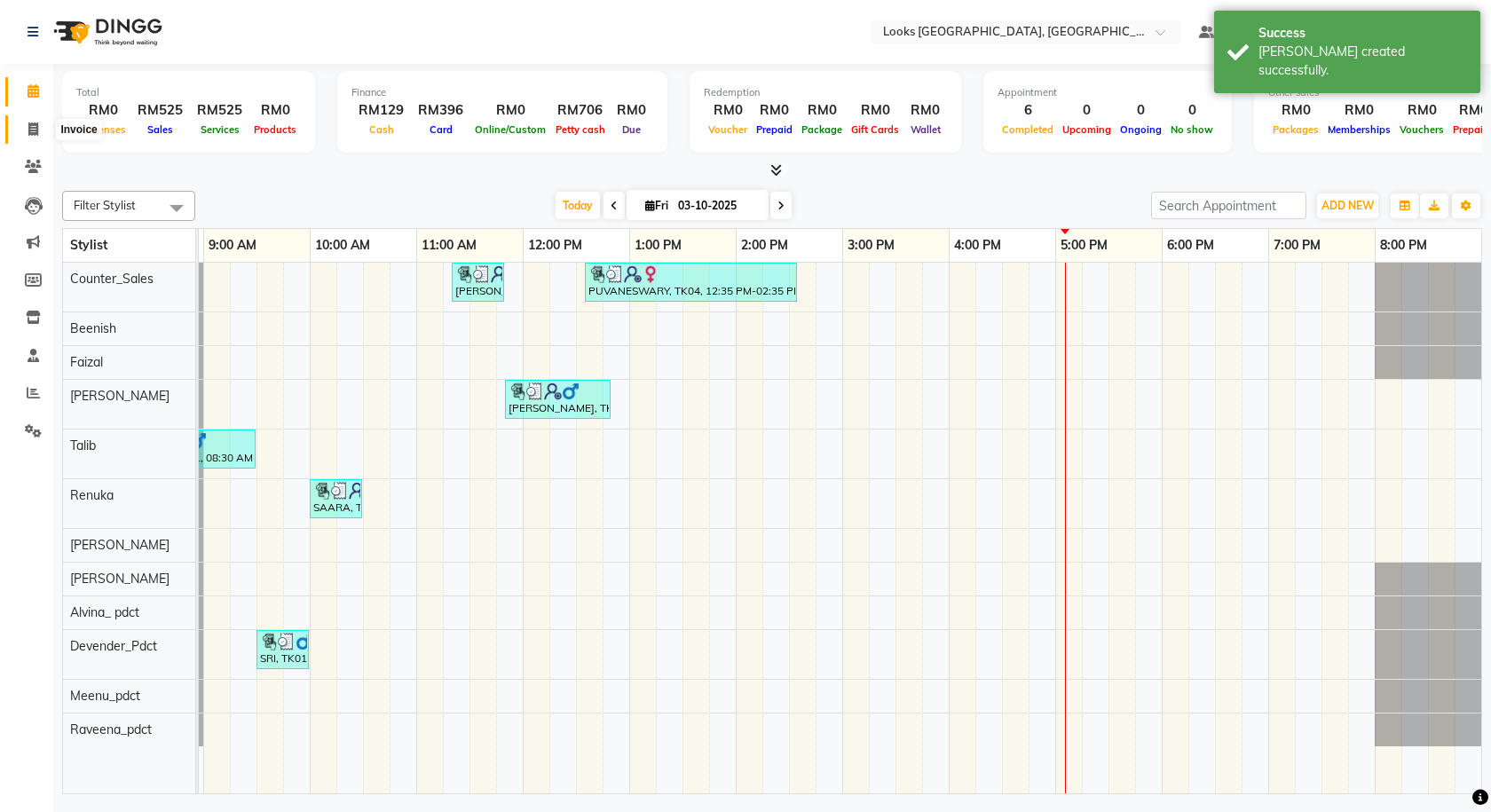
click at [18, 129] on span at bounding box center [33, 130] width 31 height 20
select select "service"
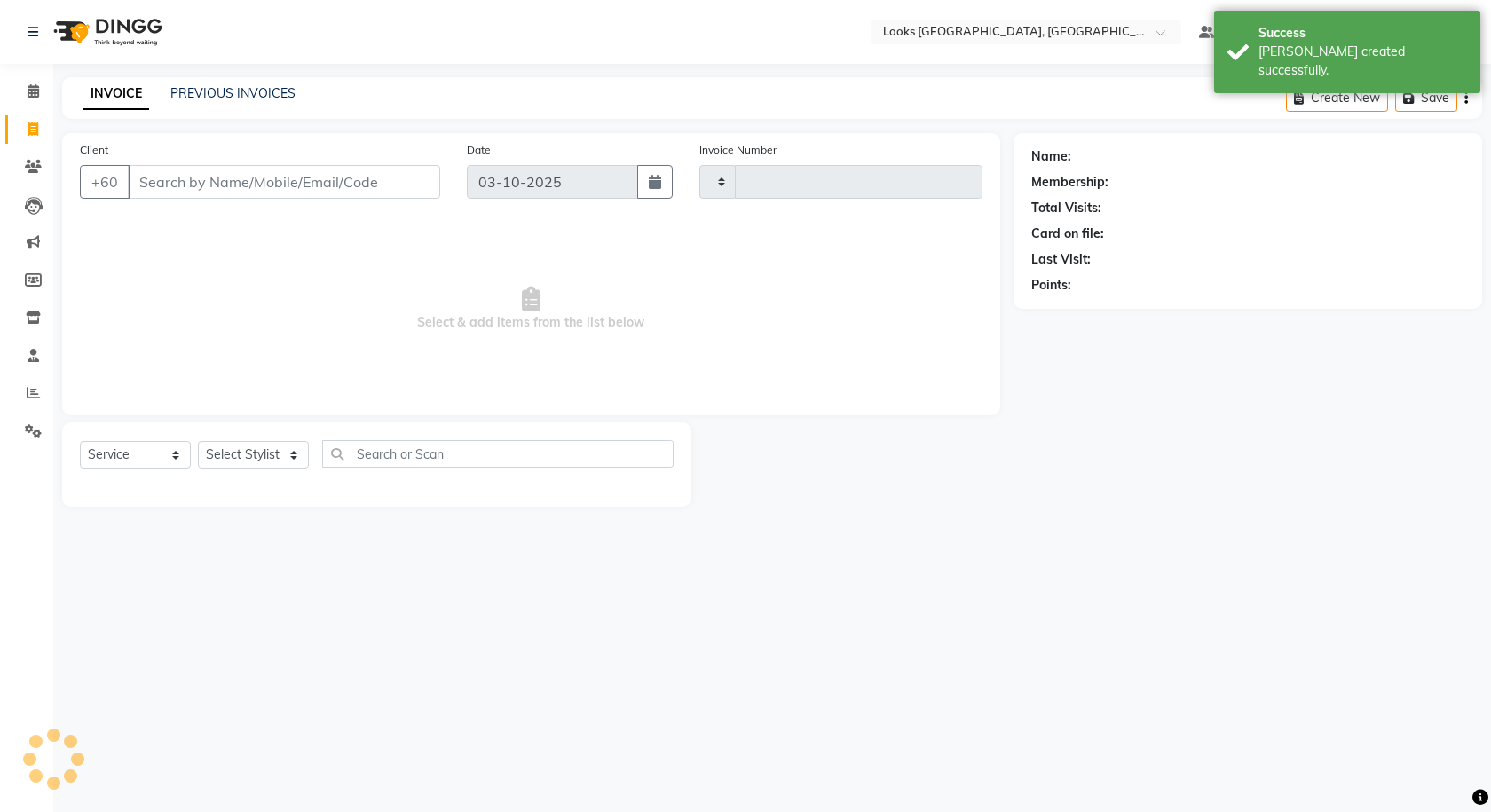
type input "1614"
select select "8109"
click at [35, 157] on span at bounding box center [33, 168] width 31 height 20
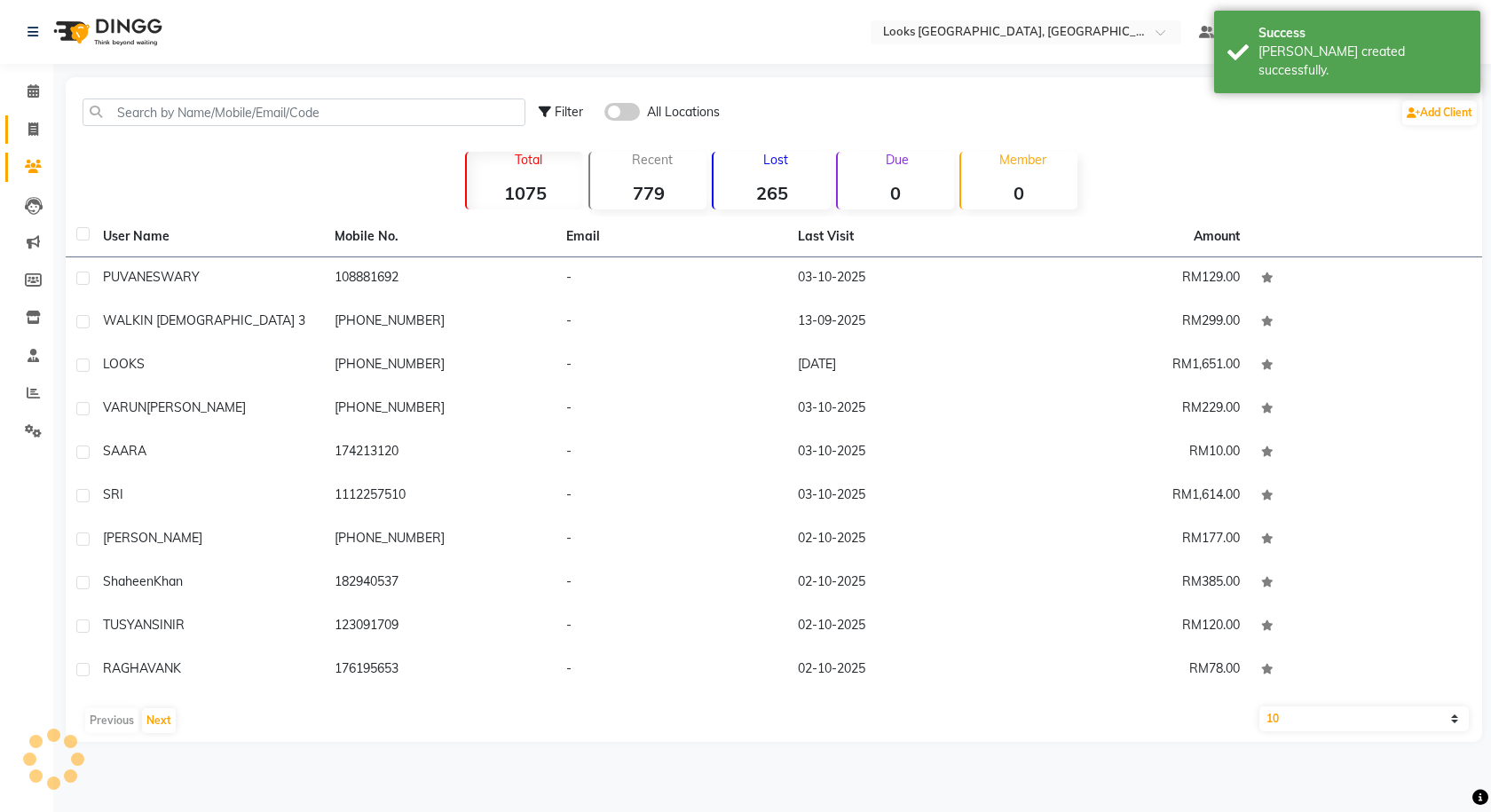
click at [13, 133] on link "Invoice" at bounding box center [27, 129] width 43 height 29
select select "service"
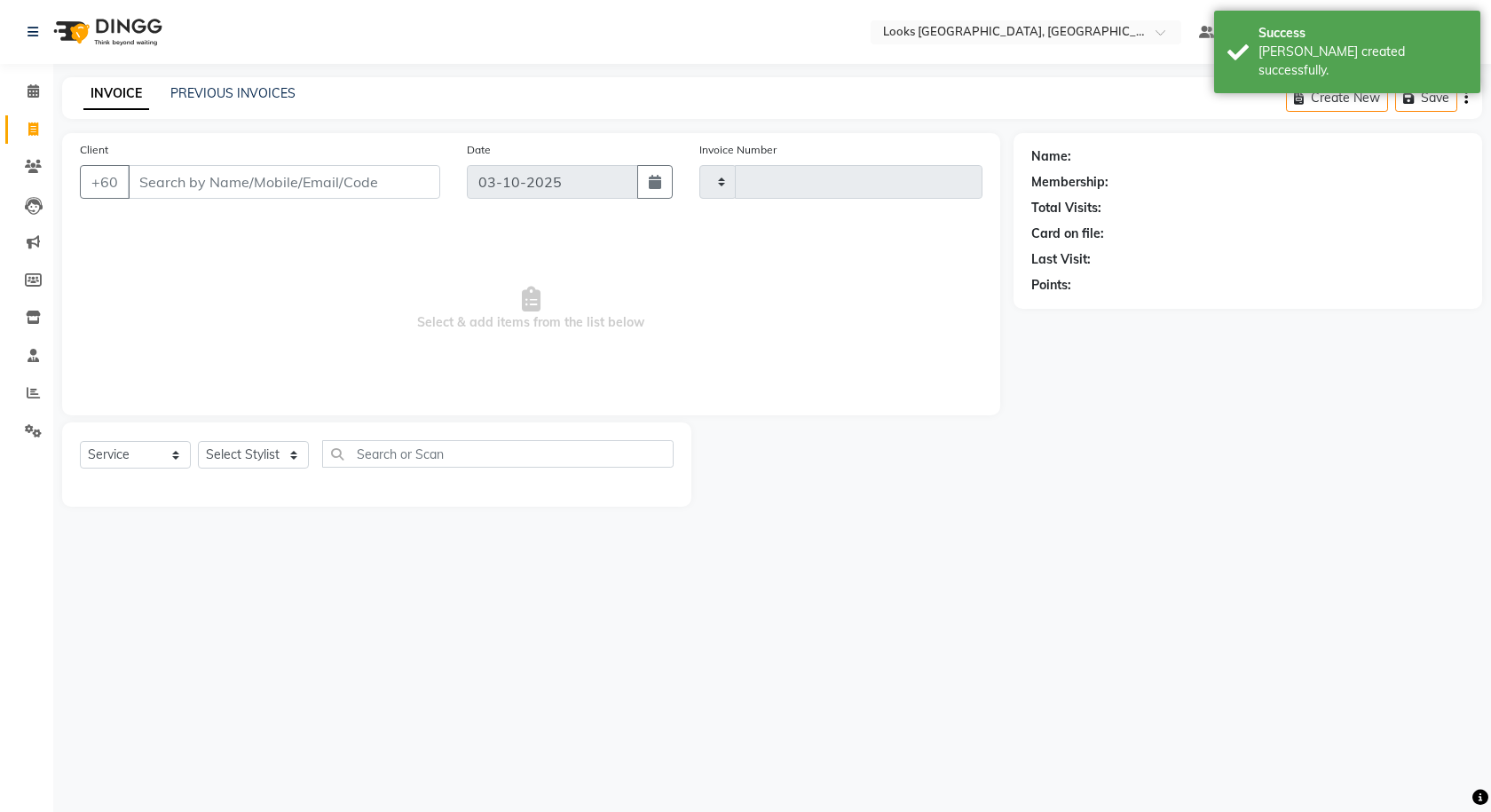
type input "1614"
select select "8109"
click at [256, 447] on select "Select Stylist Alvina_ pdct Awaiz_Mgr Beenish Counter_Sales Cynthia_pdct Devend…" at bounding box center [253, 455] width 111 height 28
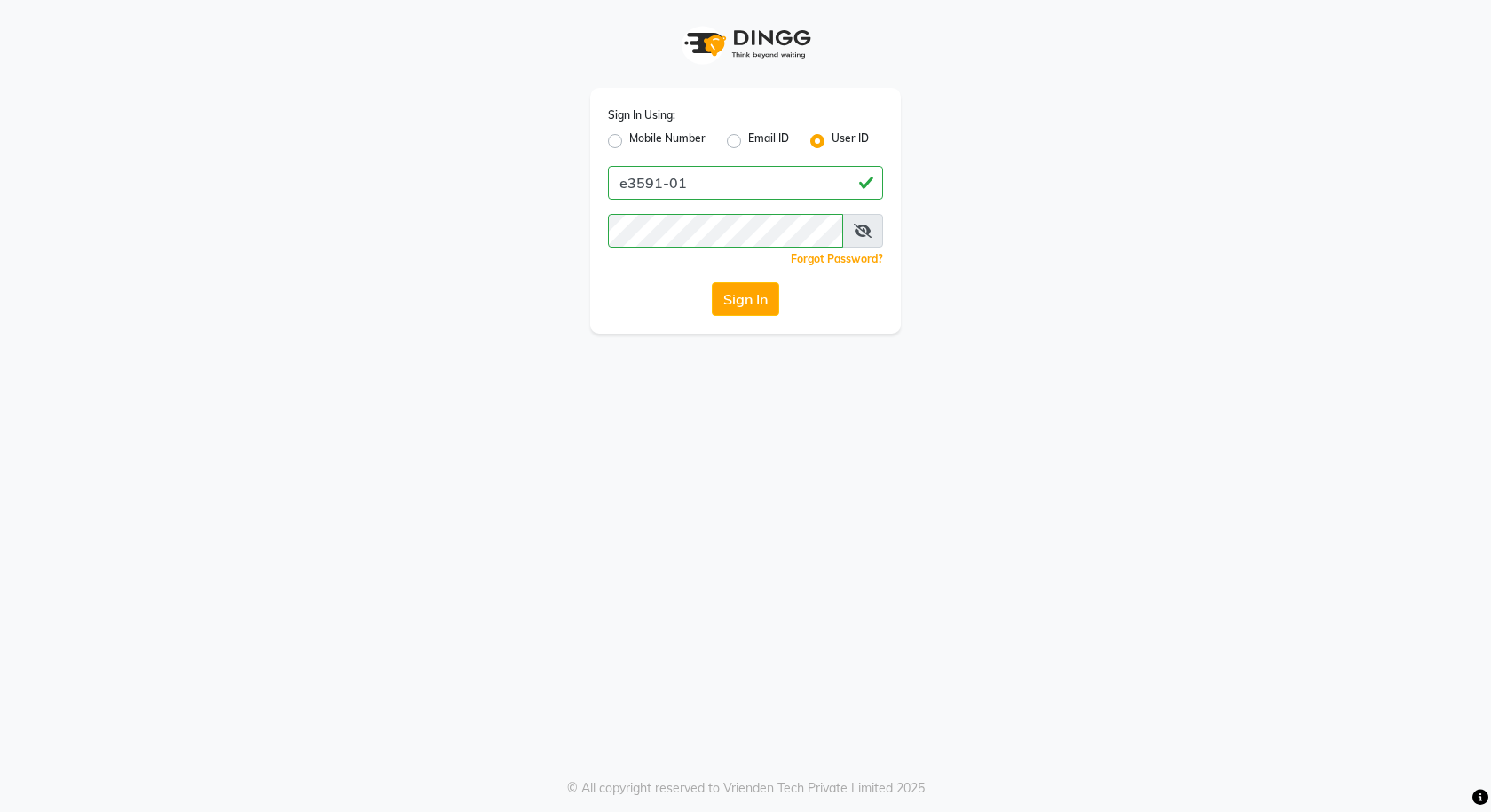
click at [778, 281] on div "Sign In Using: Mobile Number Email ID User ID e3591-01 Remember me Forgot Passw…" at bounding box center [746, 210] width 311 height 246
click at [777, 281] on div "Sign In Using: Mobile Number Email ID User ID e3591-01 Remember me Forgot Passw…" at bounding box center [746, 210] width 311 height 246
click at [745, 331] on div "Sign In Using: Mobile Number Email ID User ID e3591-01 Remember me Forgot Passw…" at bounding box center [746, 210] width 311 height 246
click at [741, 304] on button "Sign In" at bounding box center [745, 299] width 67 height 34
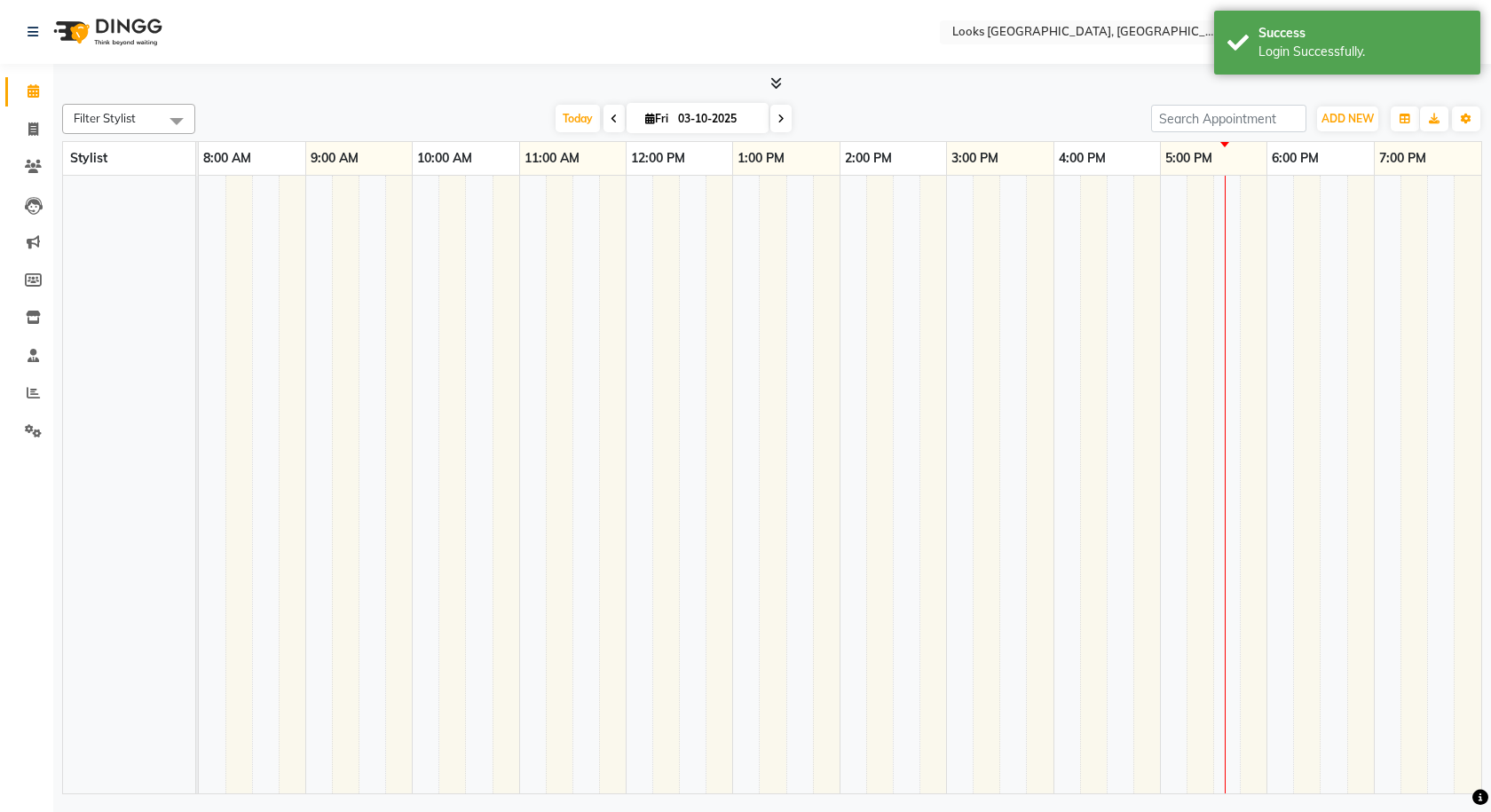
select select "en"
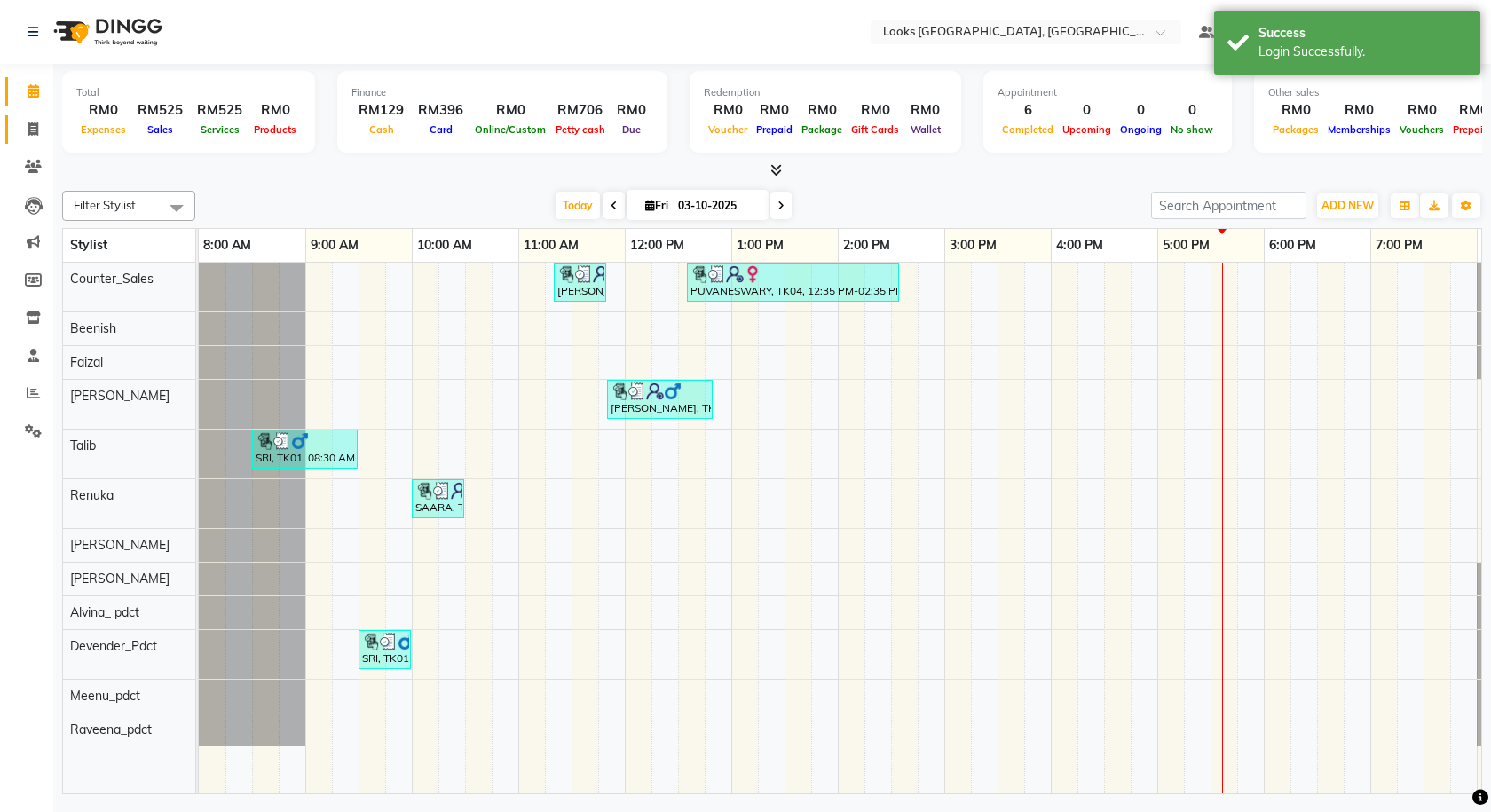
click at [22, 129] on span at bounding box center [33, 130] width 31 height 20
select select "service"
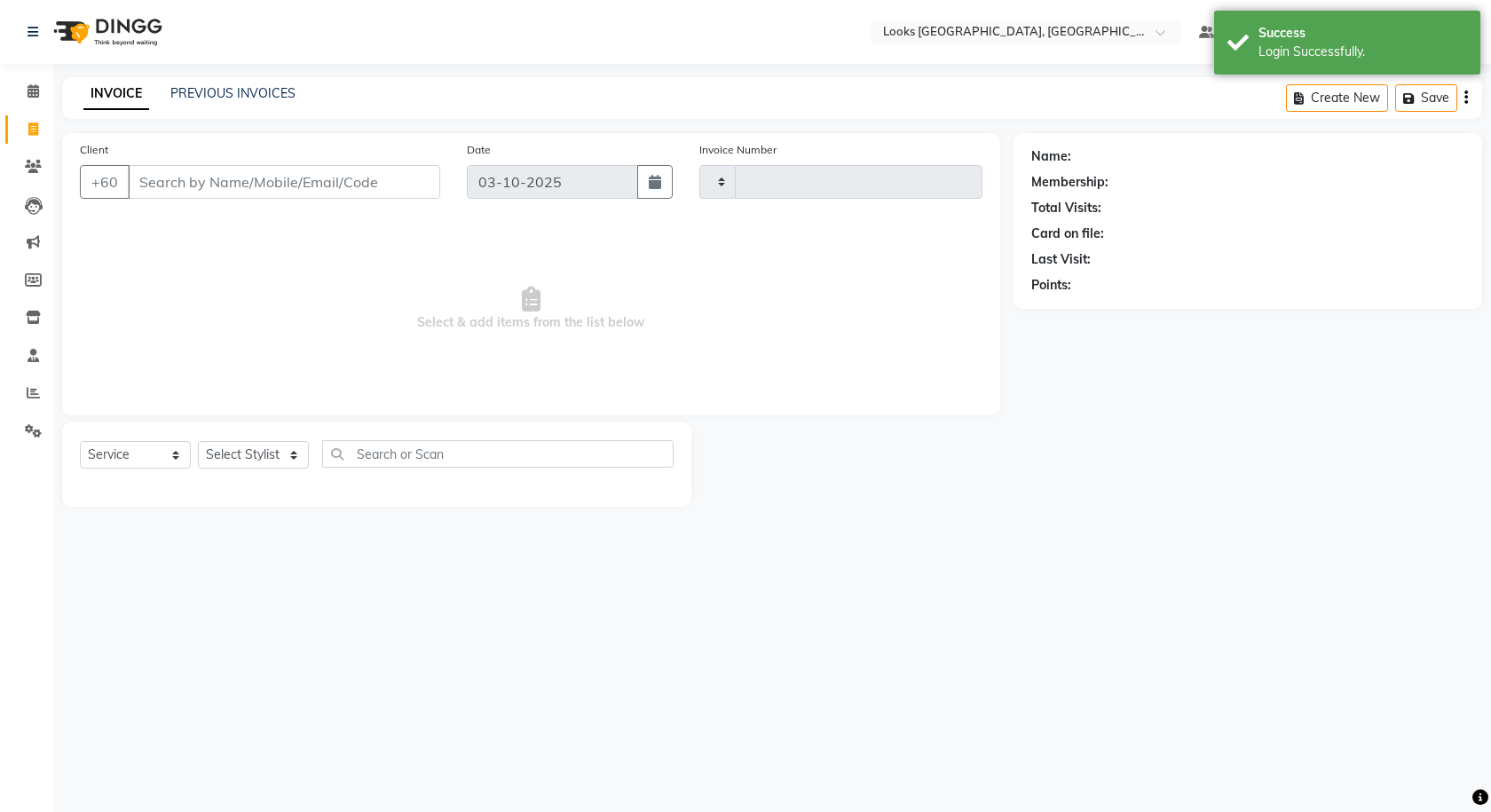
type input "1614"
select select "8109"
drag, startPoint x: 148, startPoint y: 88, endPoint x: 256, endPoint y: 94, distance: 108.2
click at [149, 88] on div "INVOICE PREVIOUS INVOICES" at bounding box center [179, 94] width 234 height 19
click at [257, 93] on link "PREVIOUS INVOICES" at bounding box center [233, 93] width 125 height 16
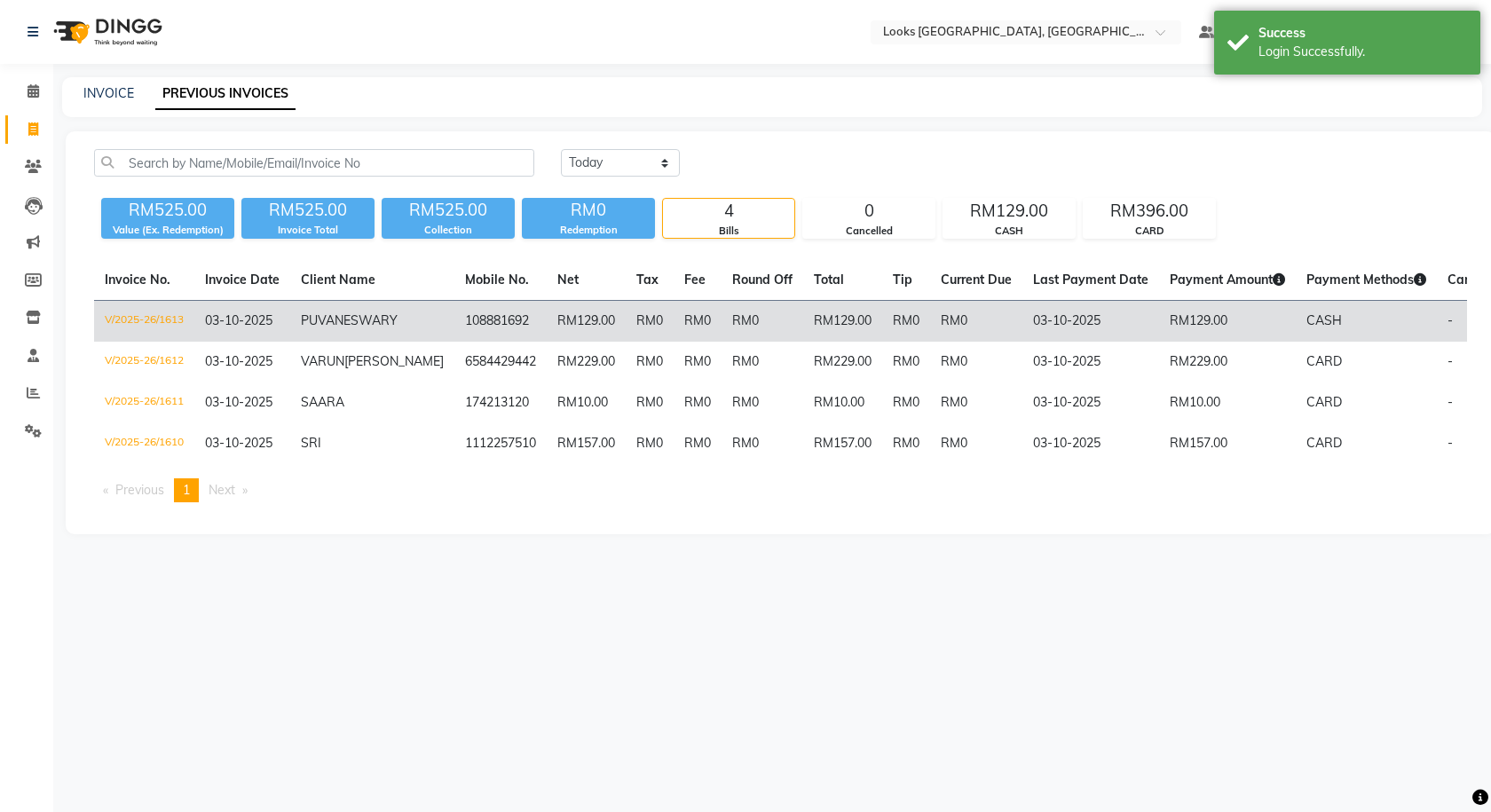
click at [454, 319] on td "108881692" at bounding box center [500, 321] width 92 height 42
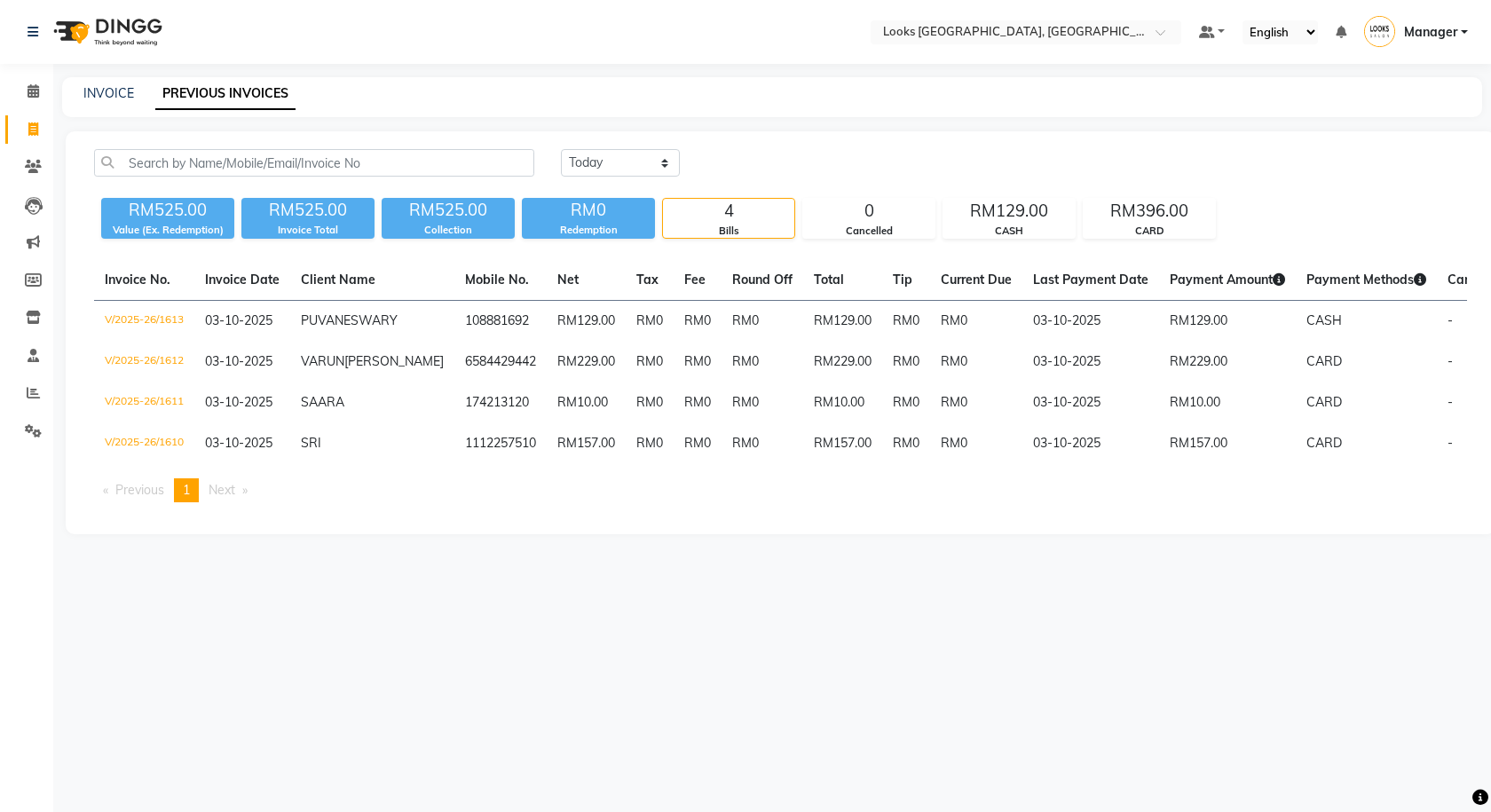
click at [79, 87] on div "INVOICE PREVIOUS INVOICES" at bounding box center [762, 94] width 1399 height 19
click at [93, 83] on div "INVOICE PREVIOUS INVOICES" at bounding box center [772, 97] width 1420 height 40
click at [100, 99] on link "INVOICE" at bounding box center [109, 93] width 50 height 16
select select "service"
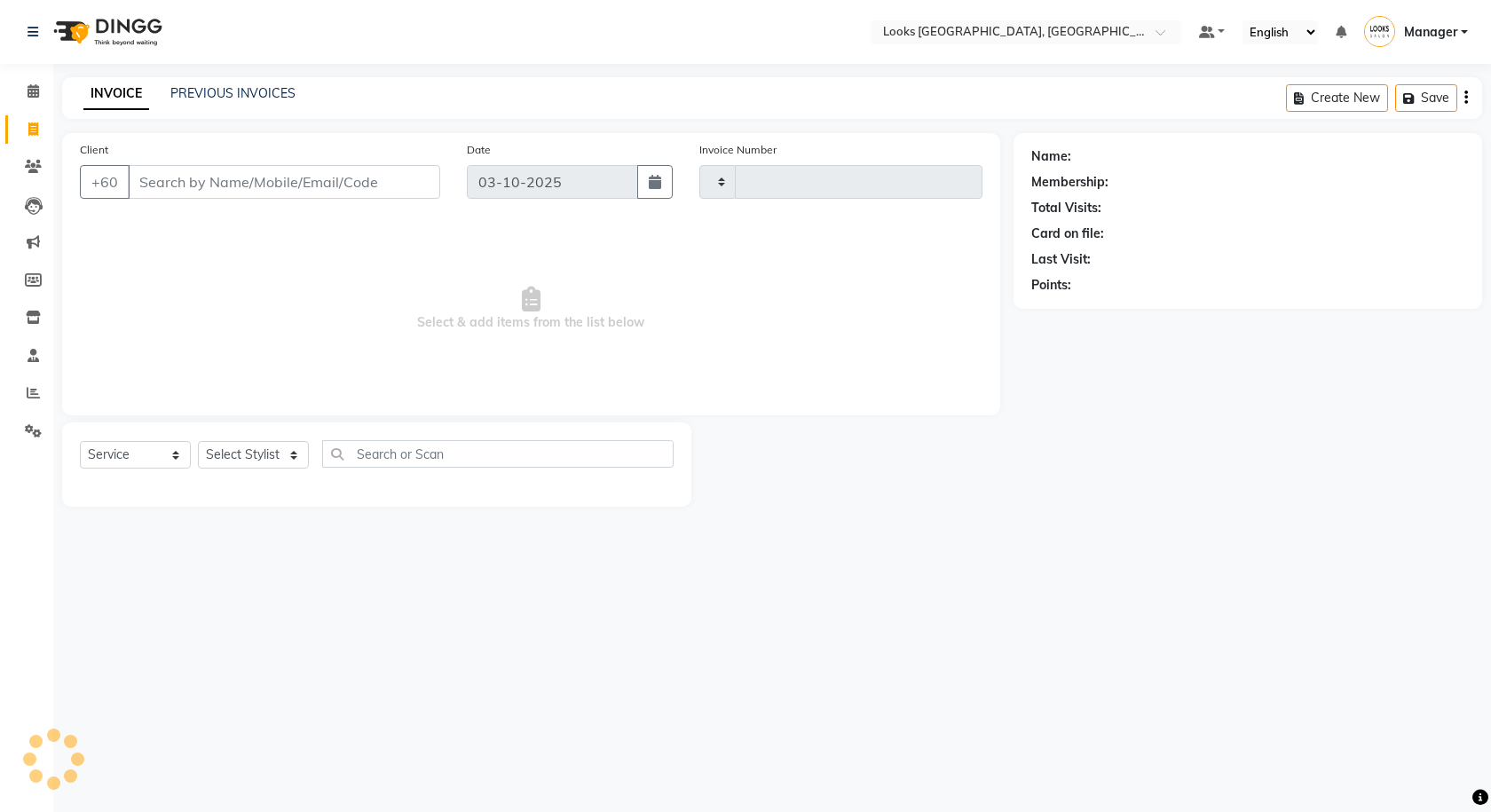
type input "1614"
select select "8109"
click at [40, 90] on span at bounding box center [33, 92] width 31 height 20
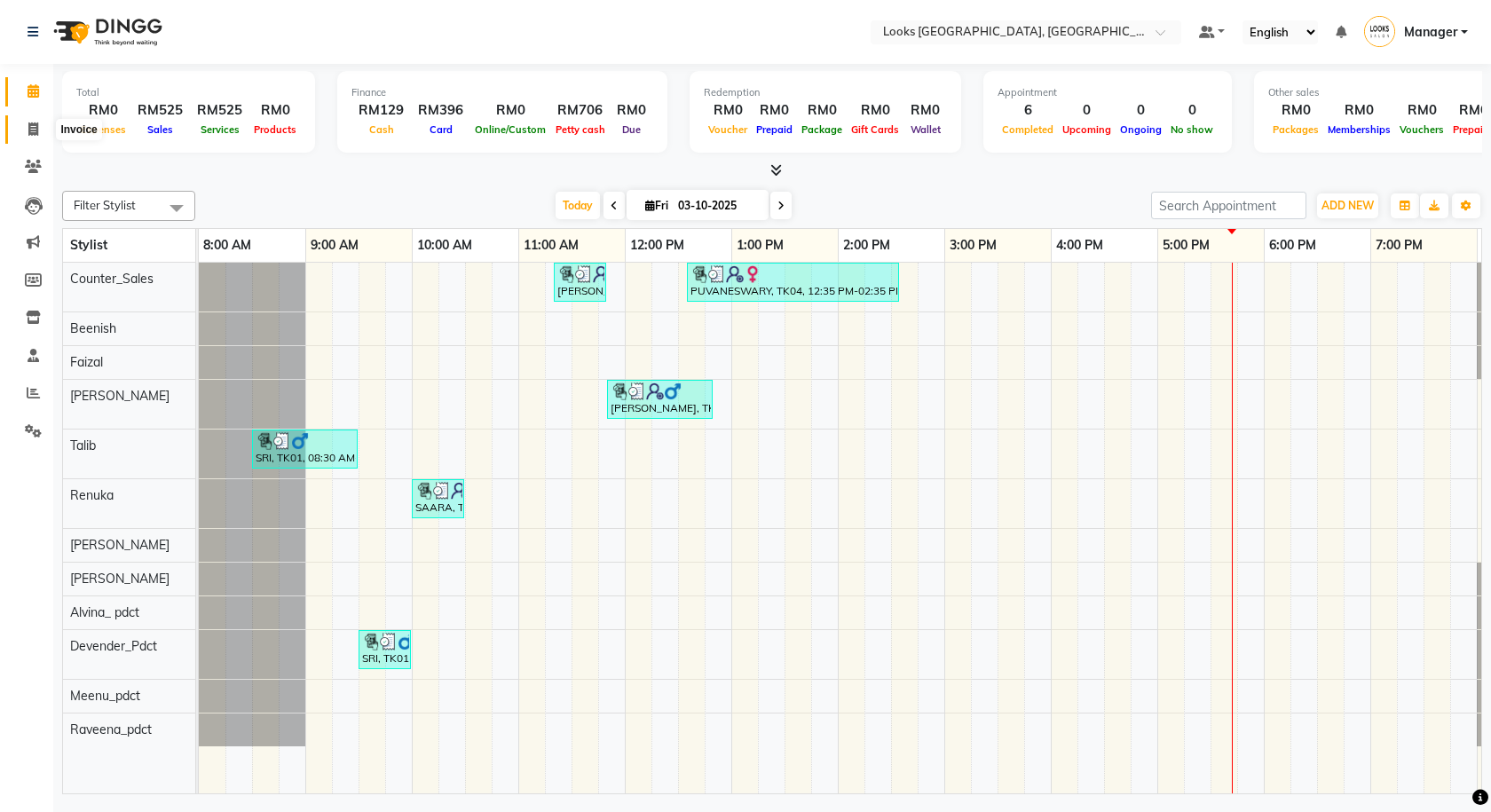
click at [43, 137] on span at bounding box center [33, 130] width 31 height 20
select select "service"
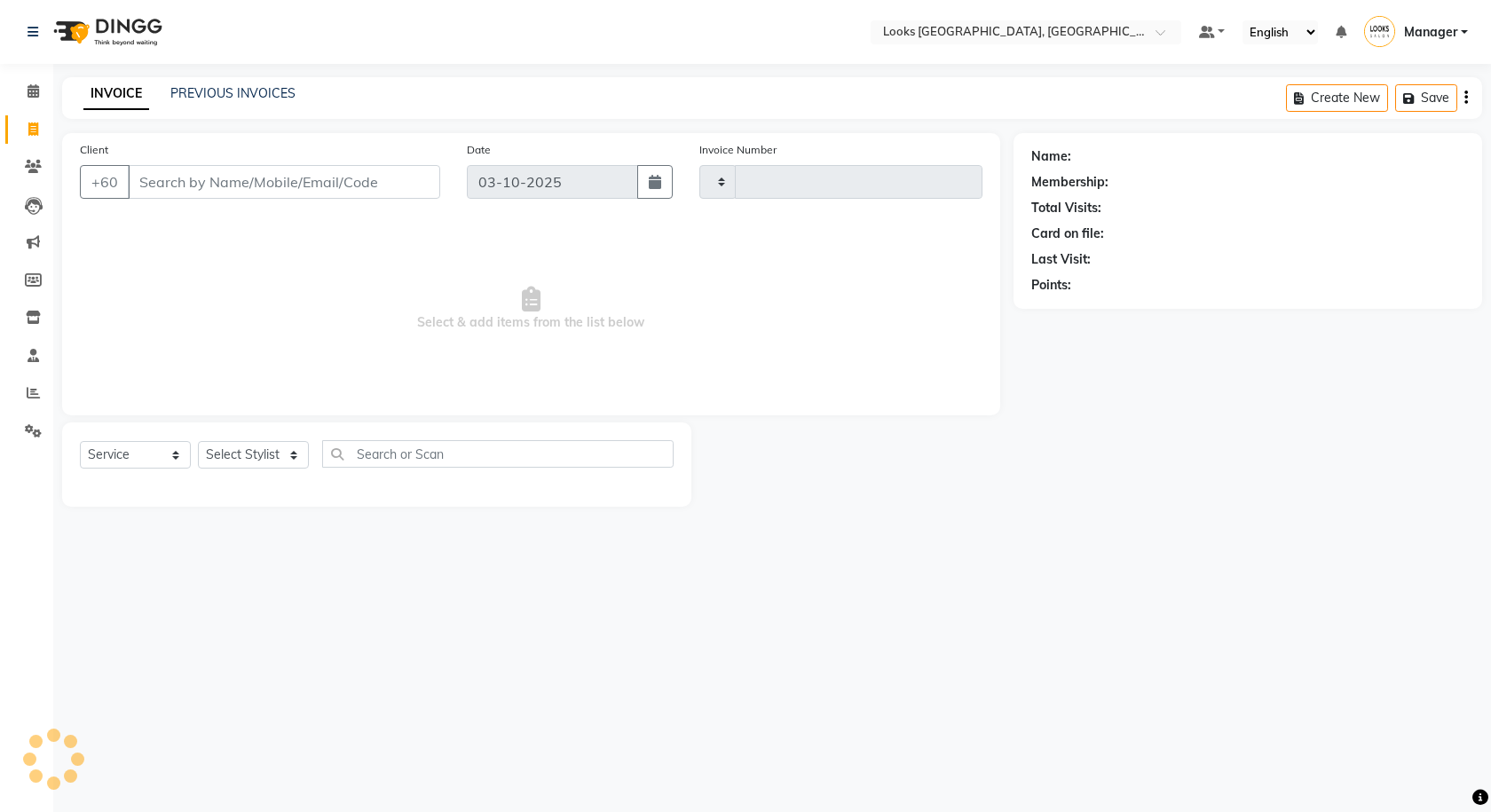
type input "1614"
select select "8109"
click at [977, 548] on div "Select Location × Looks Kuala Lumpur, Malaysia Default Panel My Panel English E…" at bounding box center [745, 406] width 1491 height 812
click at [246, 460] on select "Select Stylist Alvina_ pdct Awaiz_Mgr Beenish Counter_Sales Cynthia_pdct Devend…" at bounding box center [253, 455] width 111 height 28
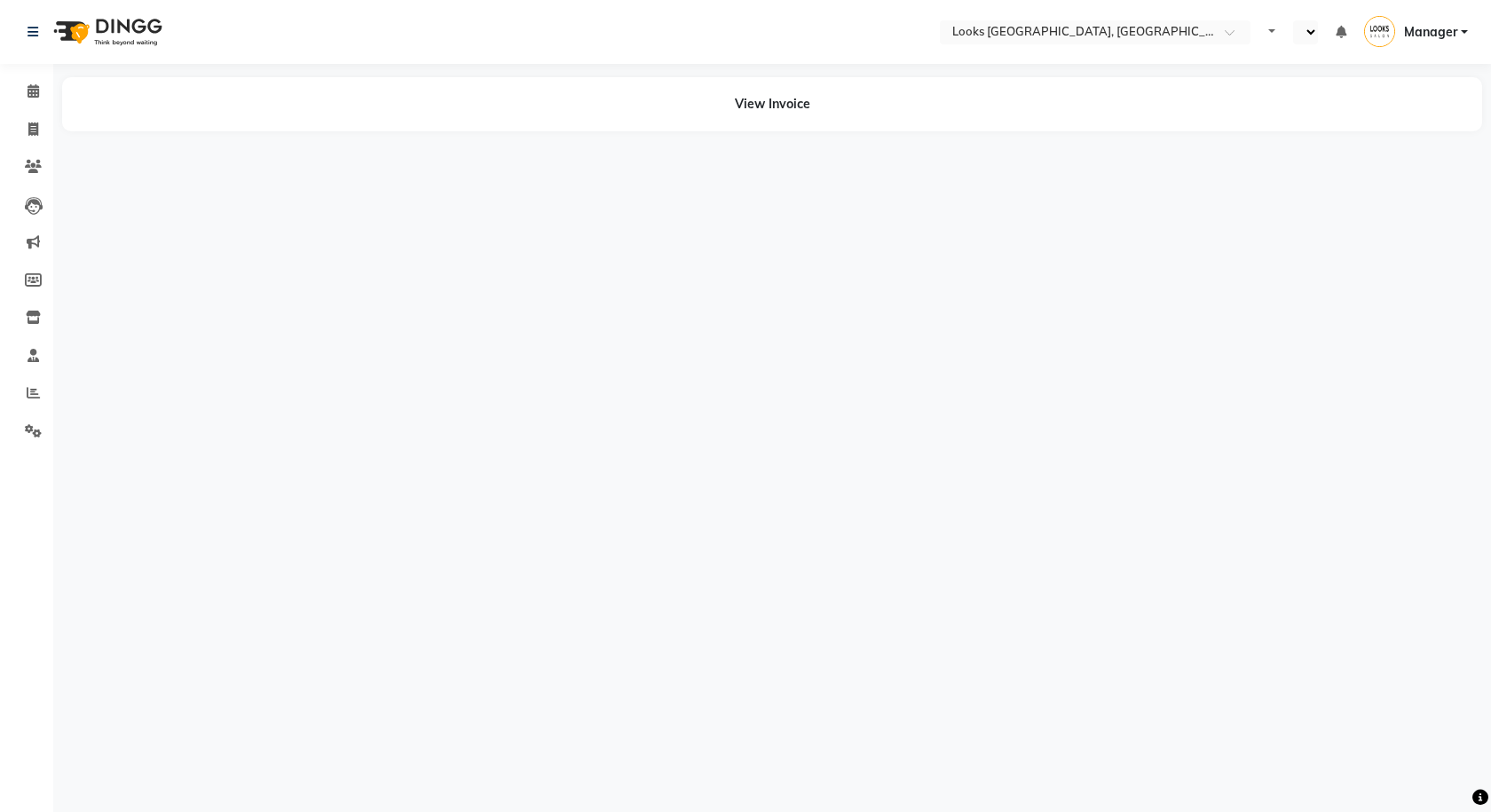
select select "en"
